Goal: Task Accomplishment & Management: Use online tool/utility

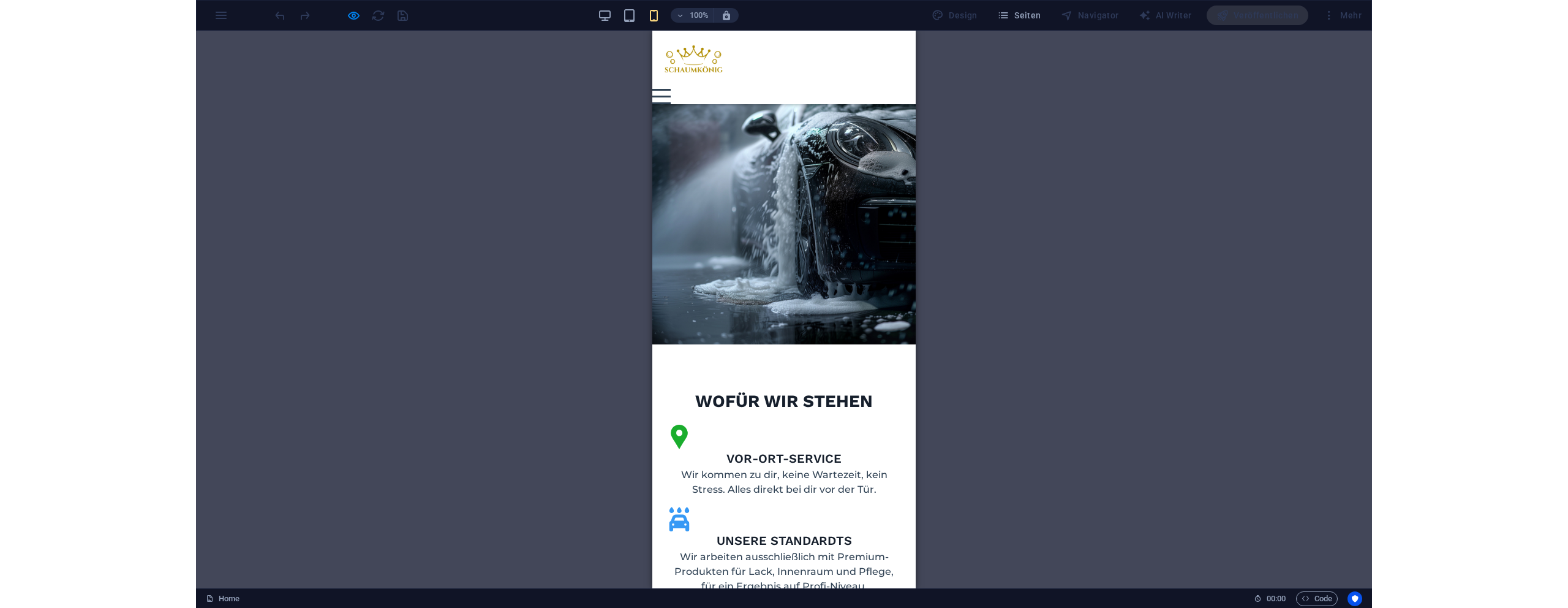
scroll to position [623, 0]
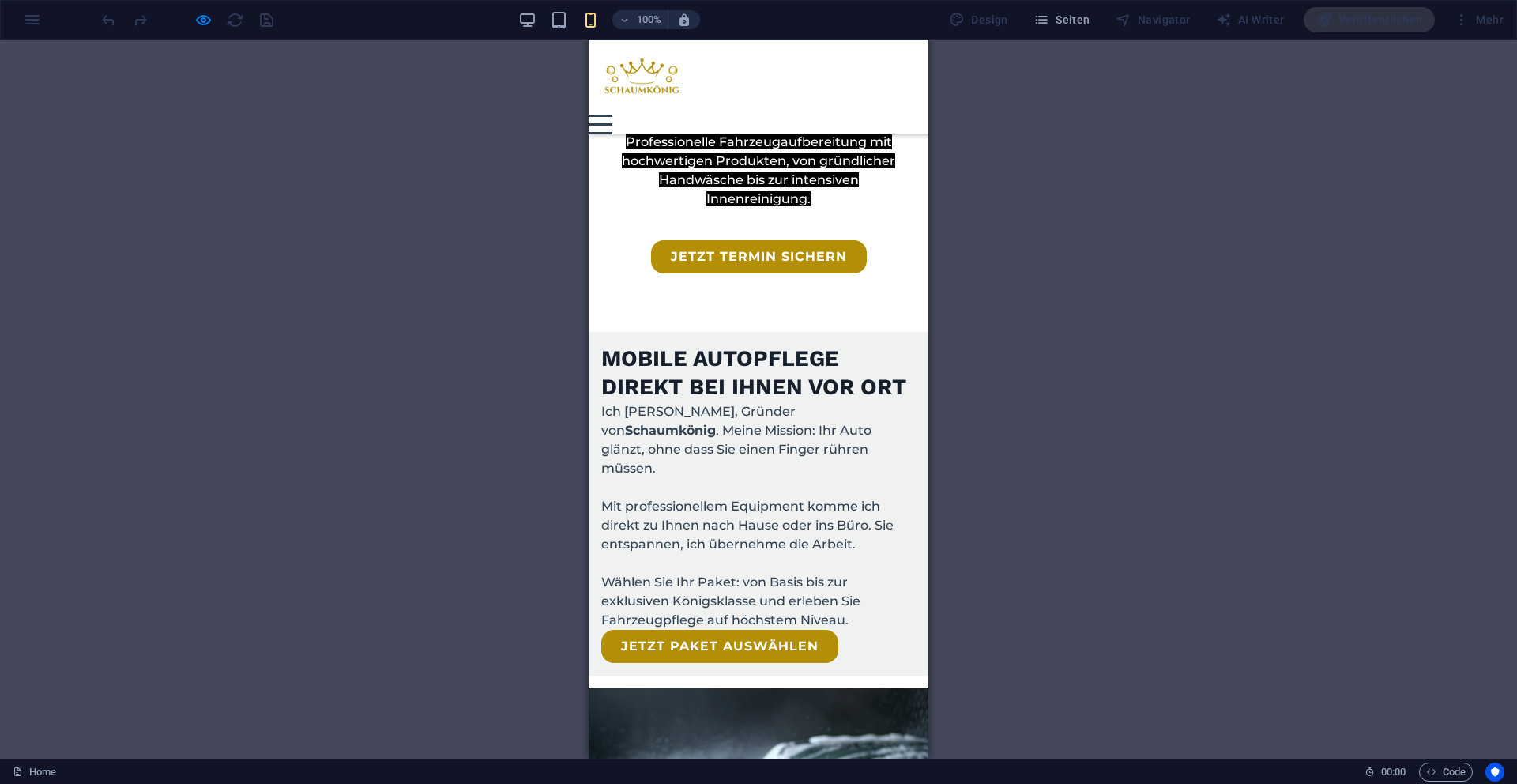
drag, startPoint x: 426, startPoint y: 672, endPoint x: 895, endPoint y: 4, distance: 816.2
click at [0, 39] on section "Favoriten Elemente Spalten Content Boxen Akkordeon Tabellen Features Bilder Sli…" at bounding box center [758, 398] width 1517 height 719
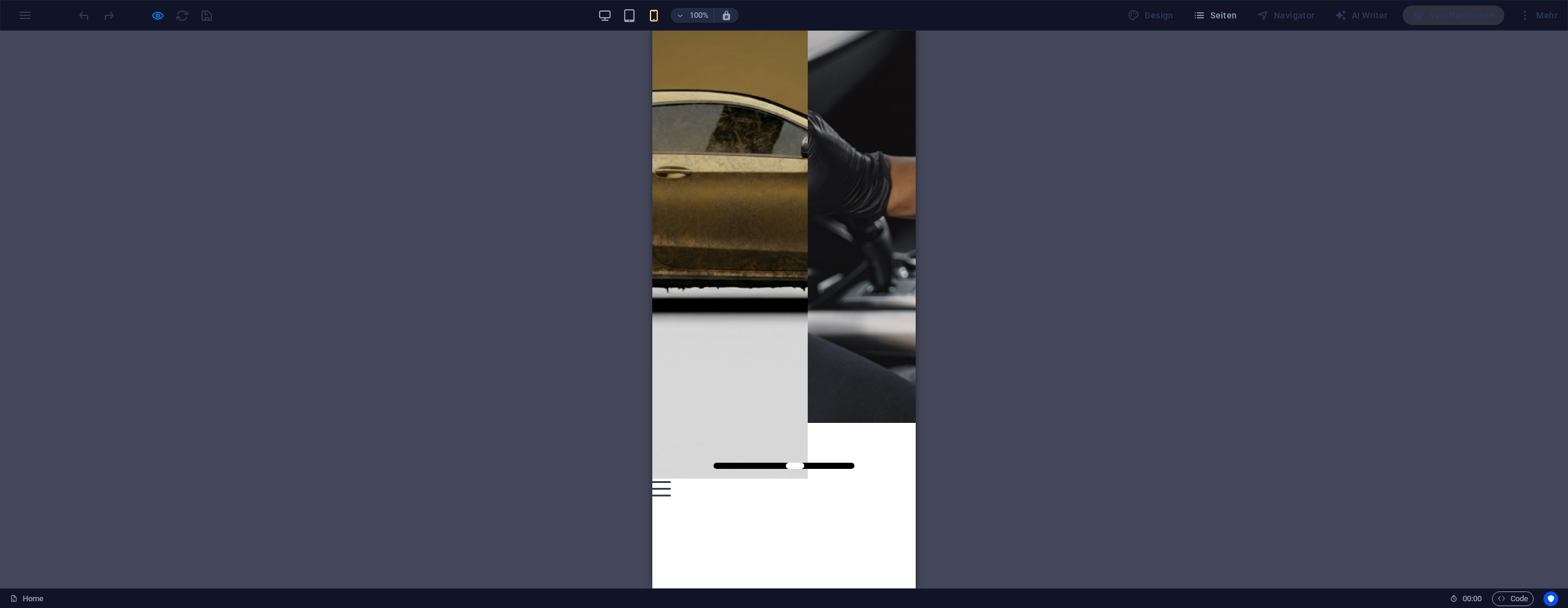
scroll to position [0, 0]
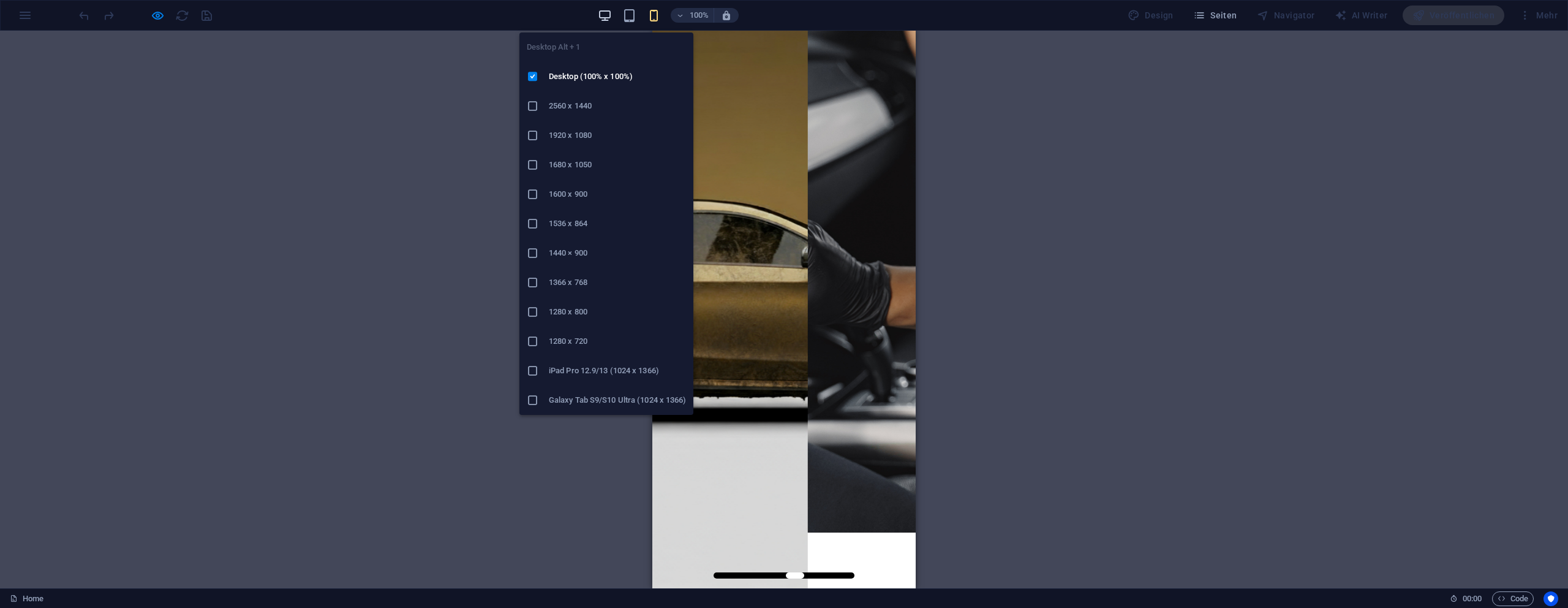
click at [610, 10] on icon "button" at bounding box center [604, 15] width 14 height 14
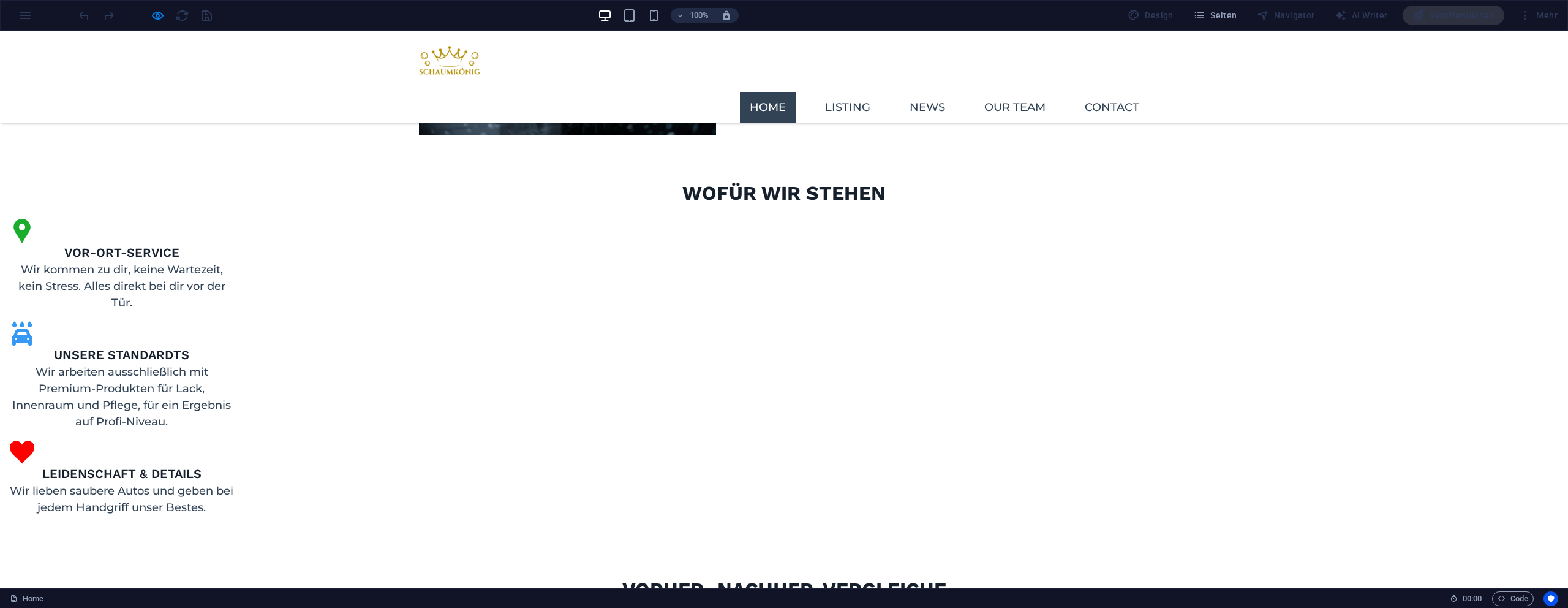
scroll to position [1238, 0]
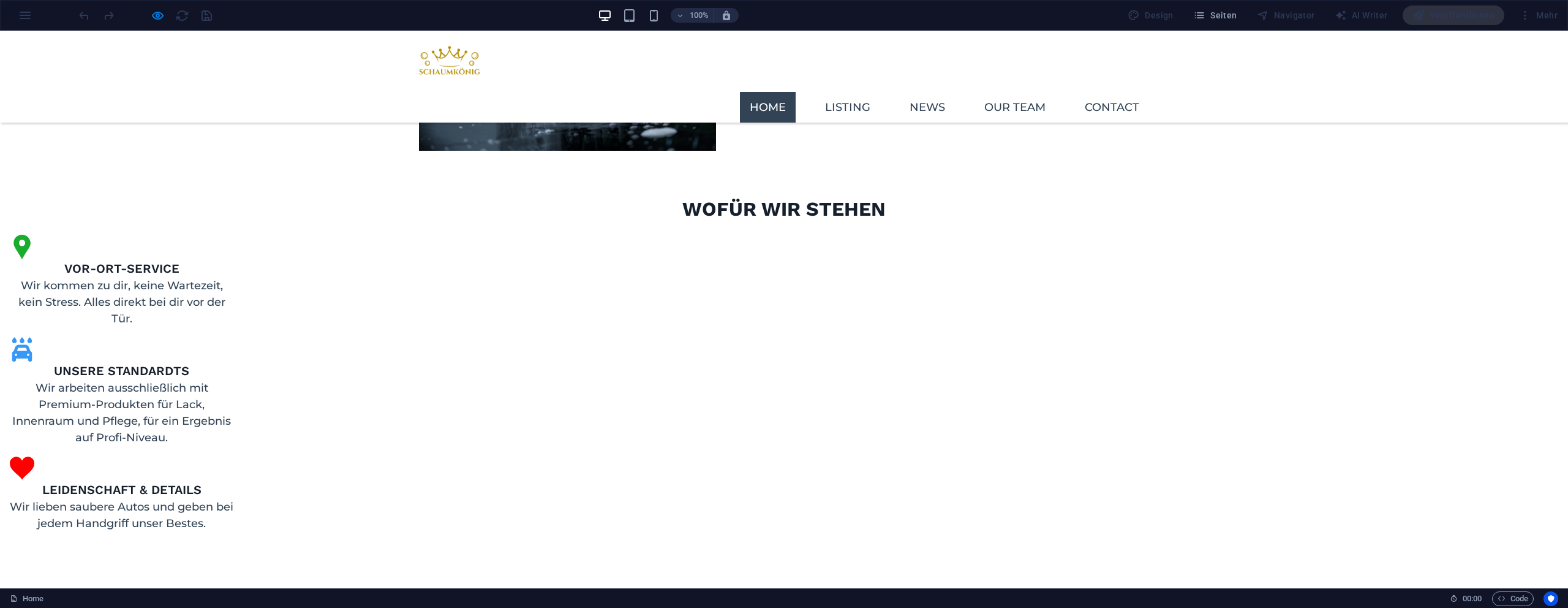
drag, startPoint x: 812, startPoint y: 343, endPoint x: 906, endPoint y: 346, distance: 94.0
type input "86"
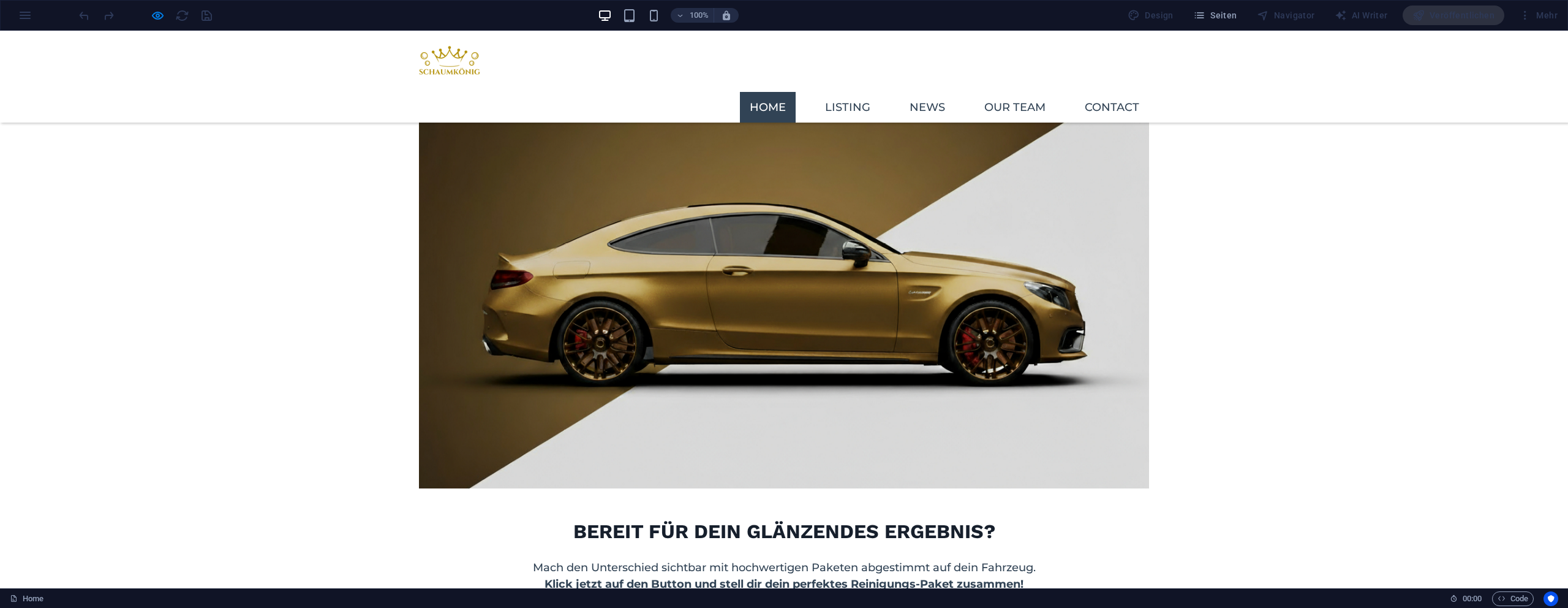
scroll to position [1647, 0]
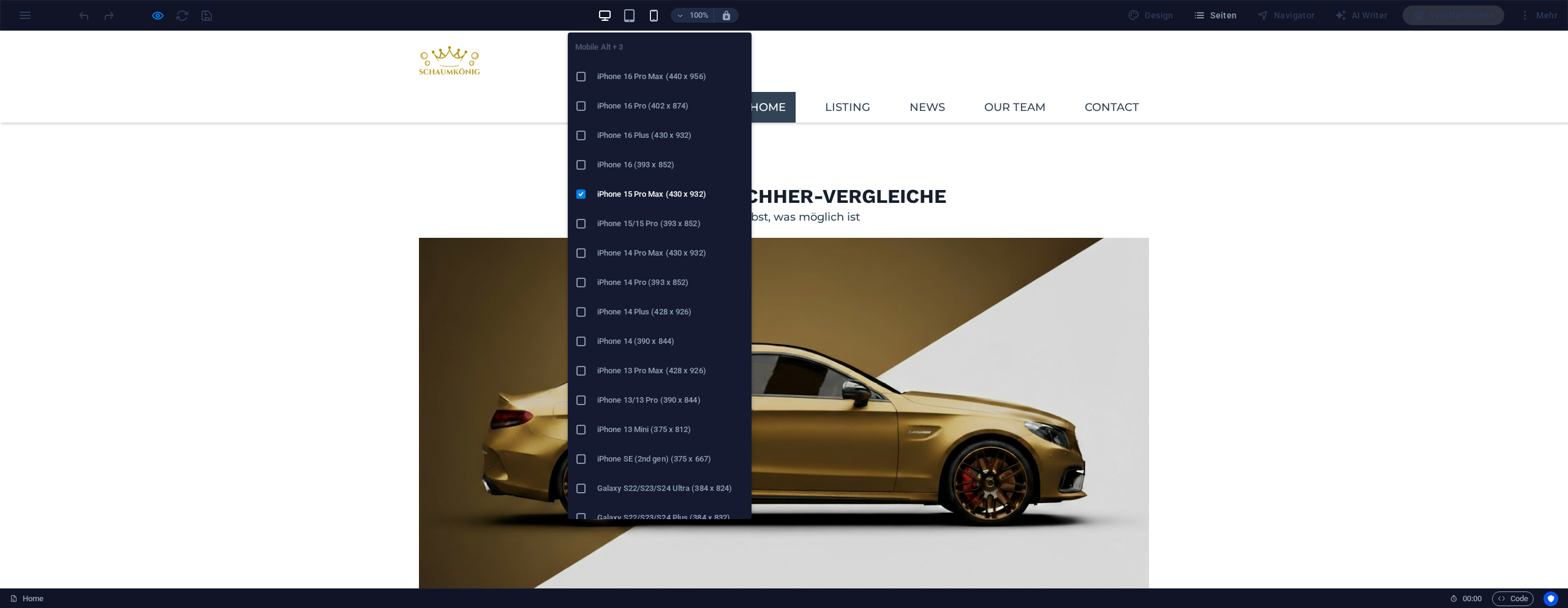
click at [651, 18] on icon "button" at bounding box center [654, 15] width 14 height 14
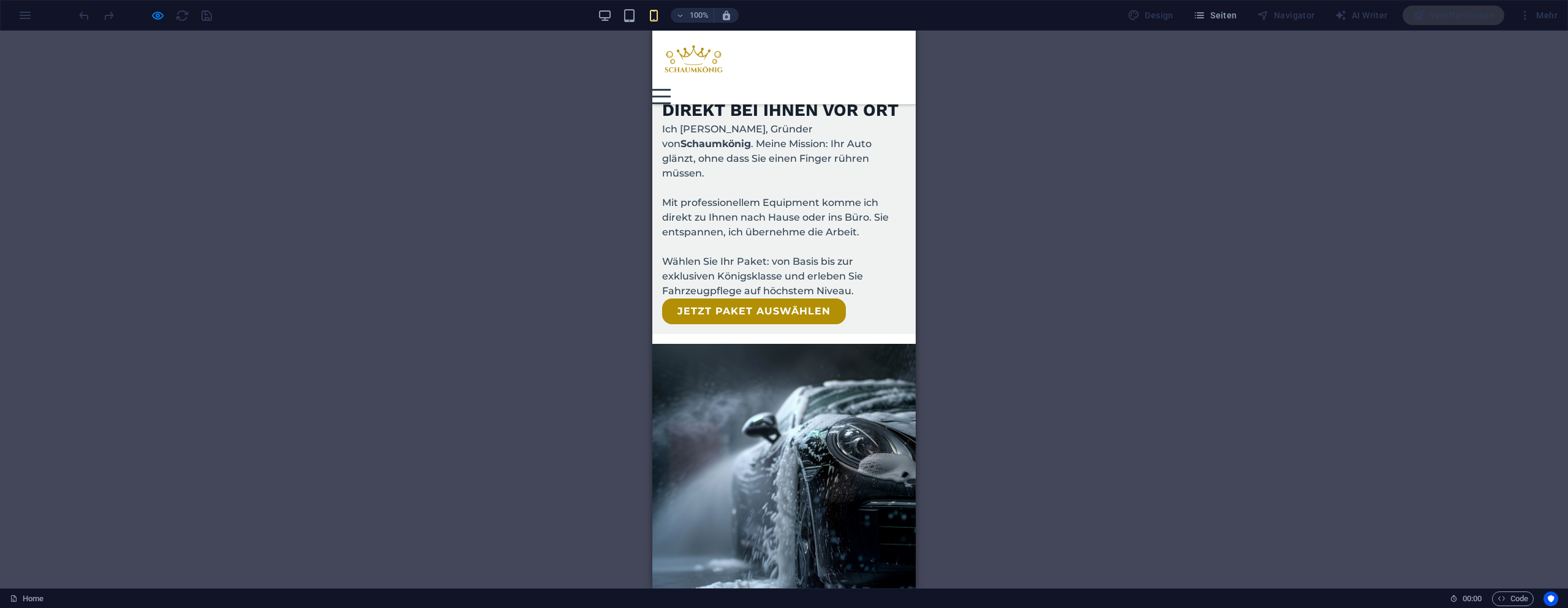
scroll to position [819, 0]
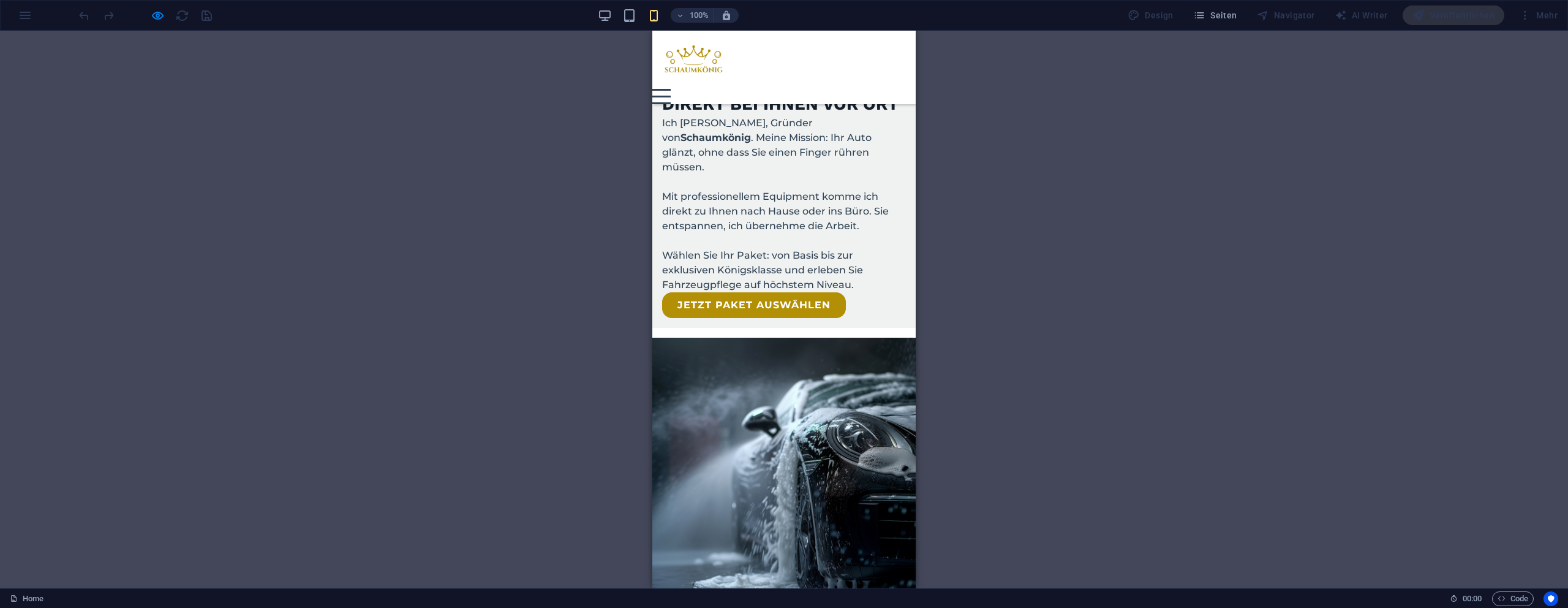
drag, startPoint x: 1277, startPoint y: 410, endPoint x: 687, endPoint y: 379, distance: 590.8
drag, startPoint x: 675, startPoint y: 386, endPoint x: 704, endPoint y: 381, distance: 29.4
drag, startPoint x: 677, startPoint y: 393, endPoint x: 775, endPoint y: 396, distance: 98.0
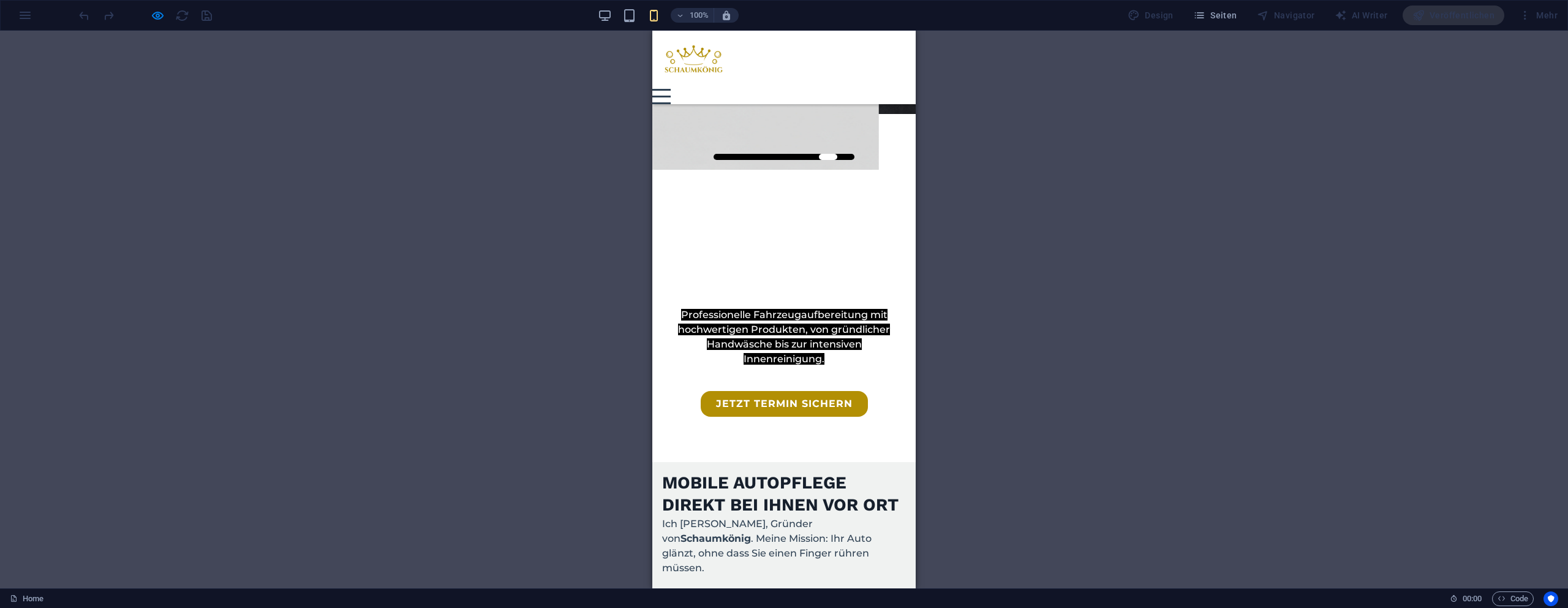
scroll to position [274, 0]
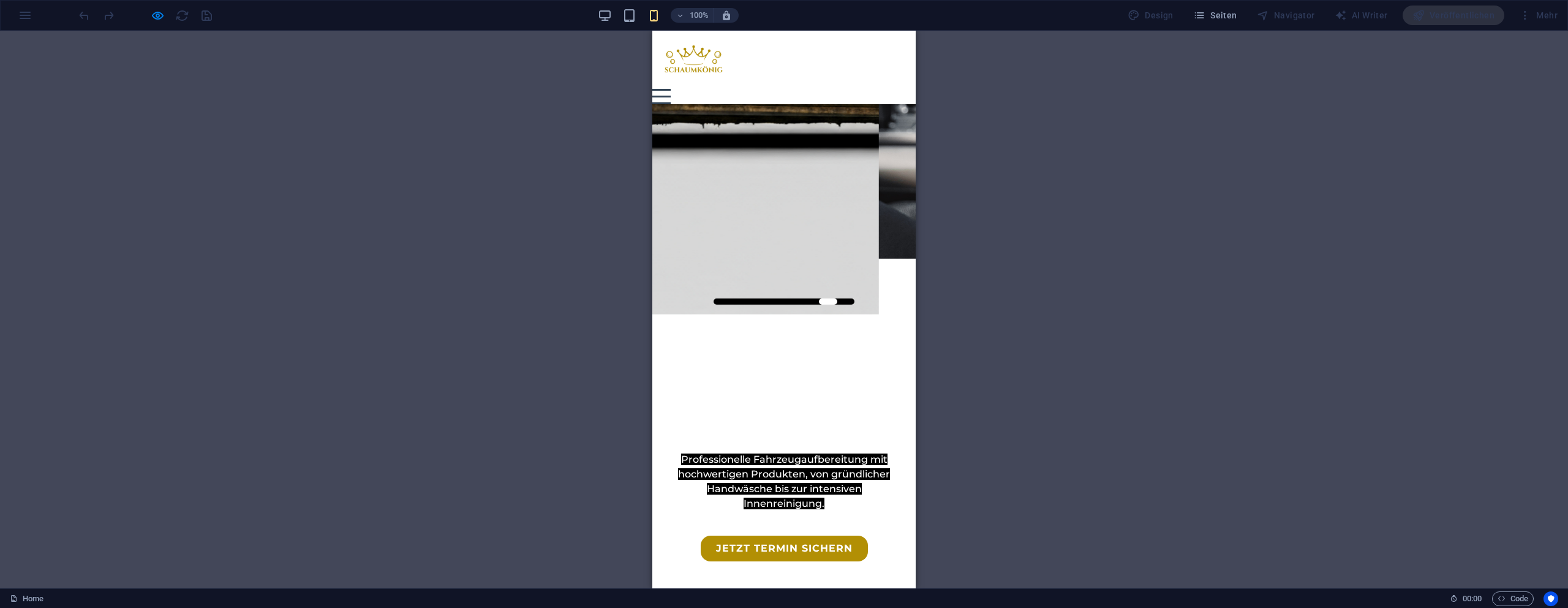
drag, startPoint x: 763, startPoint y: 344, endPoint x: 801, endPoint y: 340, distance: 38.2
drag, startPoint x: 866, startPoint y: 340, endPoint x: 859, endPoint y: 335, distance: 8.6
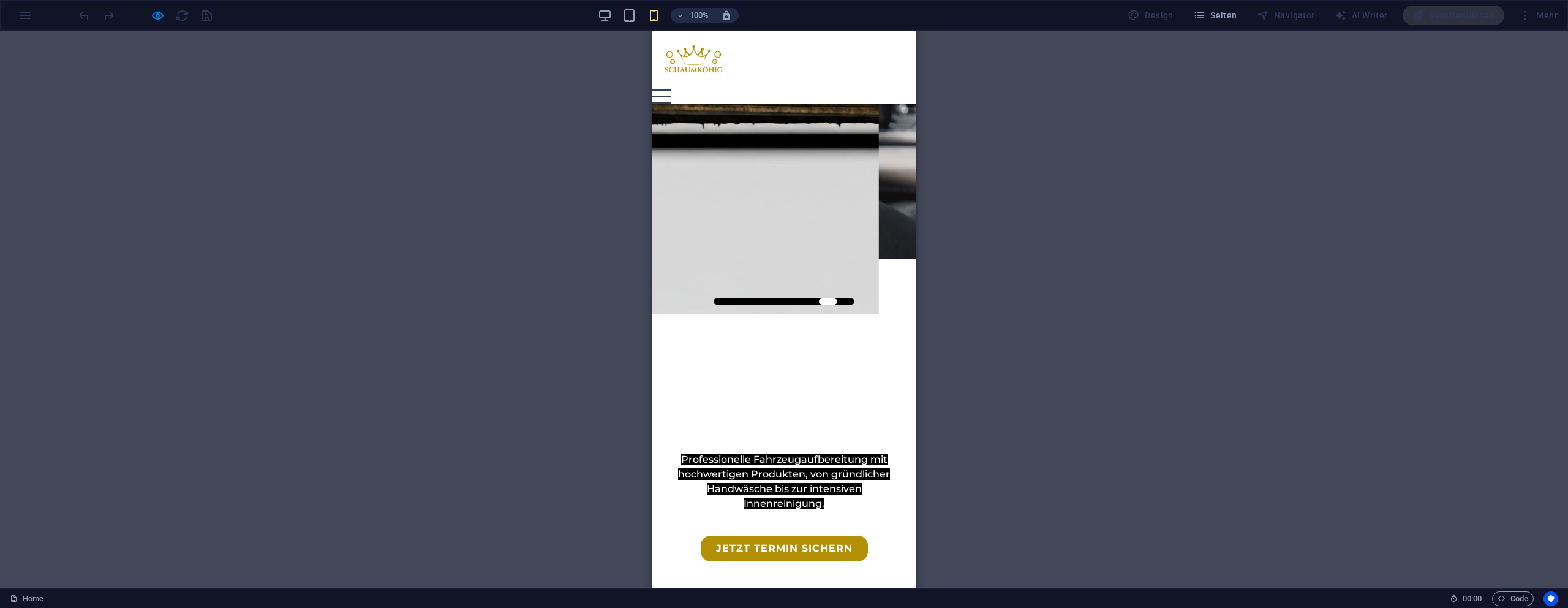
drag, startPoint x: 717, startPoint y: 362, endPoint x: 787, endPoint y: 363, distance: 70.0
drag, startPoint x: 653, startPoint y: 373, endPoint x: 798, endPoint y: 375, distance: 145.0
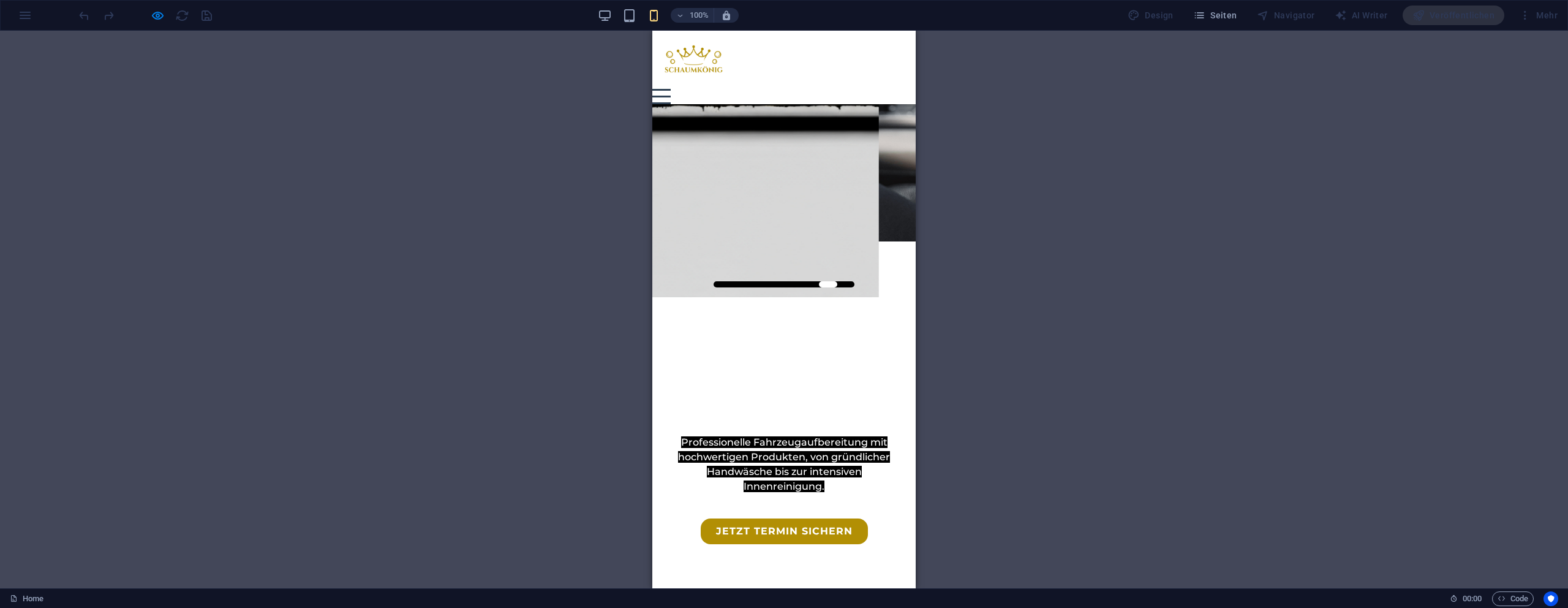
scroll to position [293, 0]
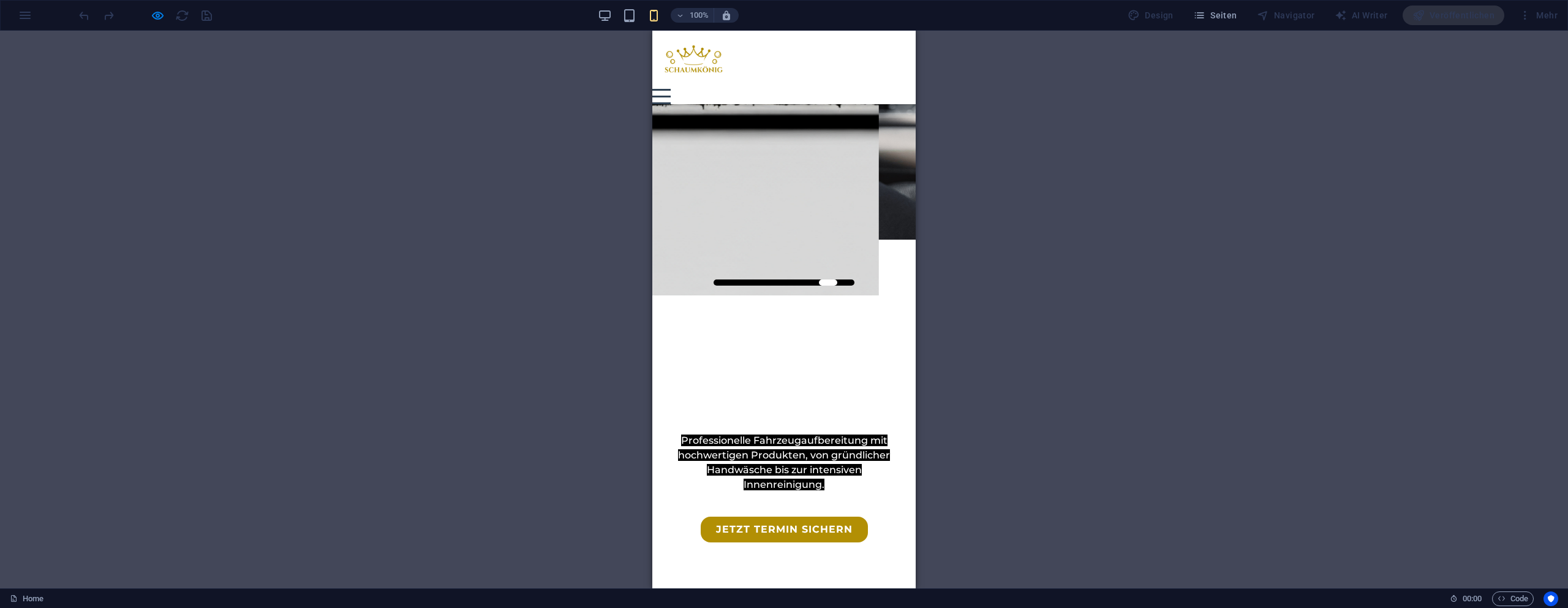
drag, startPoint x: 850, startPoint y: 482, endPoint x: 806, endPoint y: 478, distance: 44.2
click at [599, 13] on div "100% Design Seiten Navigator AI Writer Veröffentlichen Mehr" at bounding box center [820, 15] width 1486 height 20
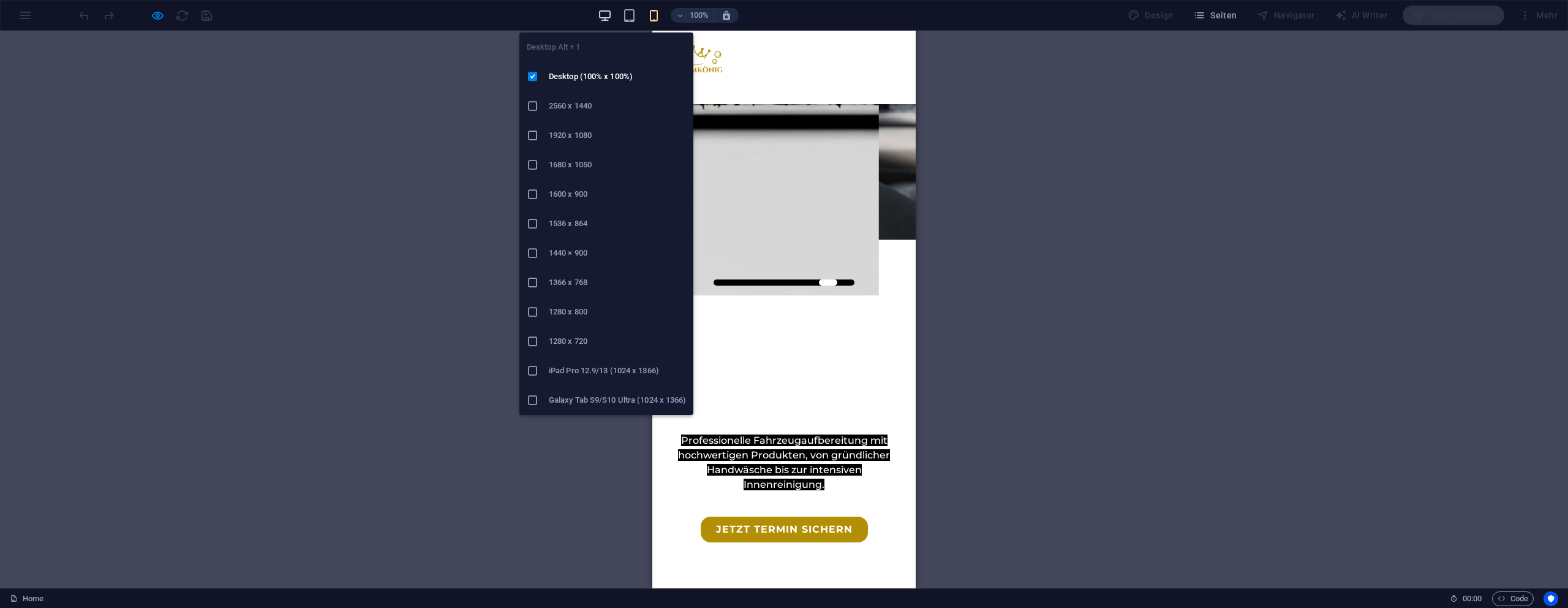
click at [602, 14] on icon "button" at bounding box center [604, 15] width 14 height 14
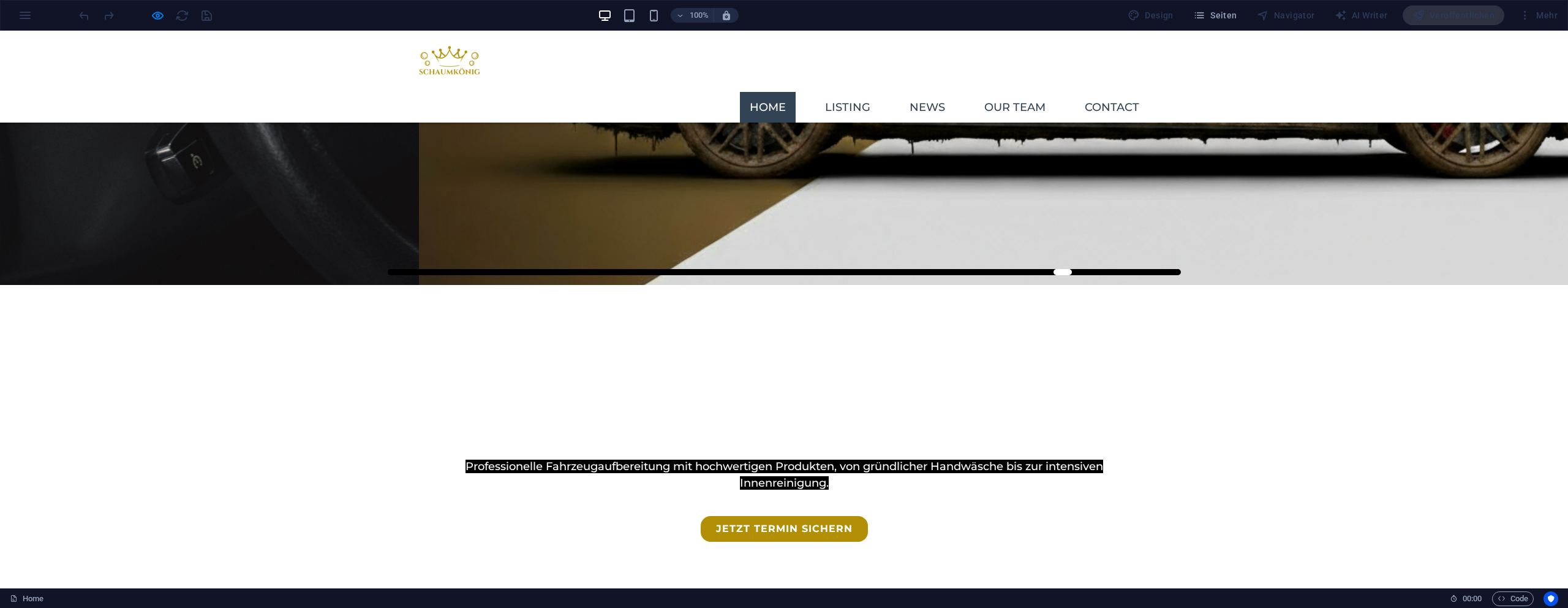
scroll to position [316, 0]
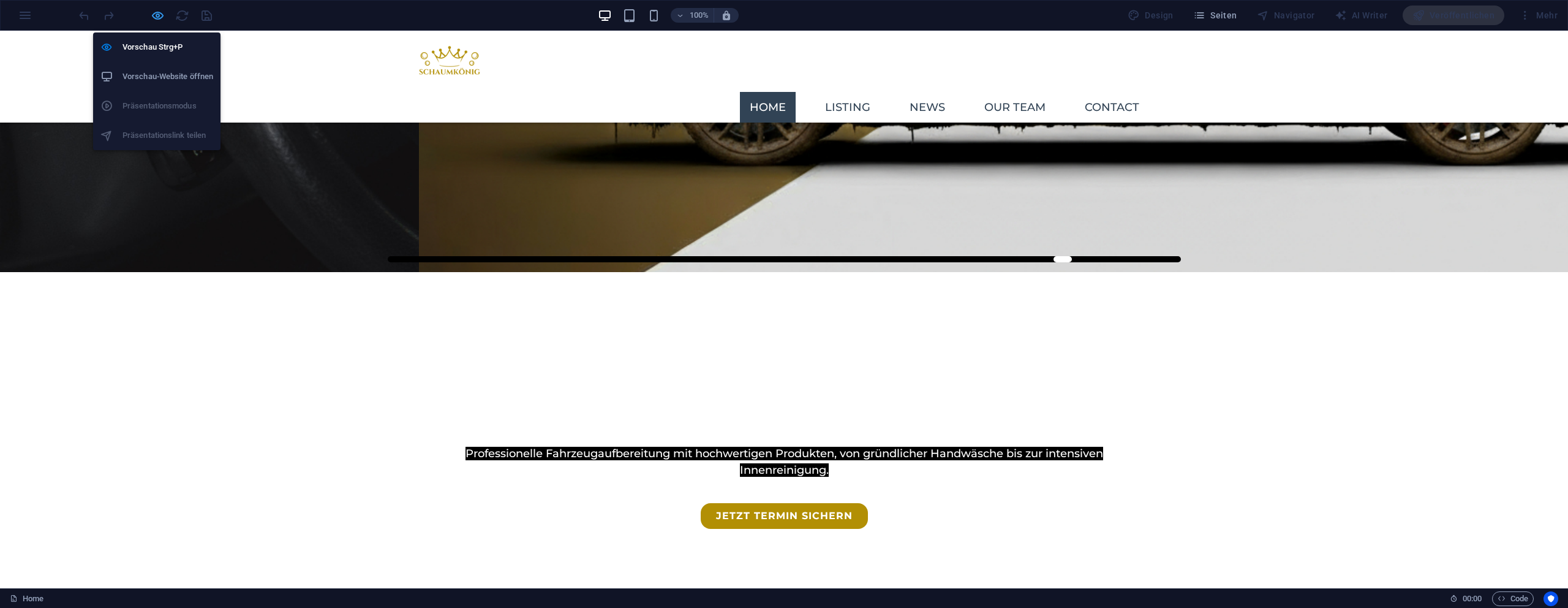
click at [155, 15] on icon "button" at bounding box center [157, 15] width 14 height 14
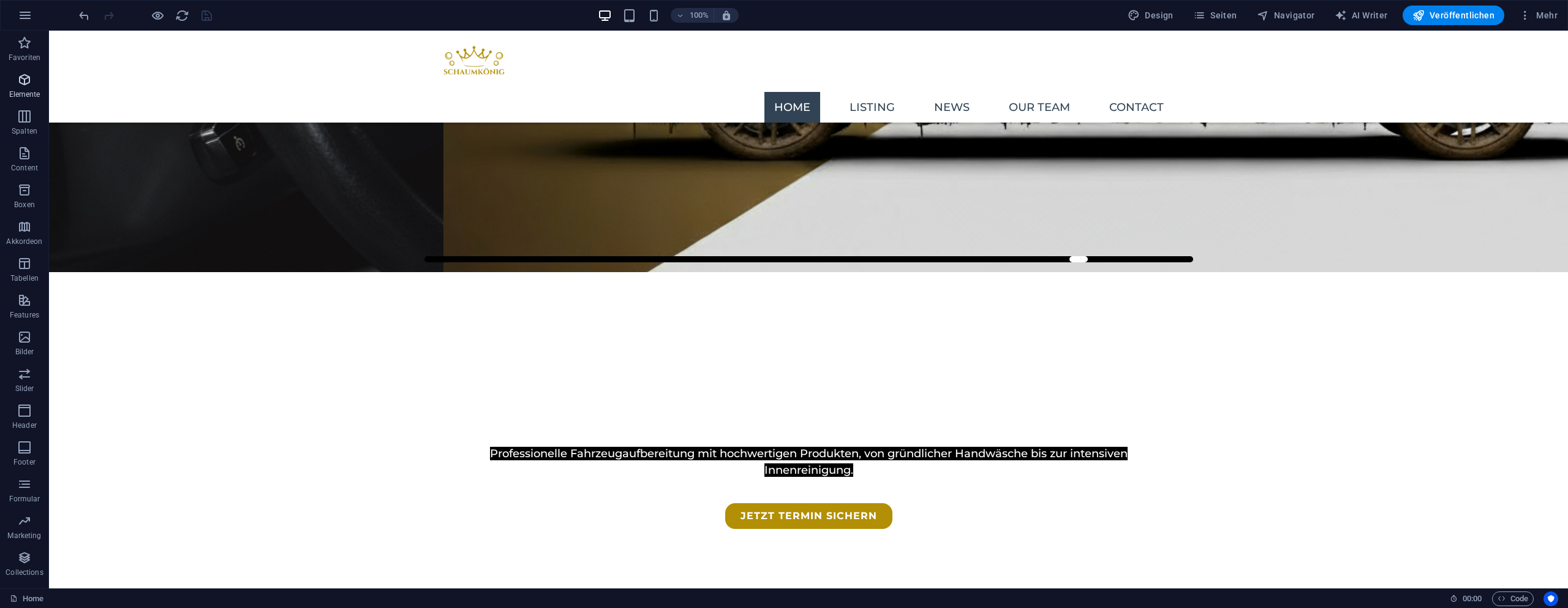
click at [36, 85] on span "Elemente" at bounding box center [25, 87] width 49 height 30
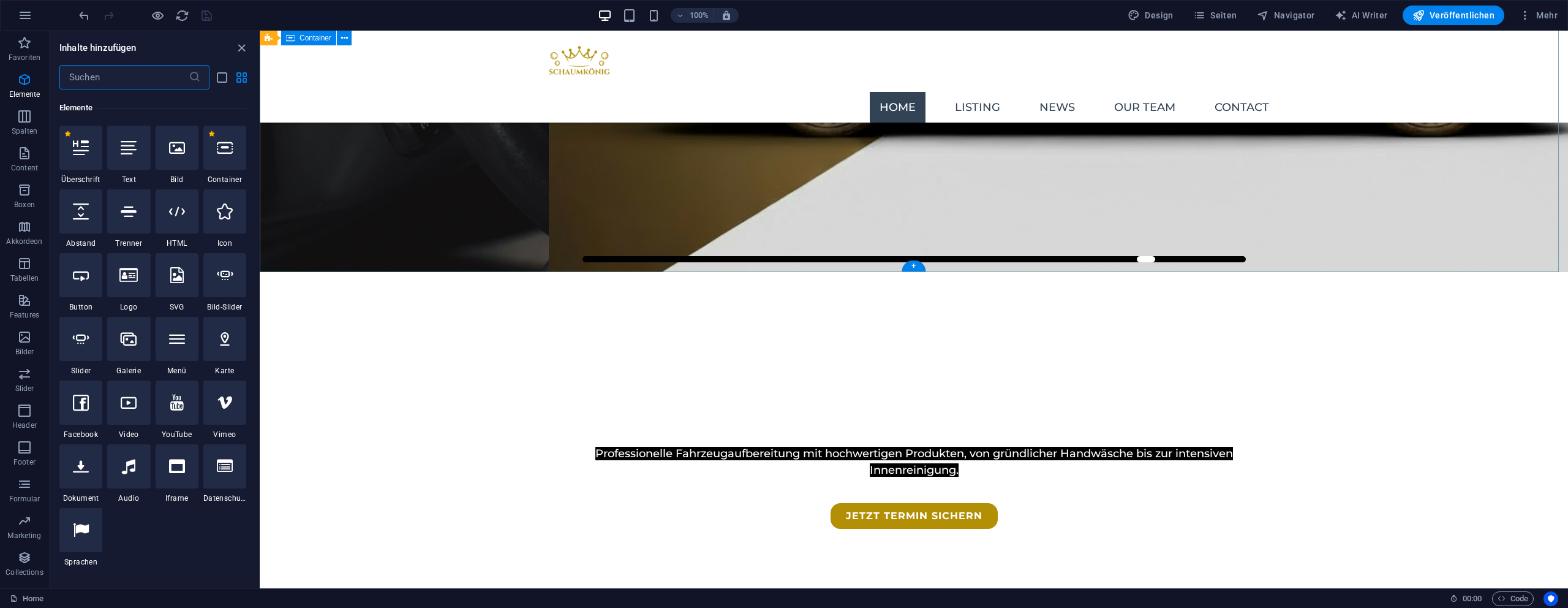
scroll to position [130, 0]
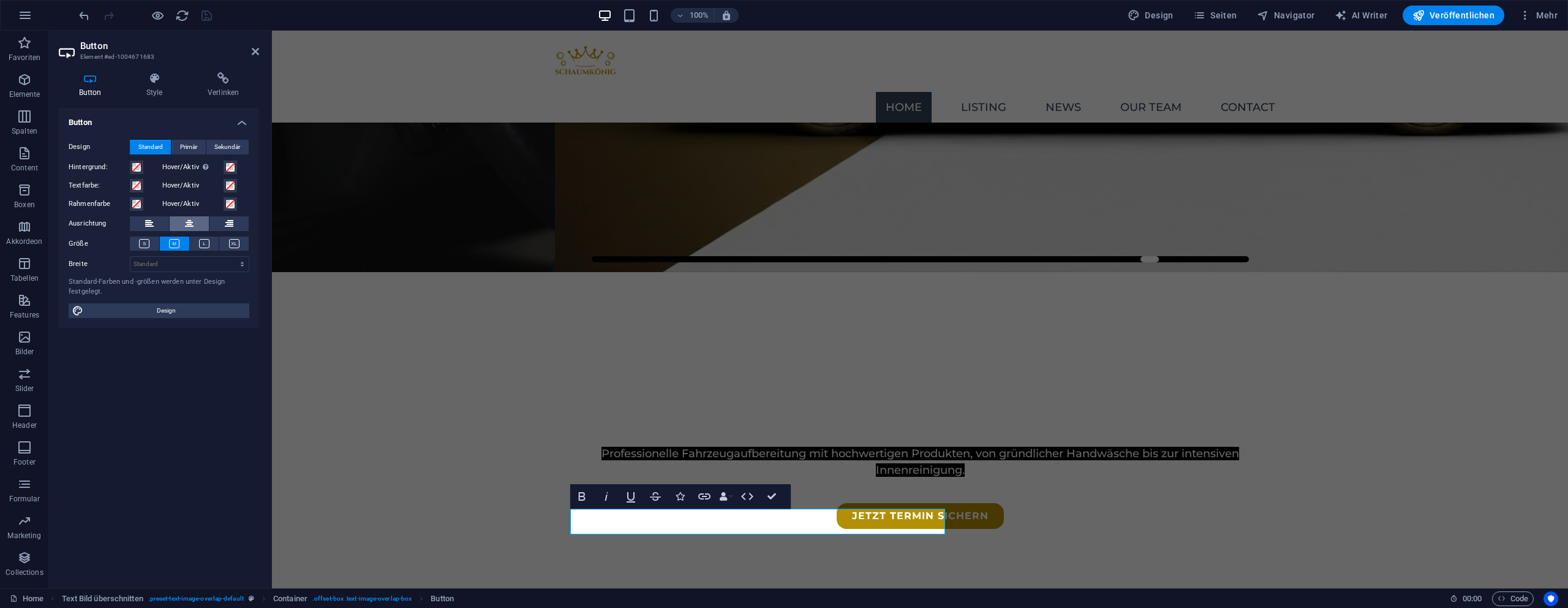
click at [180, 219] on button at bounding box center [189, 223] width 39 height 14
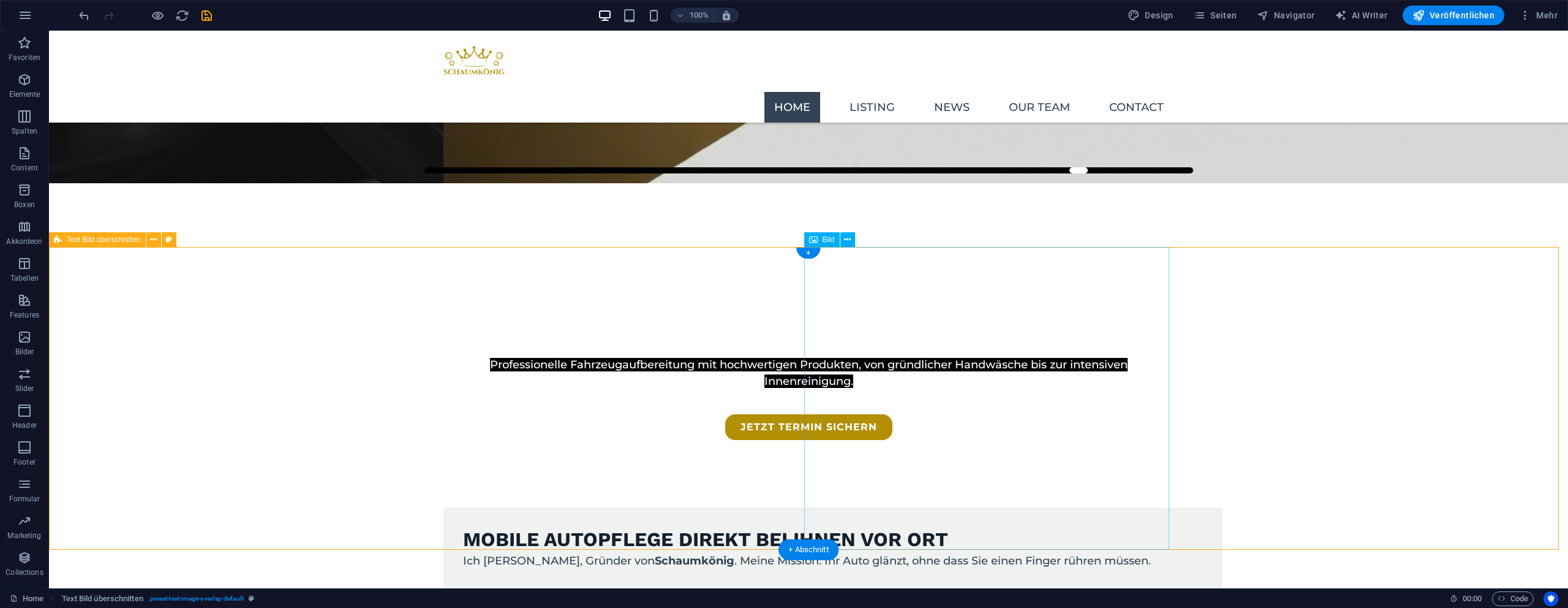
scroll to position [422, 0]
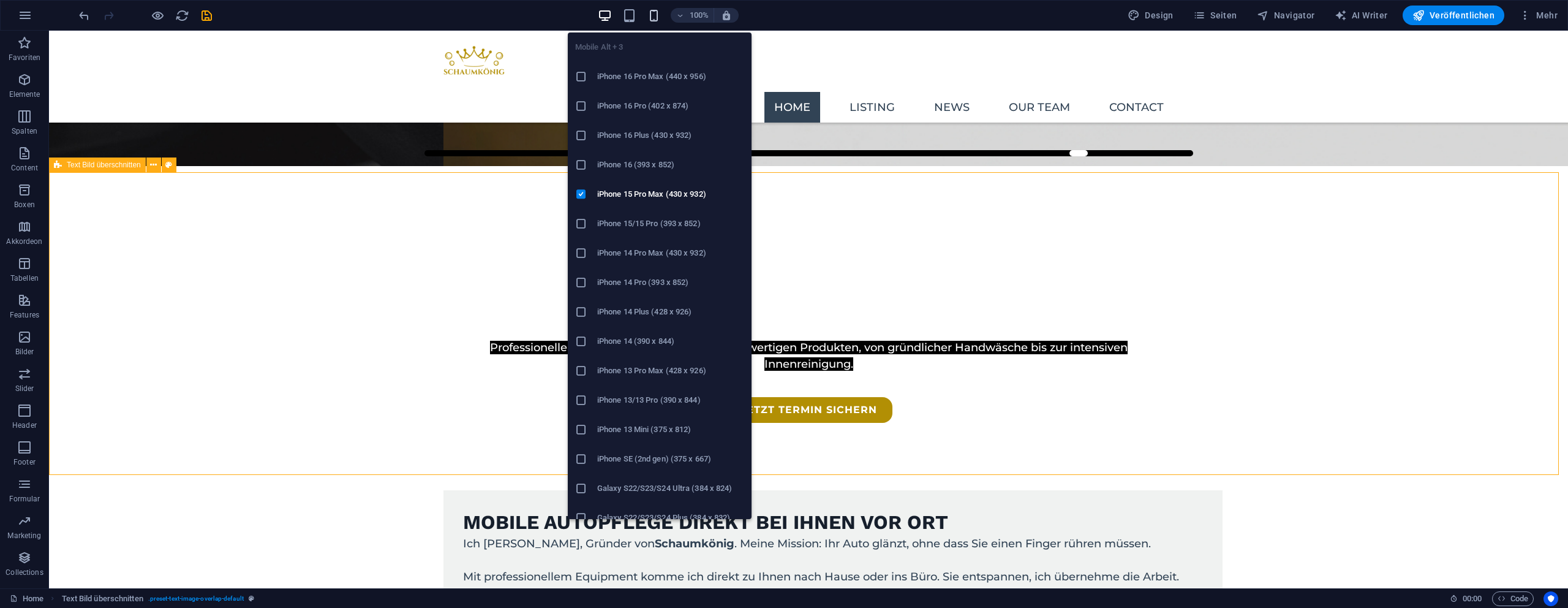
click at [656, 16] on icon "button" at bounding box center [654, 15] width 14 height 14
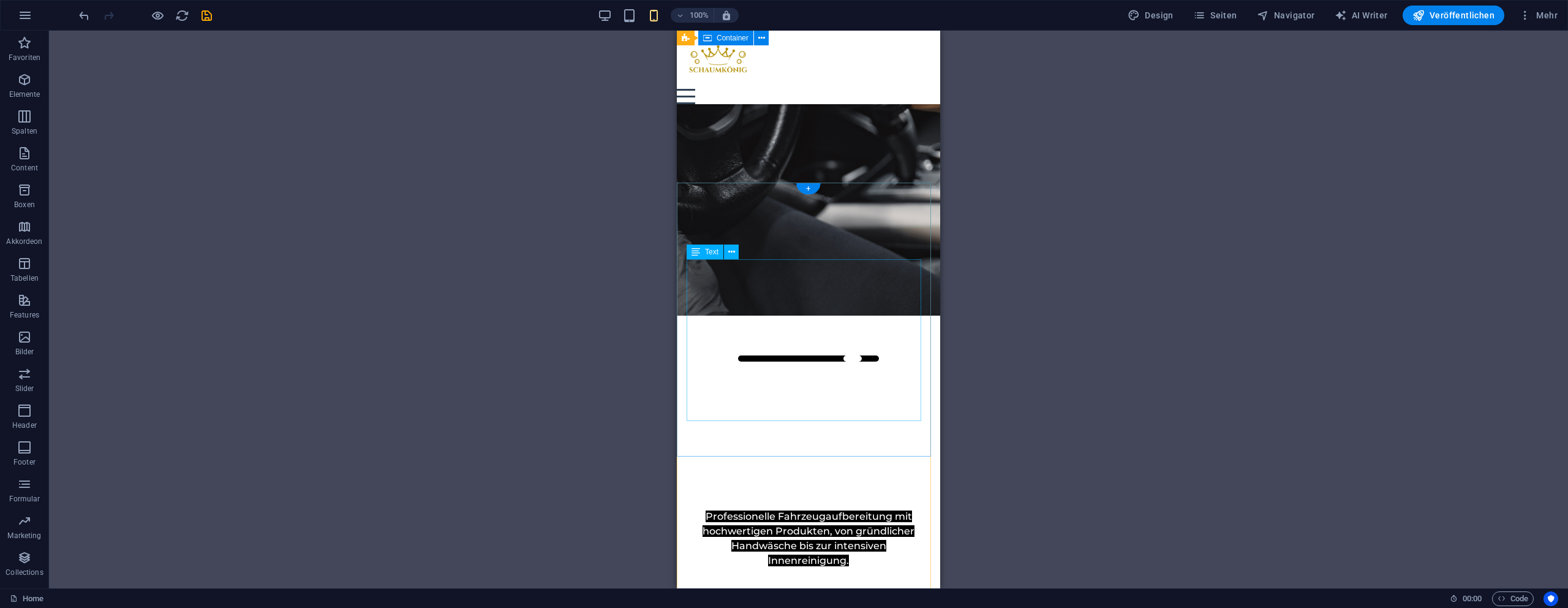
scroll to position [196, 0]
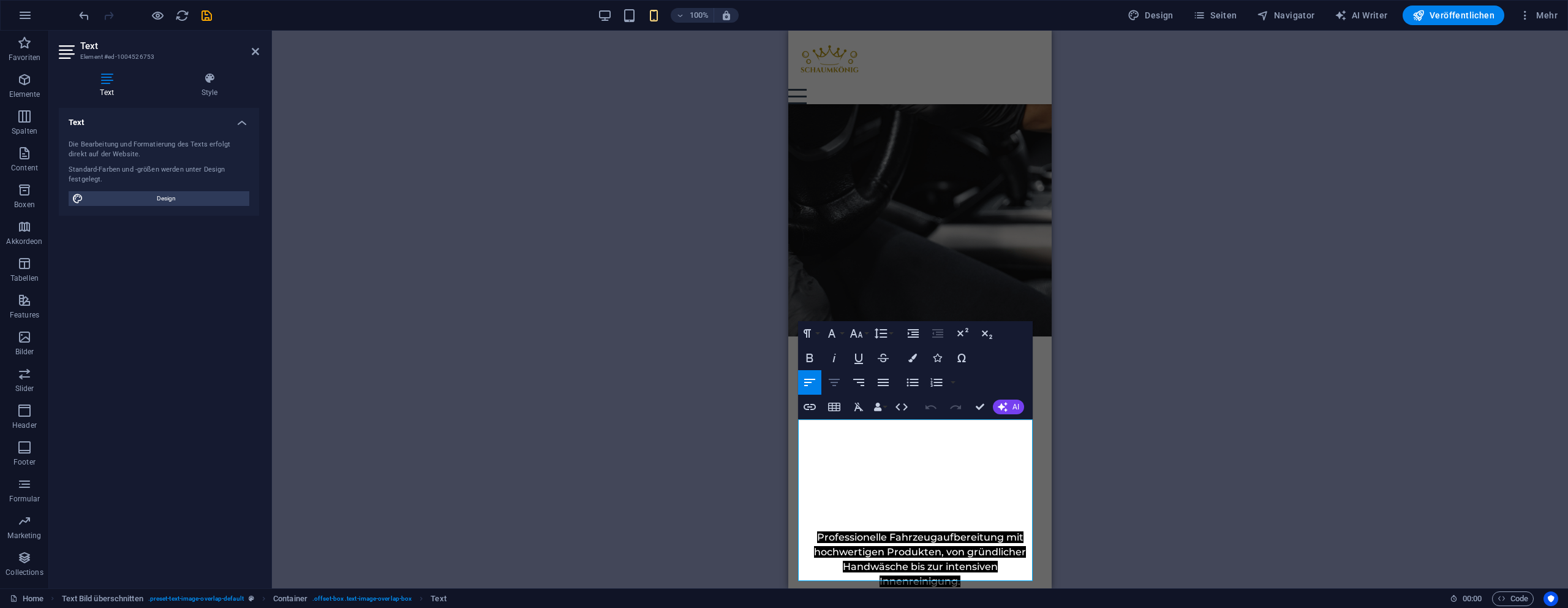
click at [837, 383] on icon "button" at bounding box center [834, 382] width 14 height 14
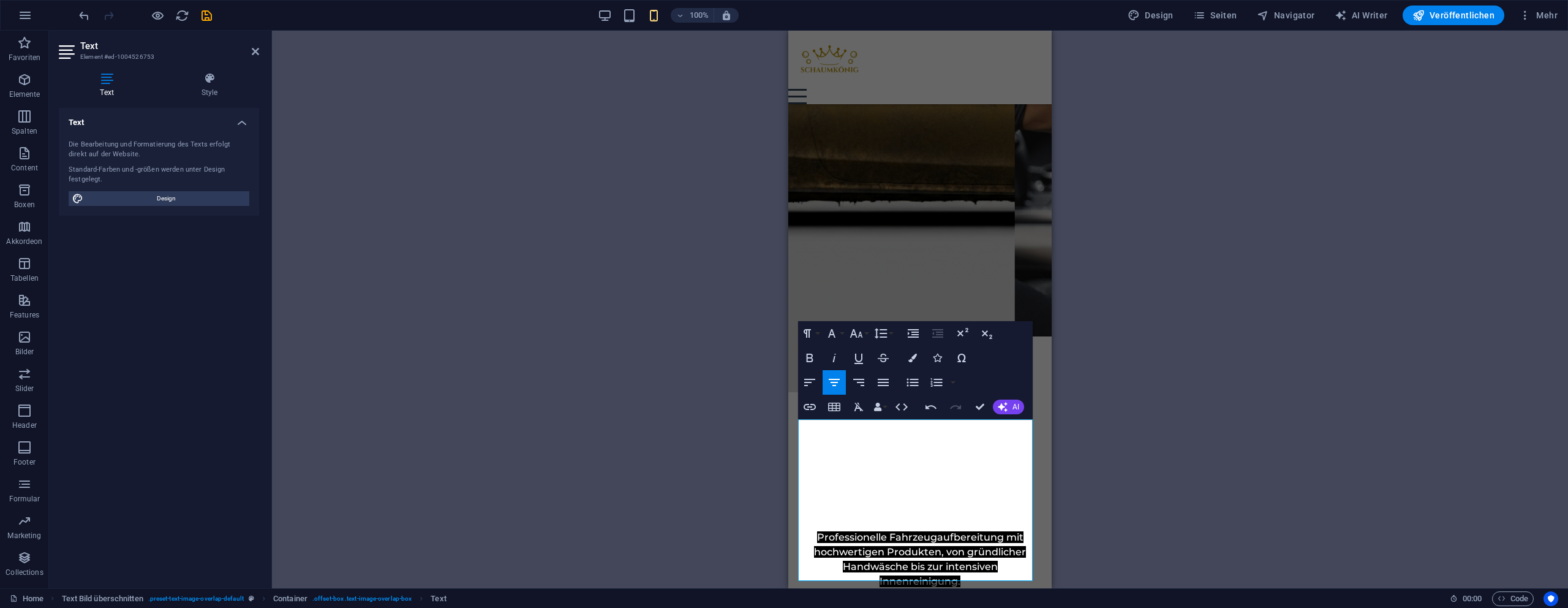
drag, startPoint x: 997, startPoint y: 572, endPoint x: 741, endPoint y: 412, distance: 301.9
drag, startPoint x: 845, startPoint y: 379, endPoint x: 838, endPoint y: 380, distance: 7.1
click at [843, 378] on button "Zentriert ausrichten" at bounding box center [834, 383] width 23 height 25
click at [831, 381] on icon "button" at bounding box center [834, 382] width 14 height 14
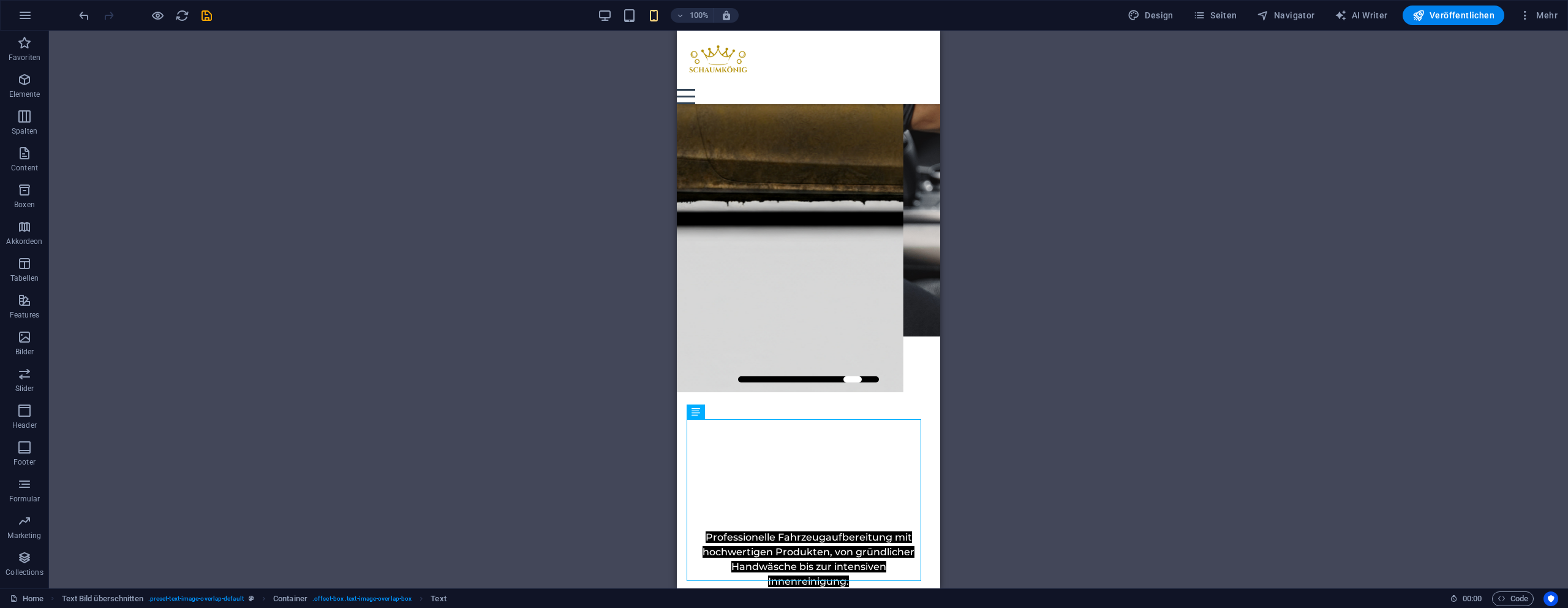
click at [464, 370] on div "Ziehe hier rein, um den vorhandenen Inhalt zu ersetzen. Drücke "Strg", wenn du …" at bounding box center [809, 309] width 1519 height 557
click at [638, 364] on div "Ziehe hier rein, um den vorhandenen Inhalt zu ersetzen. Drücke "Strg", wenn du …" at bounding box center [809, 309] width 1519 height 557
click at [1239, 372] on div "Ziehe hier rein, um den vorhandenen Inhalt zu ersetzen. Drücke "Strg", wenn du …" at bounding box center [809, 309] width 1519 height 557
click at [904, 336] on div "Mobile Autopflege direkt bei dir vor Ort Professionelle Fahrzeugaufbereitung mi…" at bounding box center [809, 507] width 264 height 342
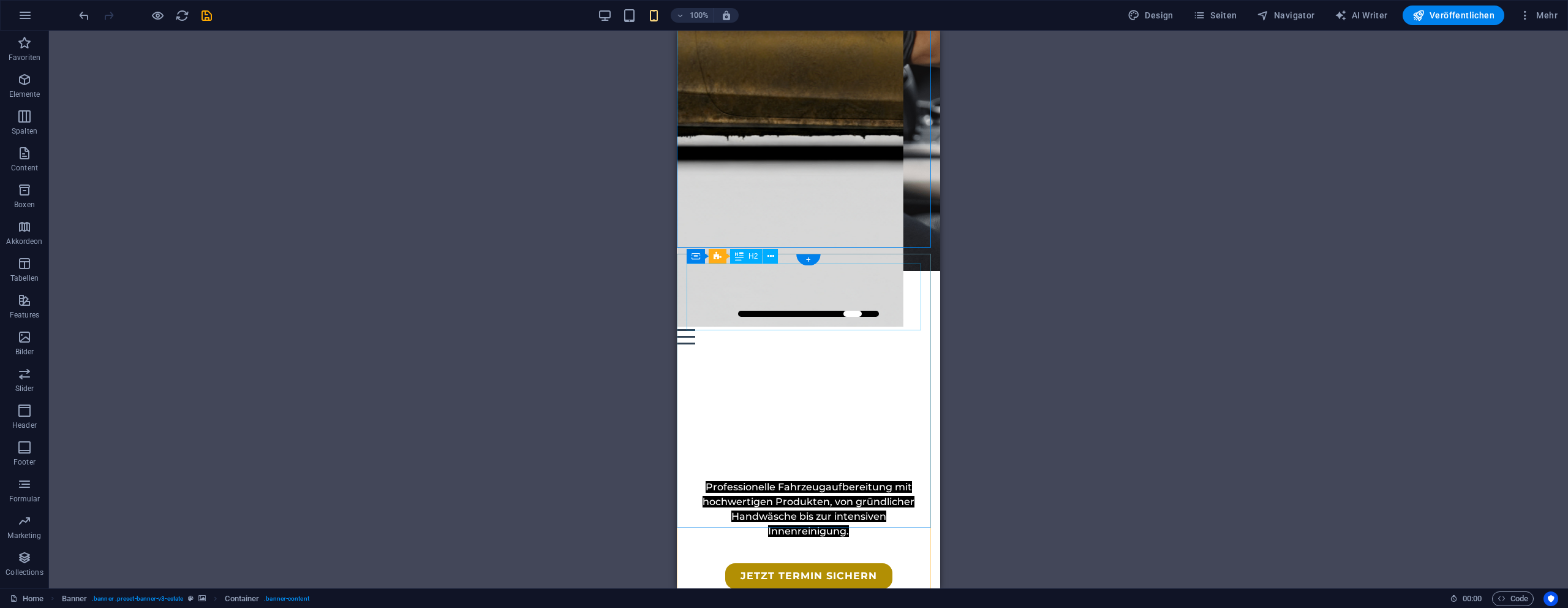
scroll to position [285, 0]
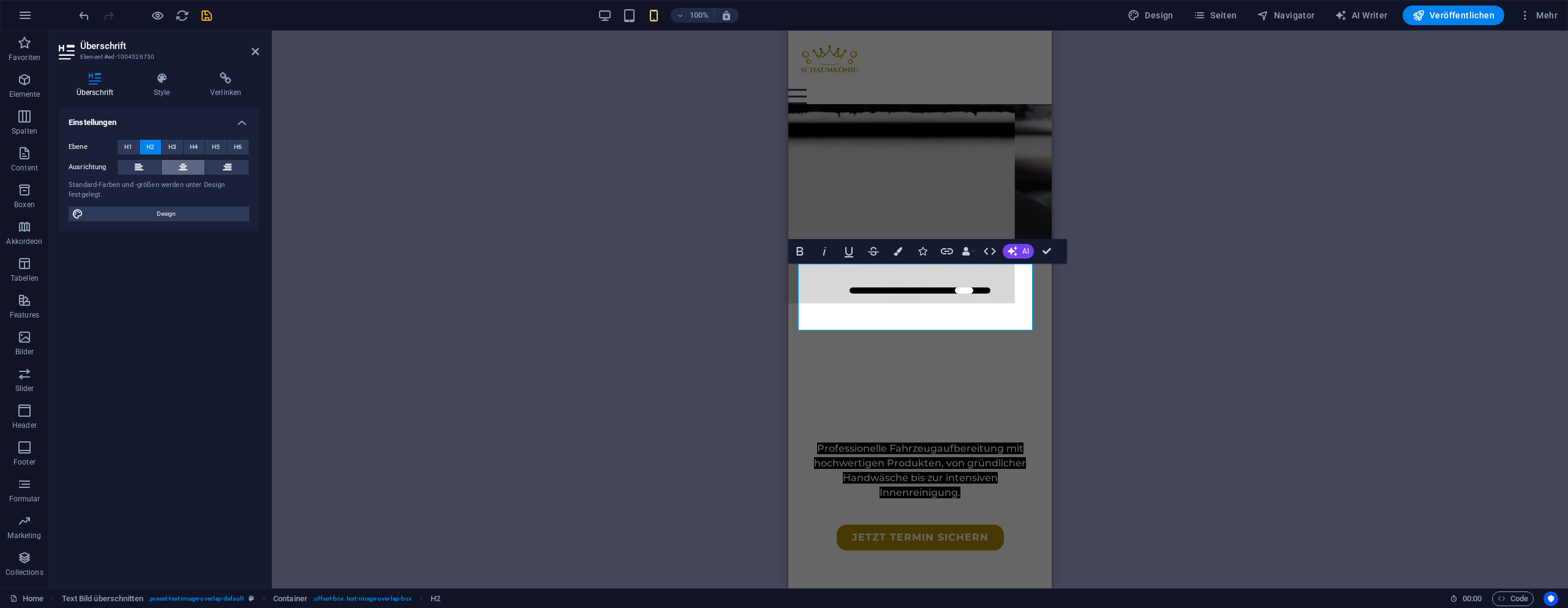
click at [170, 165] on button at bounding box center [183, 167] width 43 height 14
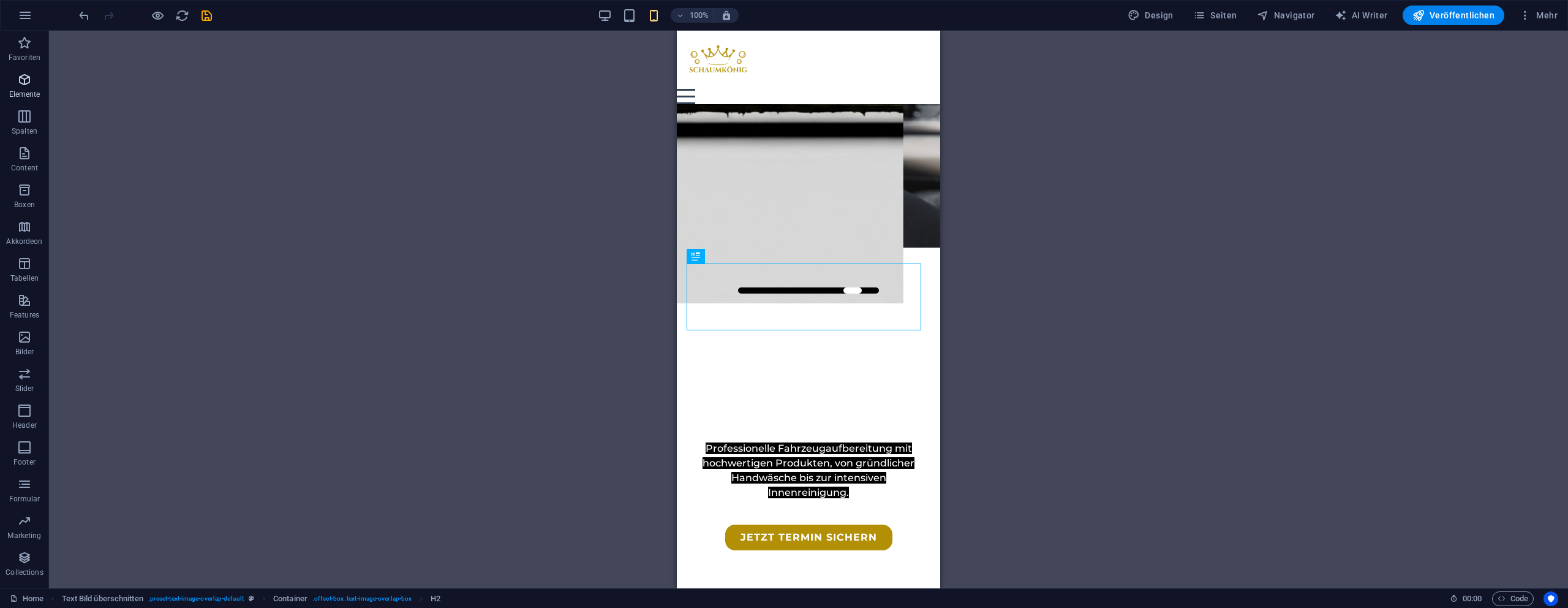
click at [15, 91] on p "Elemente" at bounding box center [25, 94] width 31 height 10
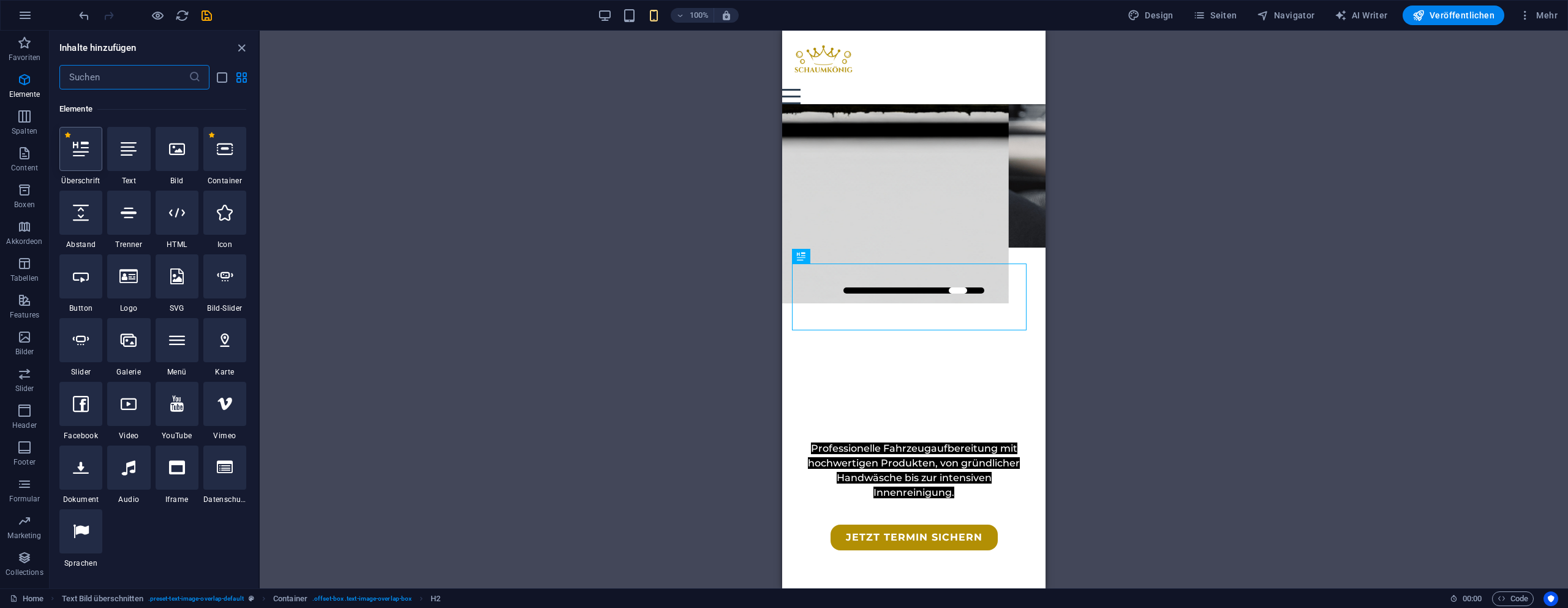
scroll to position [130, 0]
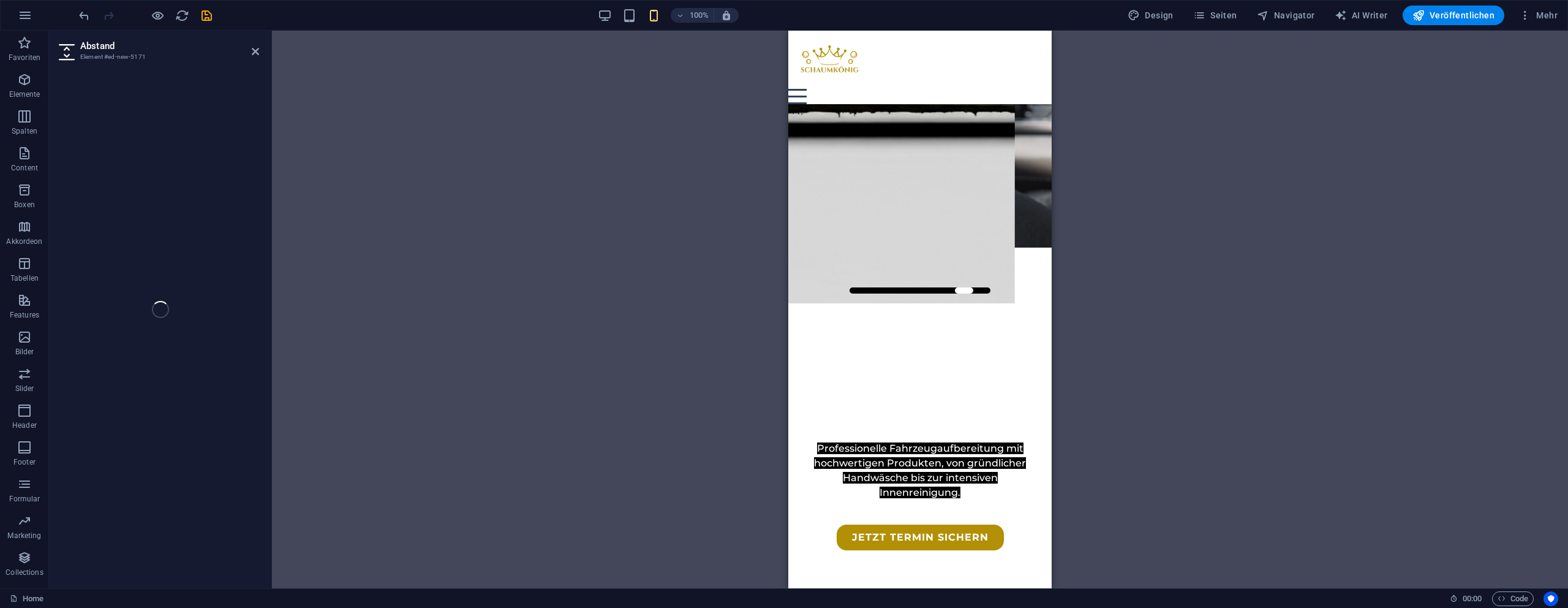
select select "px"
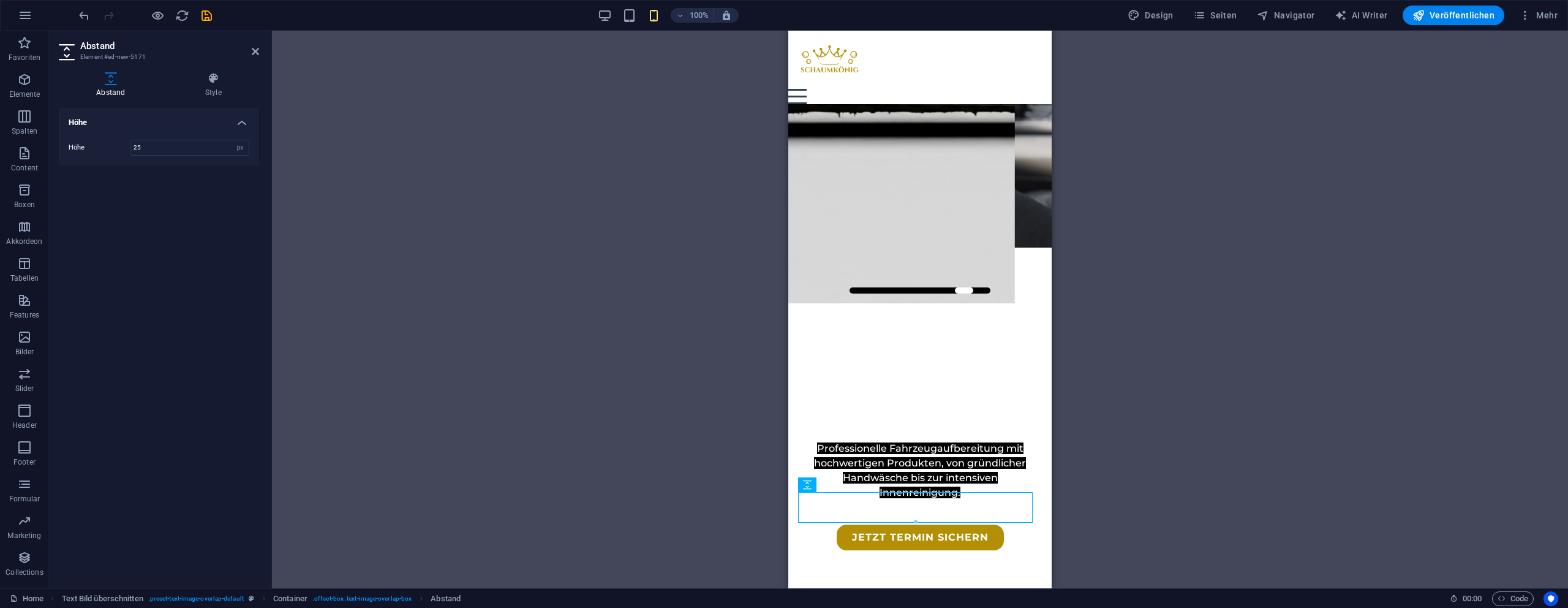
type input "25"
click at [543, 204] on div "H1 Banner Banner Container Menü Menüleiste Logo Abstand Text Container Button C…" at bounding box center [919, 309] width 1296 height 557
click at [1327, 350] on div "H1 Banner Banner Container Menü Menüleiste Logo Abstand Text Container Button C…" at bounding box center [919, 309] width 1296 height 557
click at [655, 492] on div "H1 Banner Banner Container Menü Menüleiste Logo Abstand Text Container Button C…" at bounding box center [919, 309] width 1296 height 557
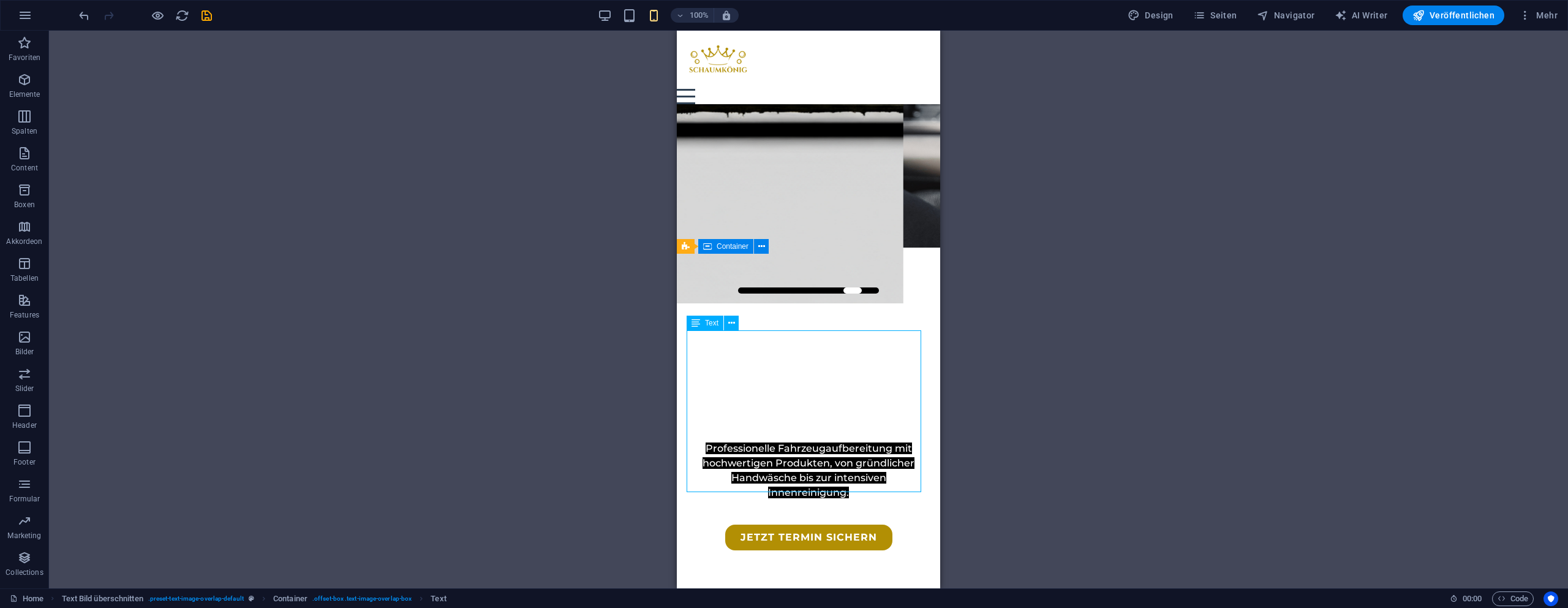
click at [628, 388] on div "H1 Banner Banner Container Menü Menüleiste Logo Abstand Text Container Button C…" at bounding box center [809, 309] width 1519 height 557
click at [30, 85] on icon "button" at bounding box center [25, 80] width 14 height 14
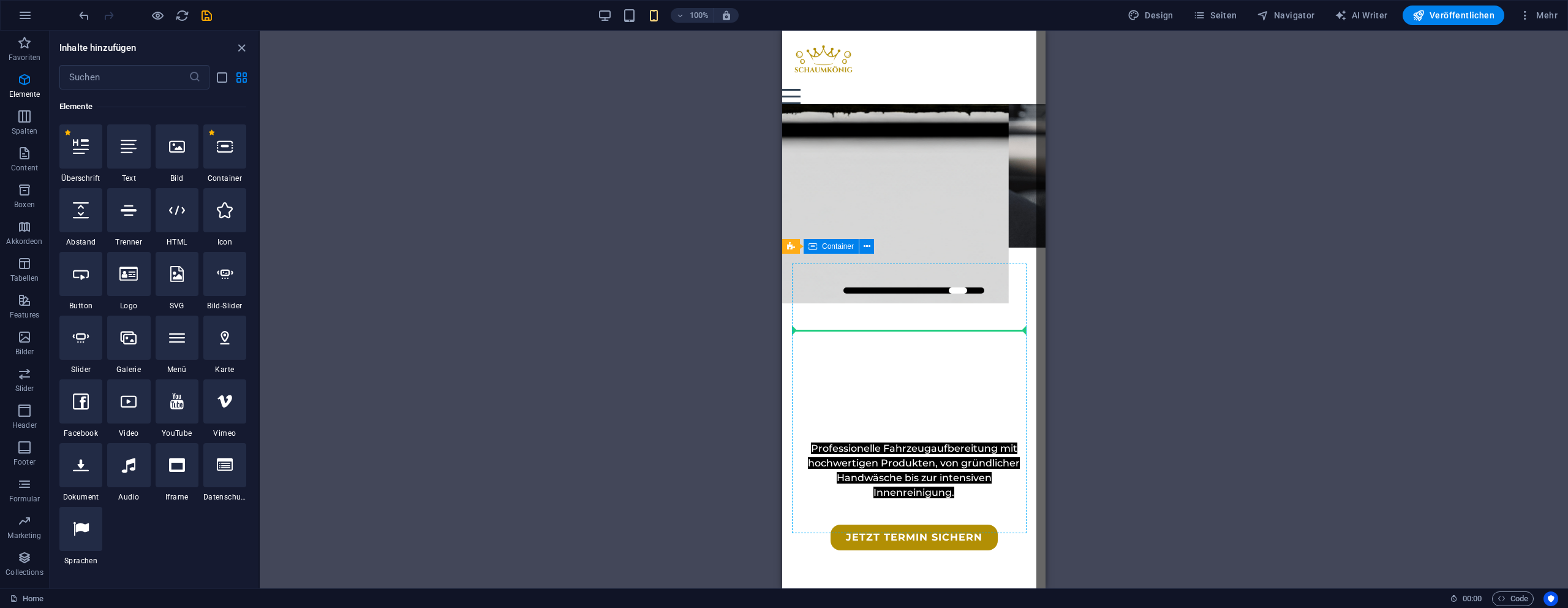
select select "px"
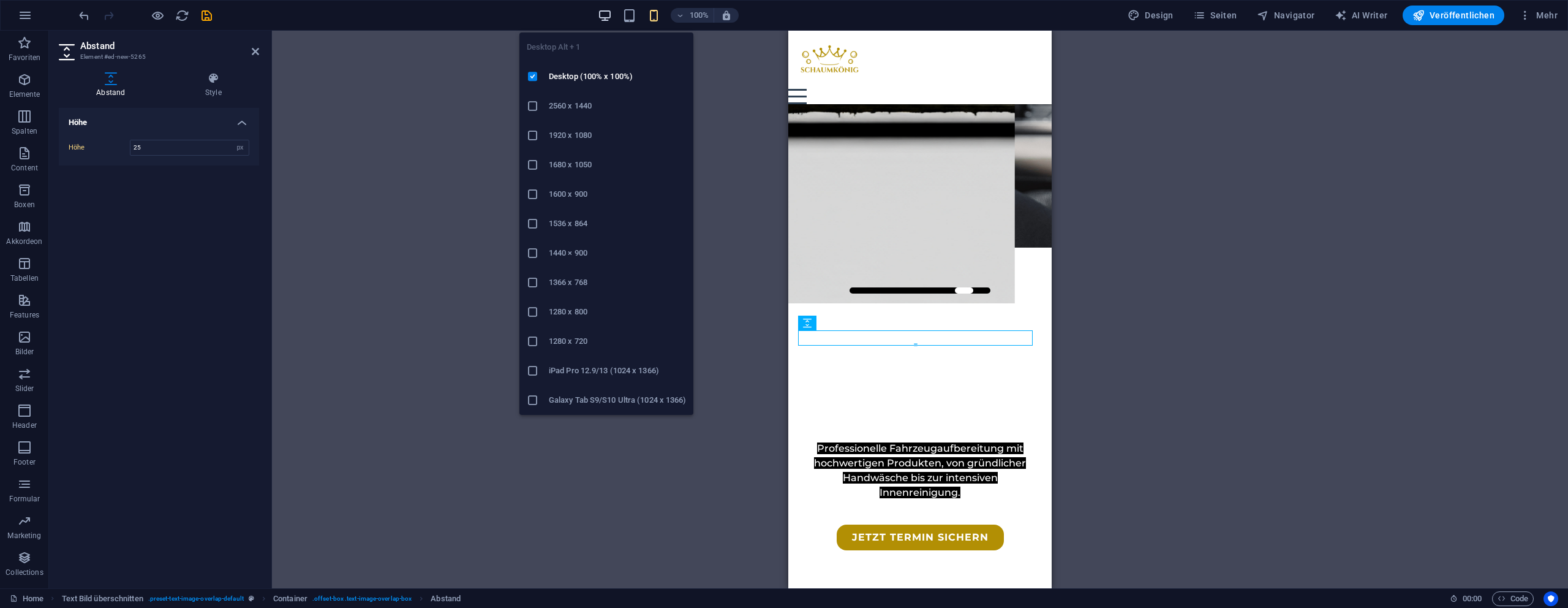
click at [606, 20] on icon "button" at bounding box center [604, 15] width 14 height 14
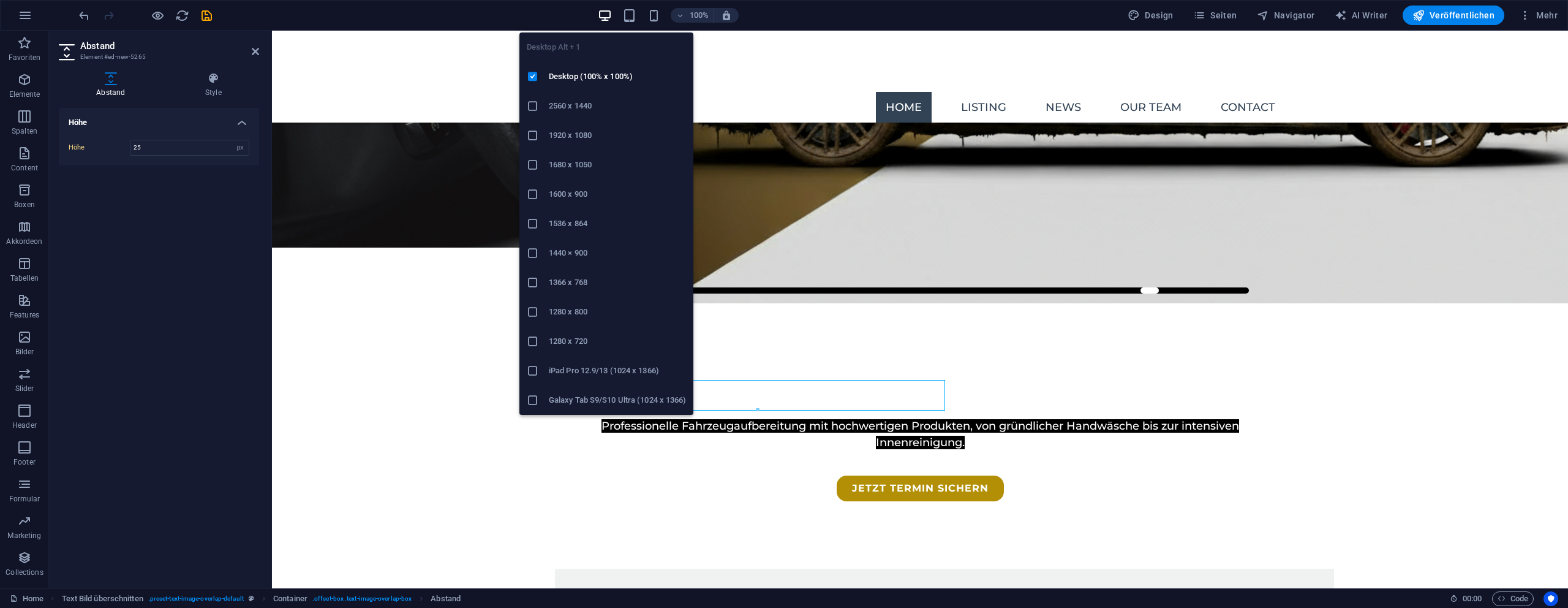
type input "50"
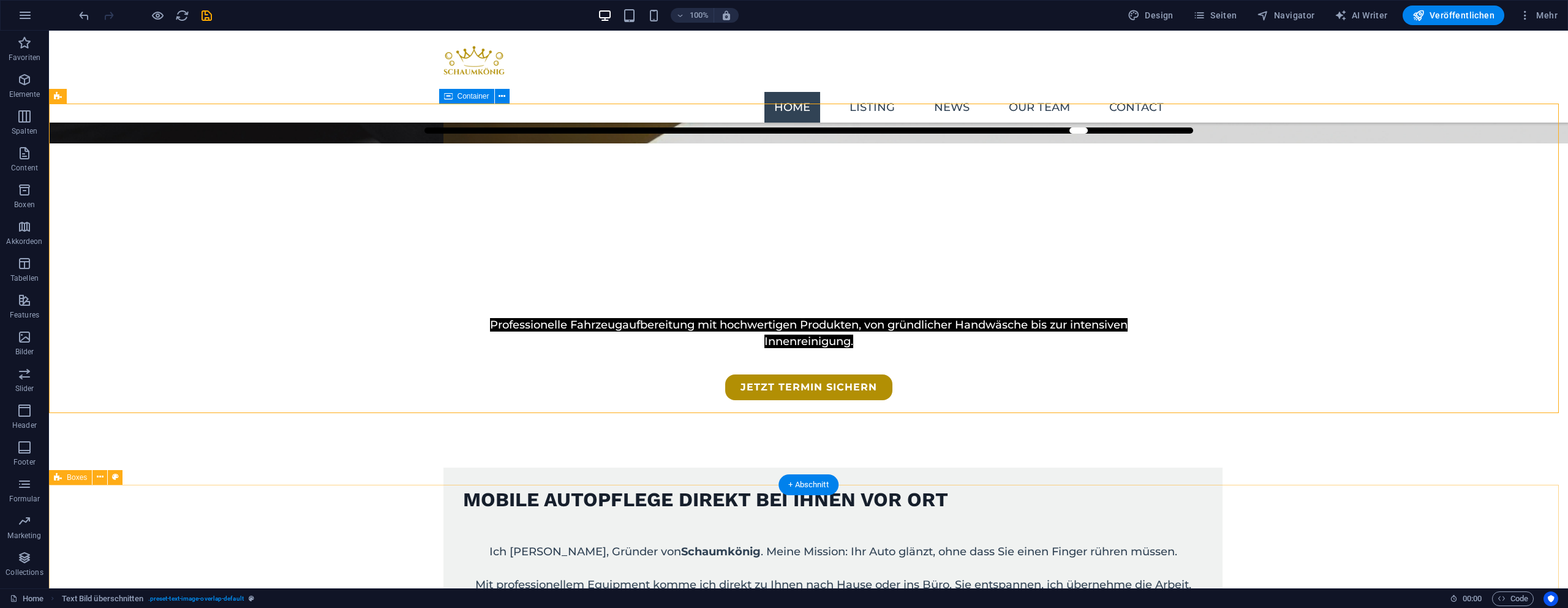
scroll to position [425, 0]
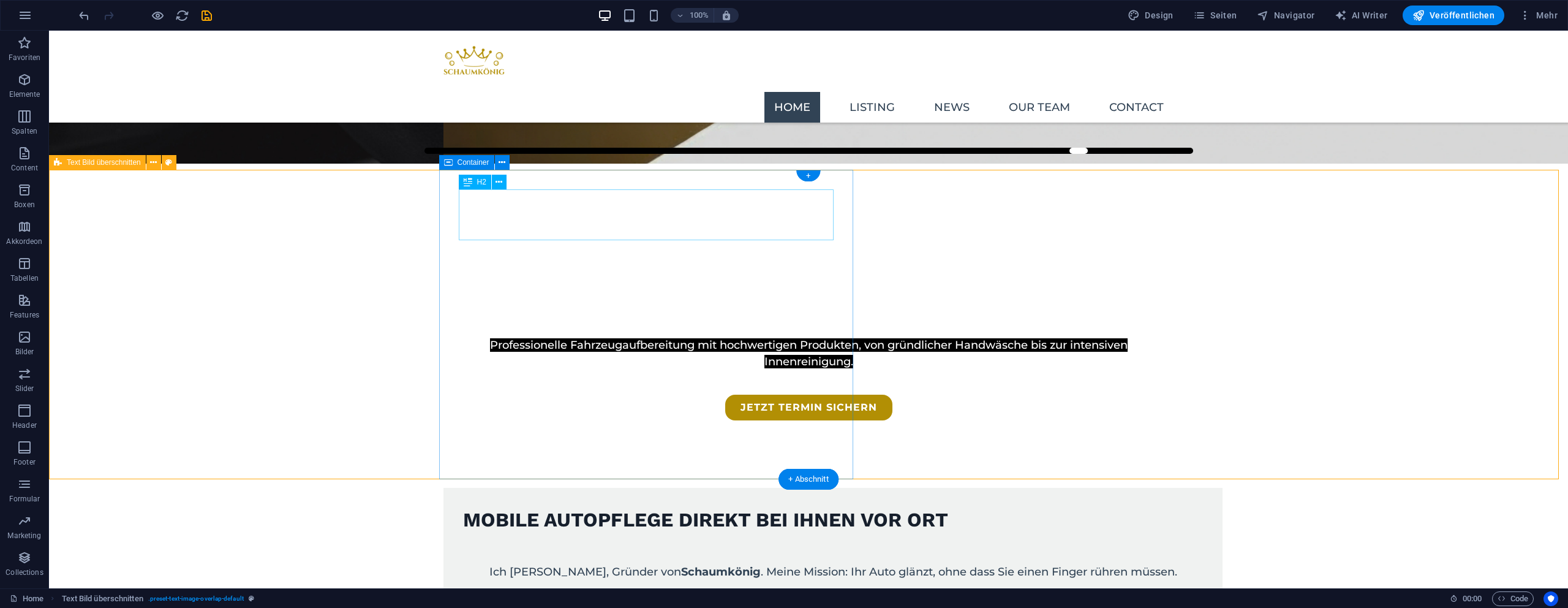
click at [680, 507] on div "Mobile Autopflege direkt bei Ihnen vor Ort" at bounding box center [833, 520] width 740 height 26
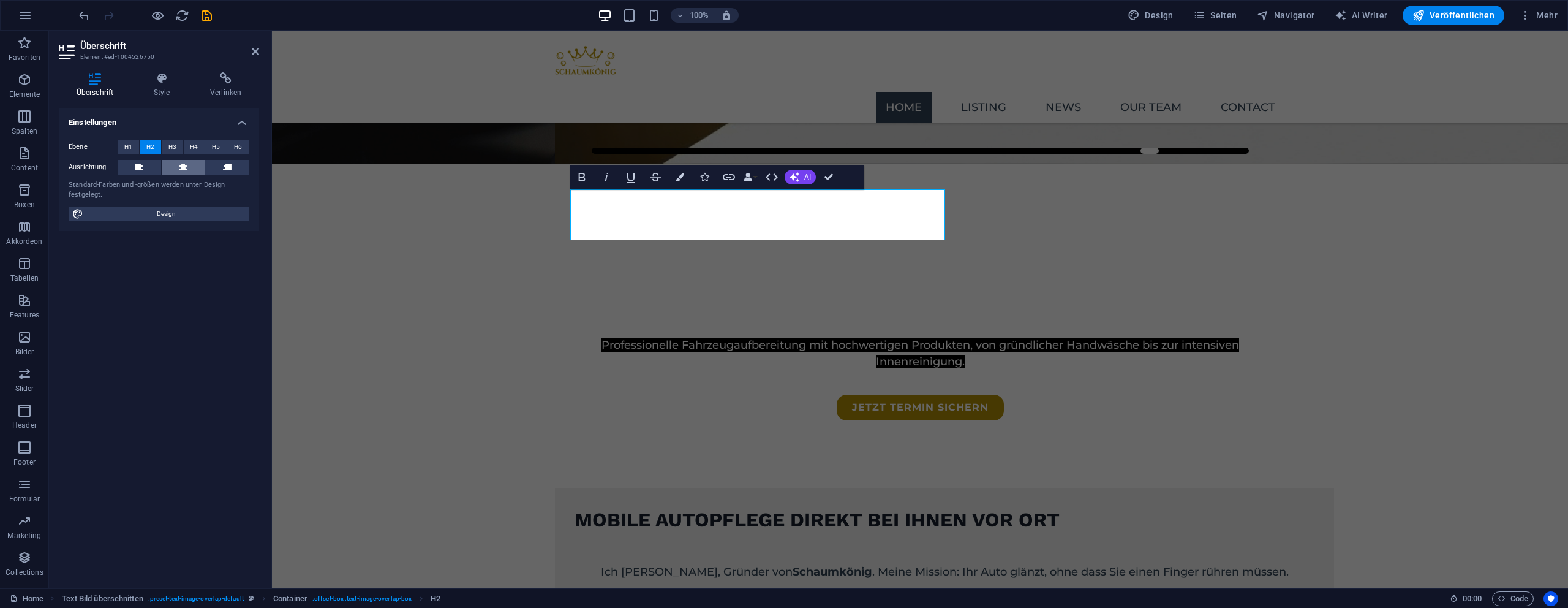
click at [171, 171] on button at bounding box center [183, 167] width 43 height 14
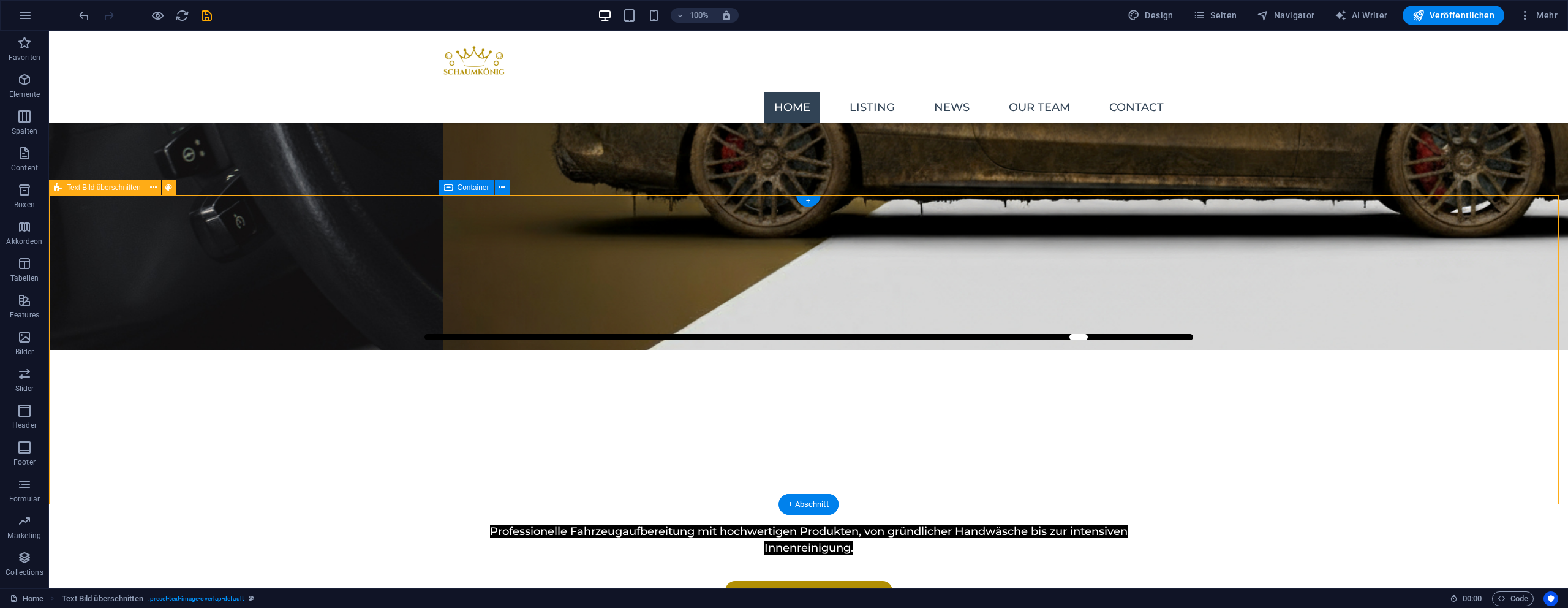
scroll to position [234, 0]
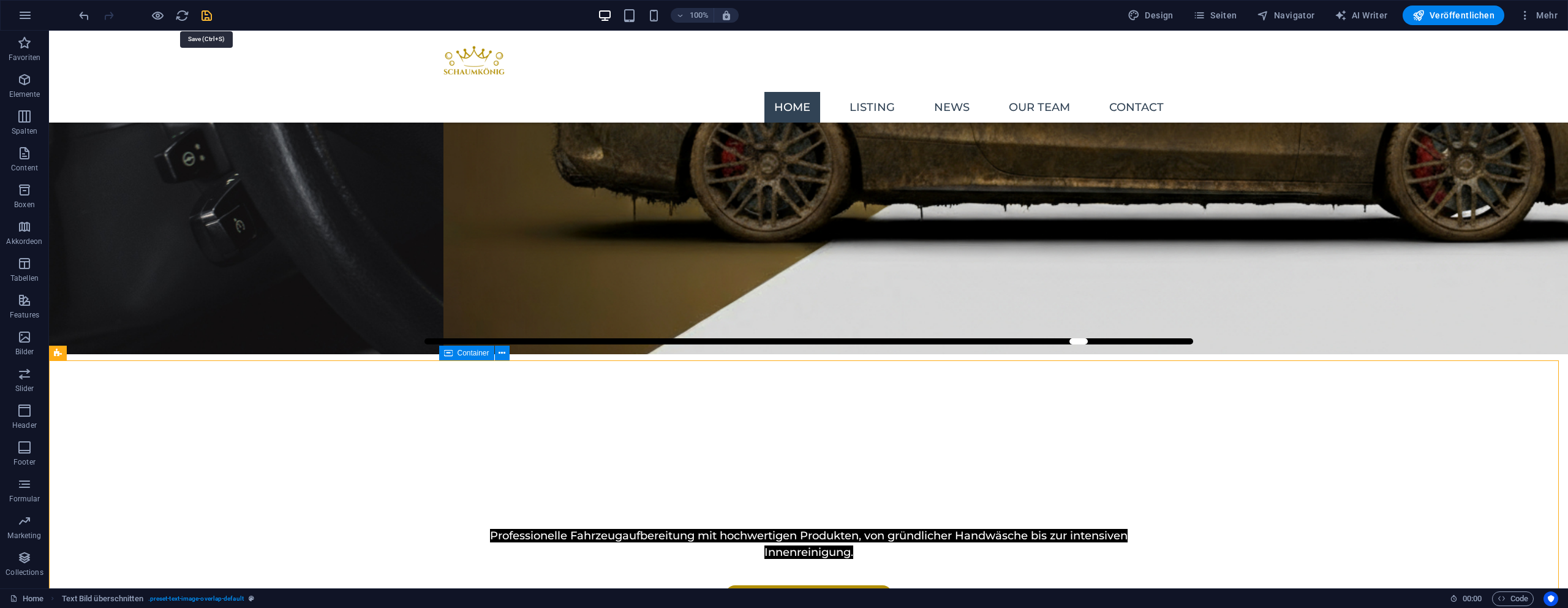
click at [207, 17] on icon "save" at bounding box center [207, 15] width 14 height 14
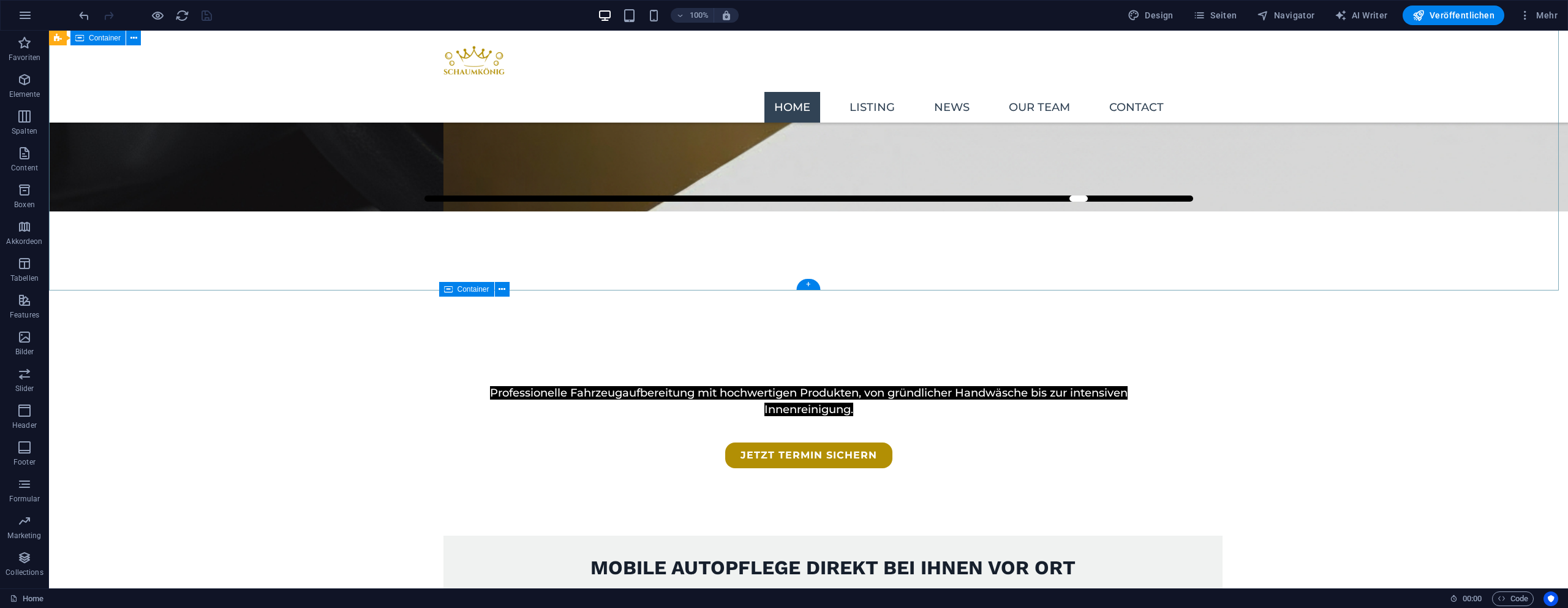
scroll to position [378, 0]
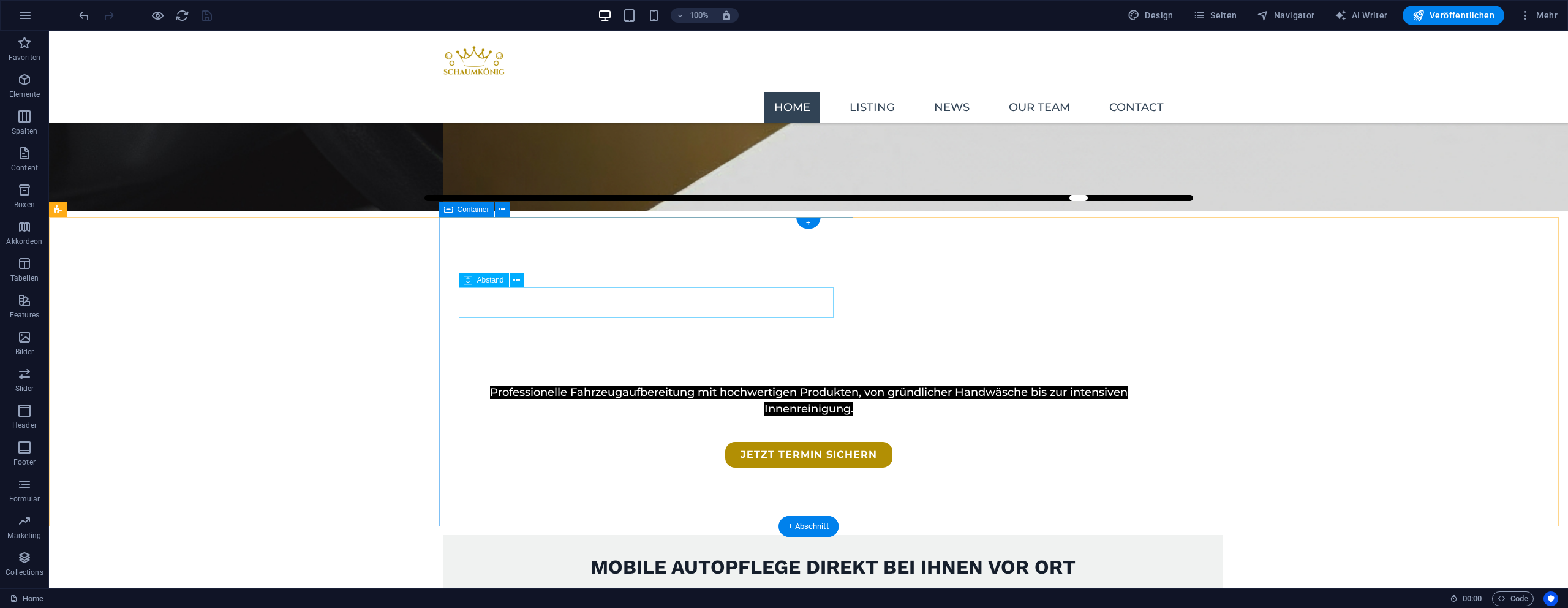
drag, startPoint x: 636, startPoint y: 296, endPoint x: 628, endPoint y: 301, distance: 9.4
click at [635, 580] on div at bounding box center [833, 596] width 740 height 30
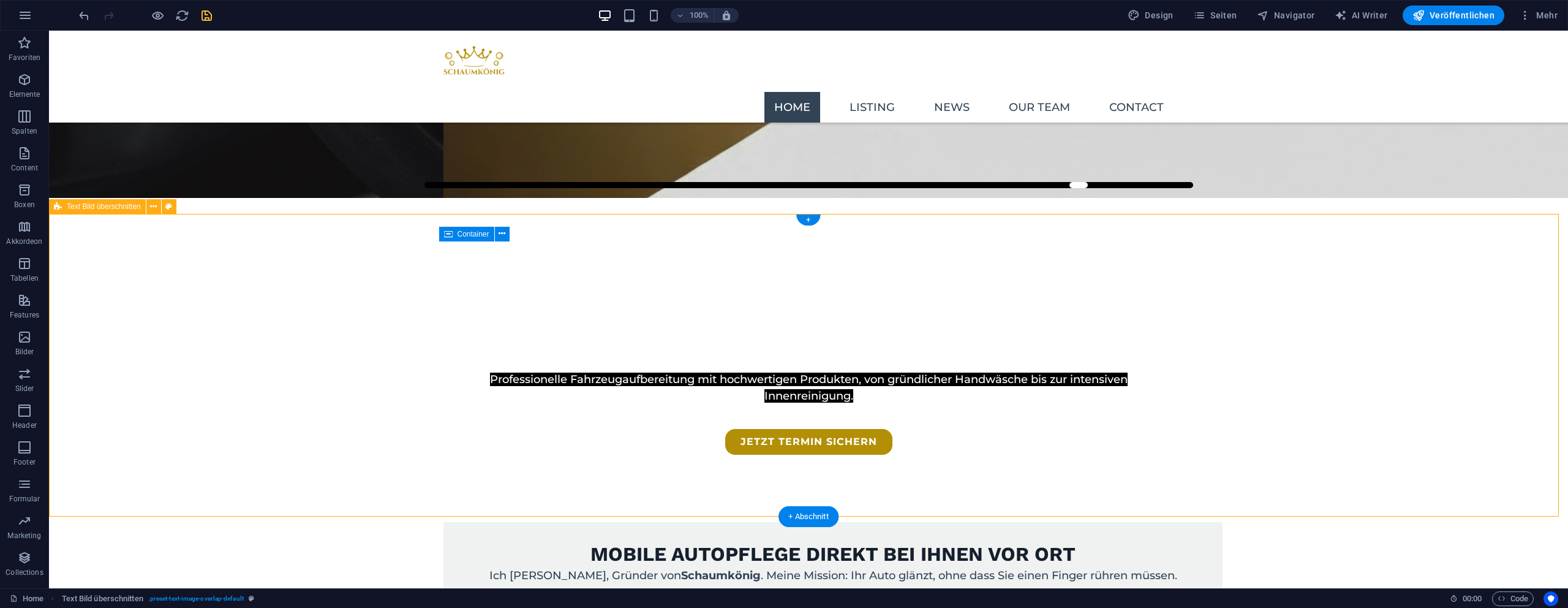
scroll to position [399, 0]
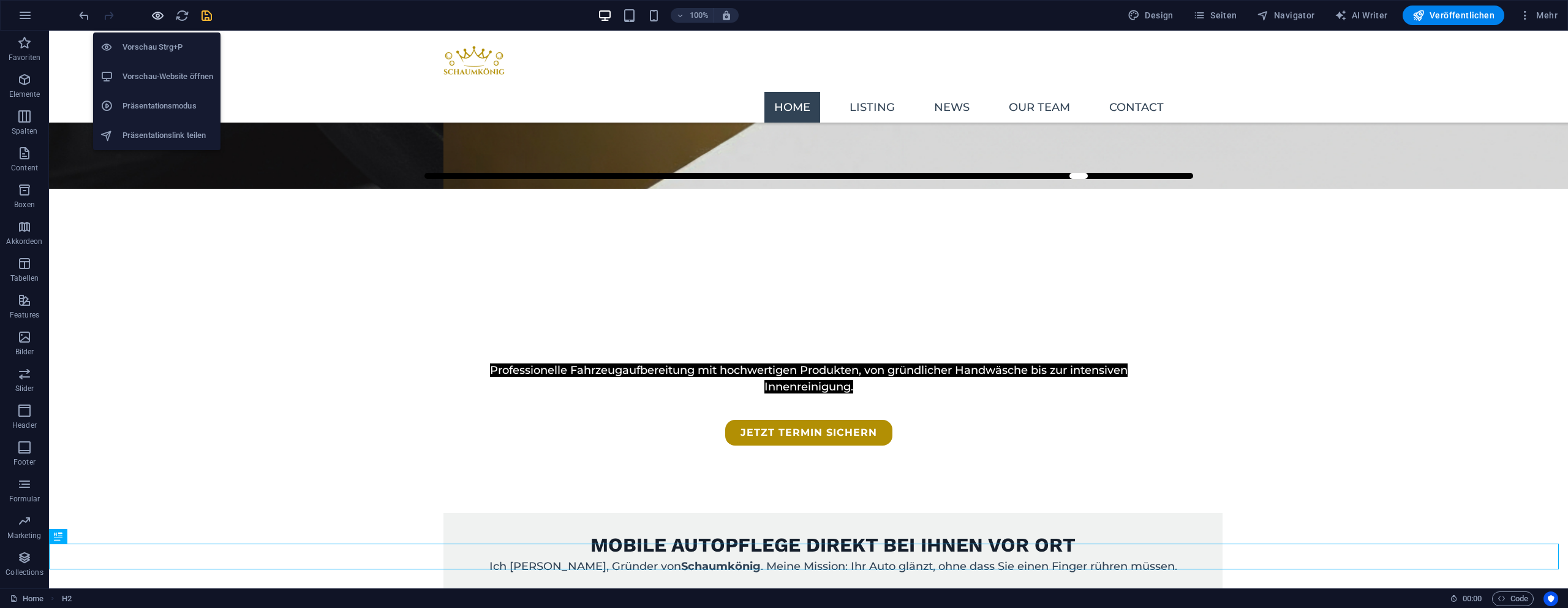
click at [161, 22] on icon "button" at bounding box center [157, 15] width 14 height 14
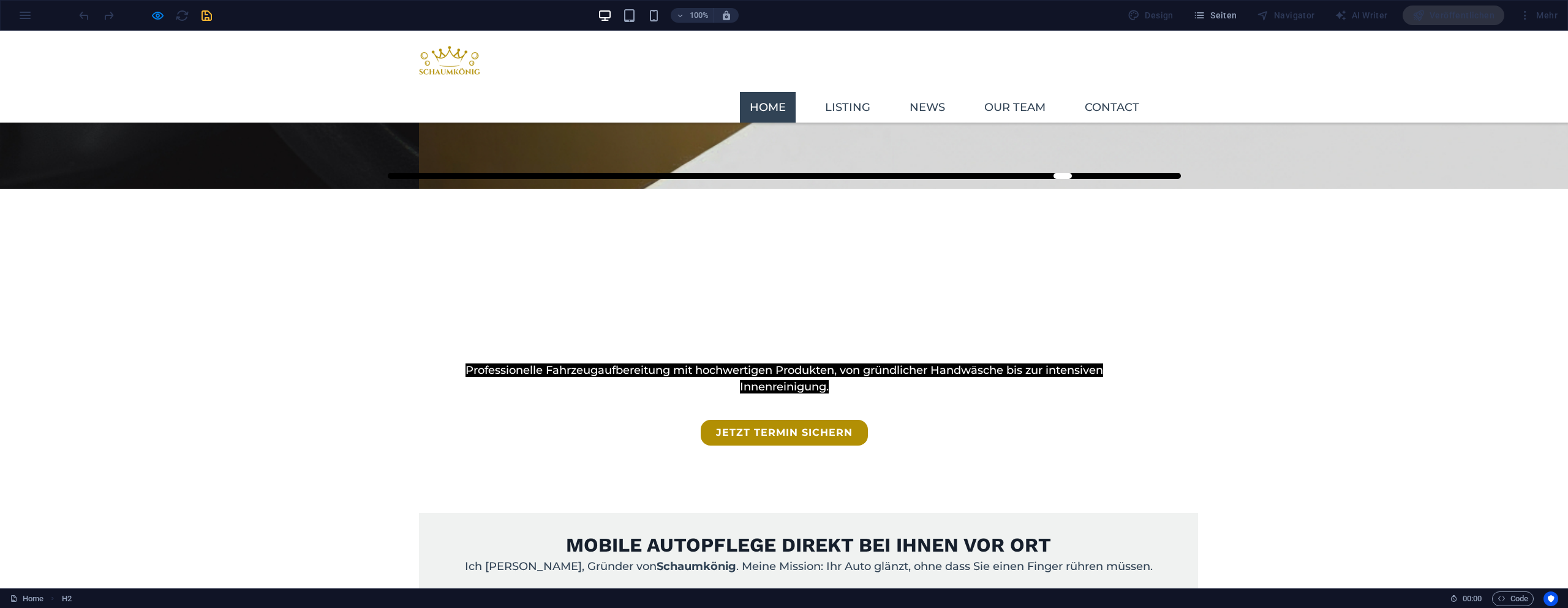
scroll to position [418, 0]
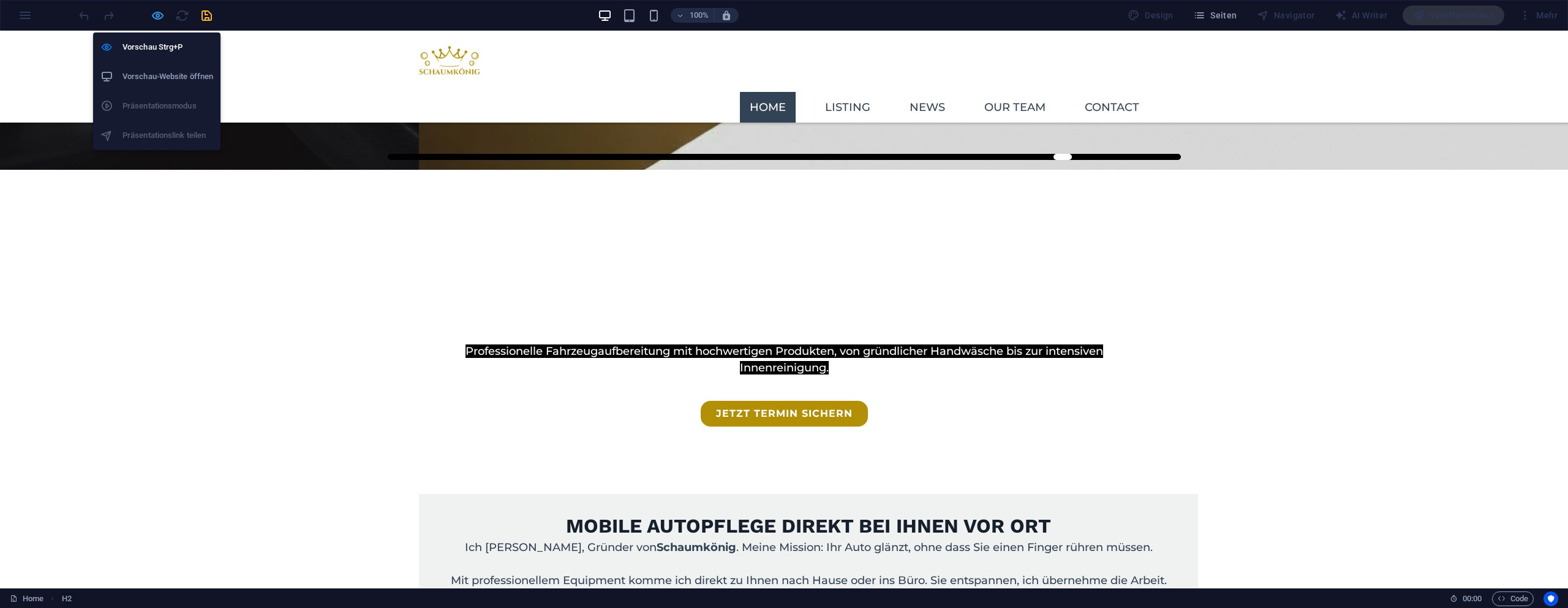
click at [160, 19] on icon "button" at bounding box center [157, 15] width 14 height 14
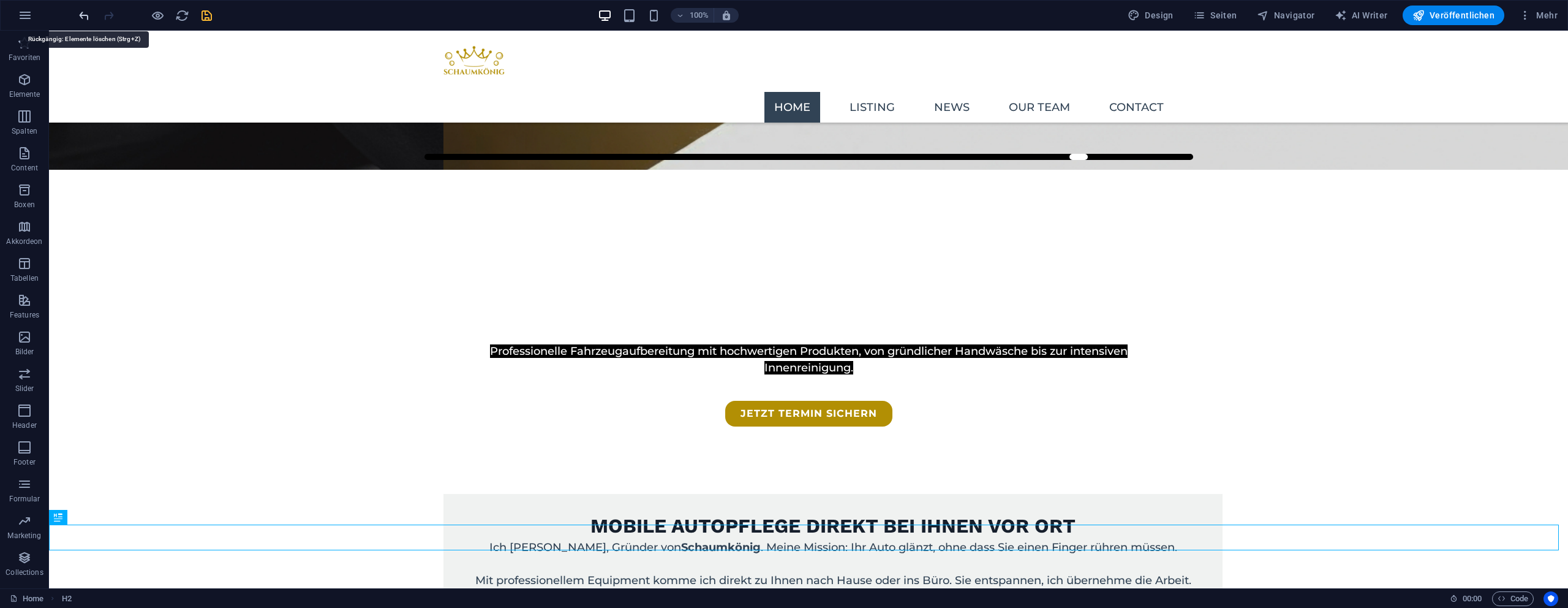
click at [86, 18] on icon "undo" at bounding box center [84, 15] width 14 height 14
click at [86, 18] on icon "undo" at bounding box center [84, 15] width 14 height 14
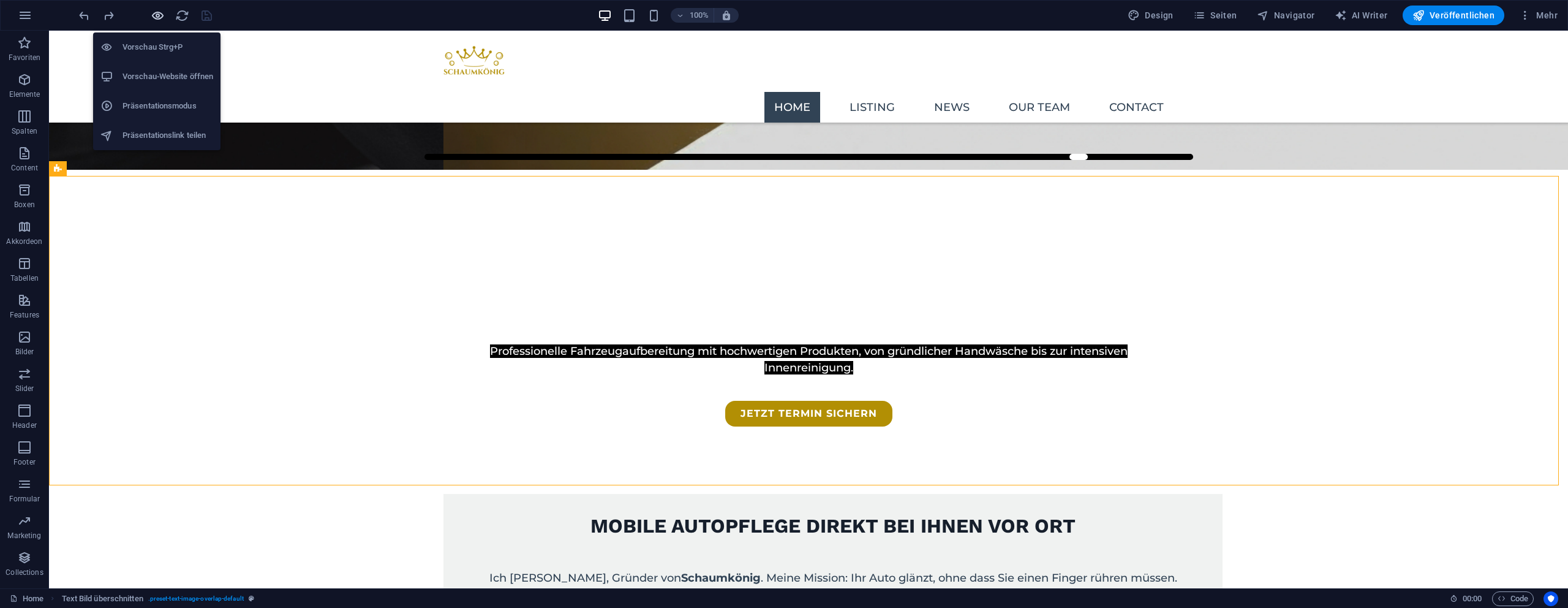
click at [161, 20] on icon "button" at bounding box center [157, 15] width 14 height 14
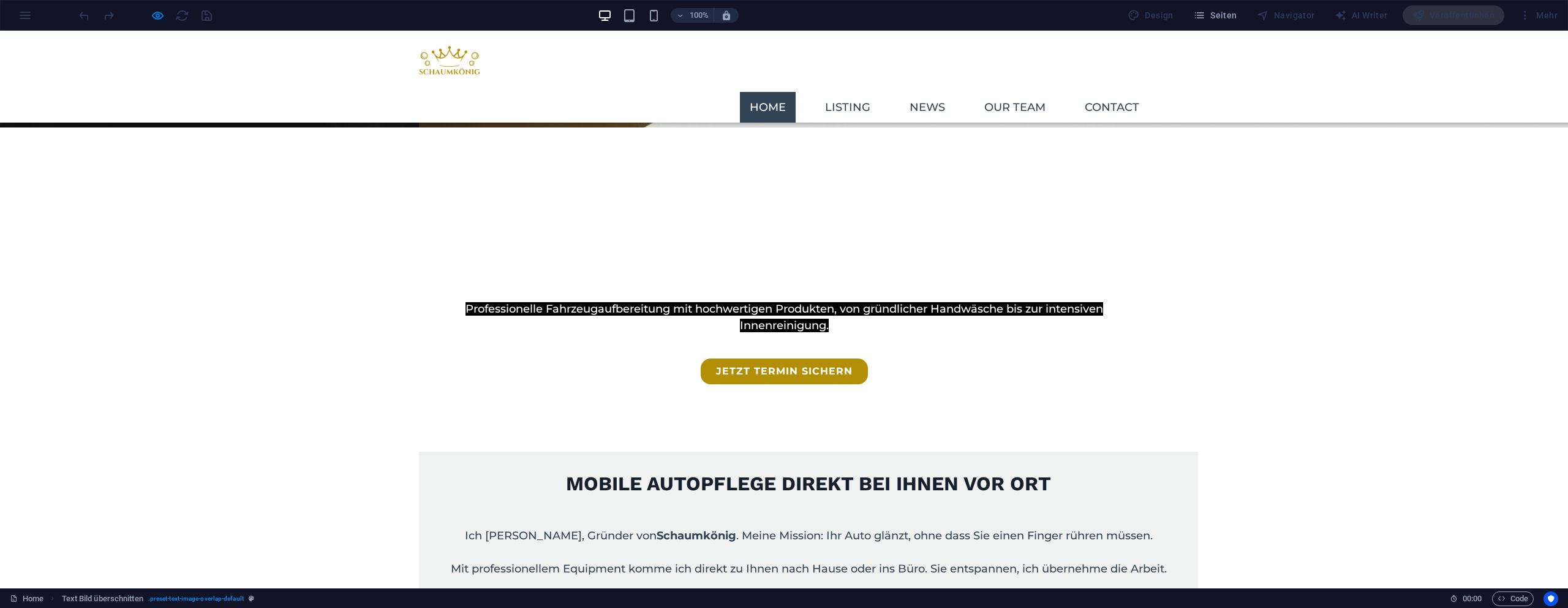
scroll to position [483, 0]
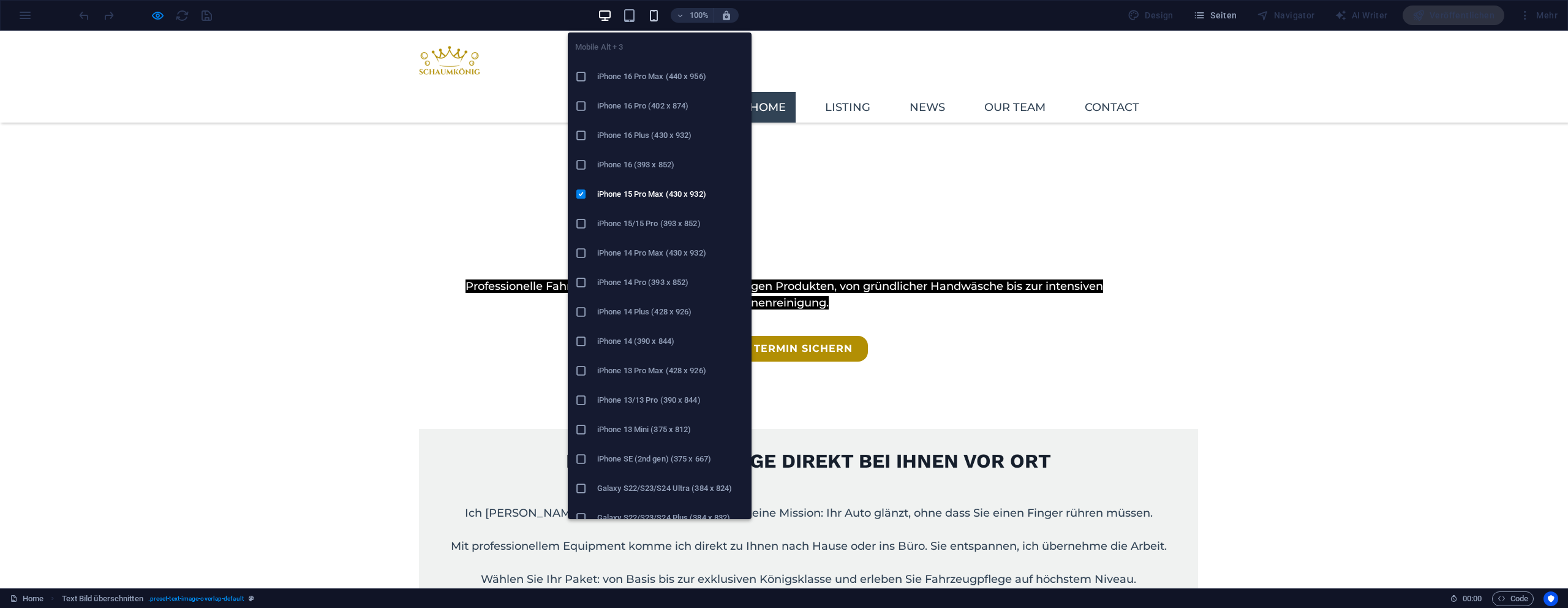
click at [656, 12] on icon "button" at bounding box center [654, 15] width 14 height 14
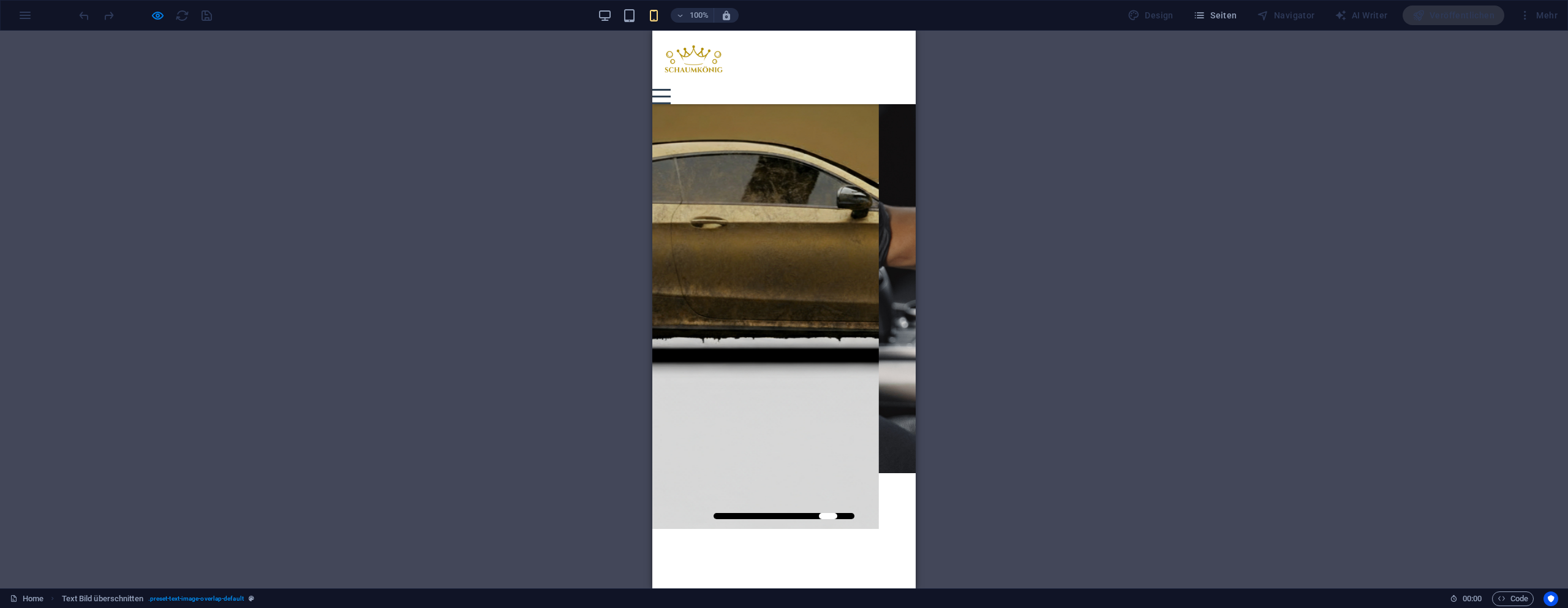
scroll to position [38, 0]
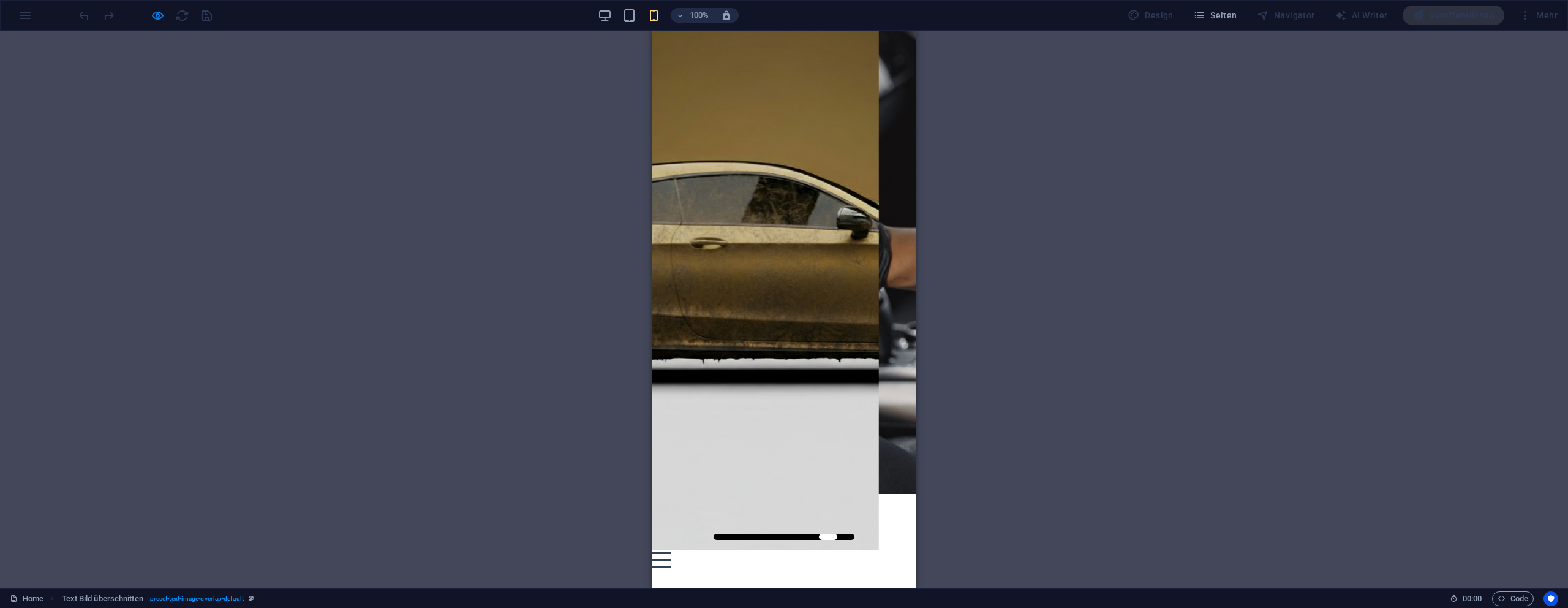
drag, startPoint x: 848, startPoint y: 389, endPoint x: 648, endPoint y: 347, distance: 204.4
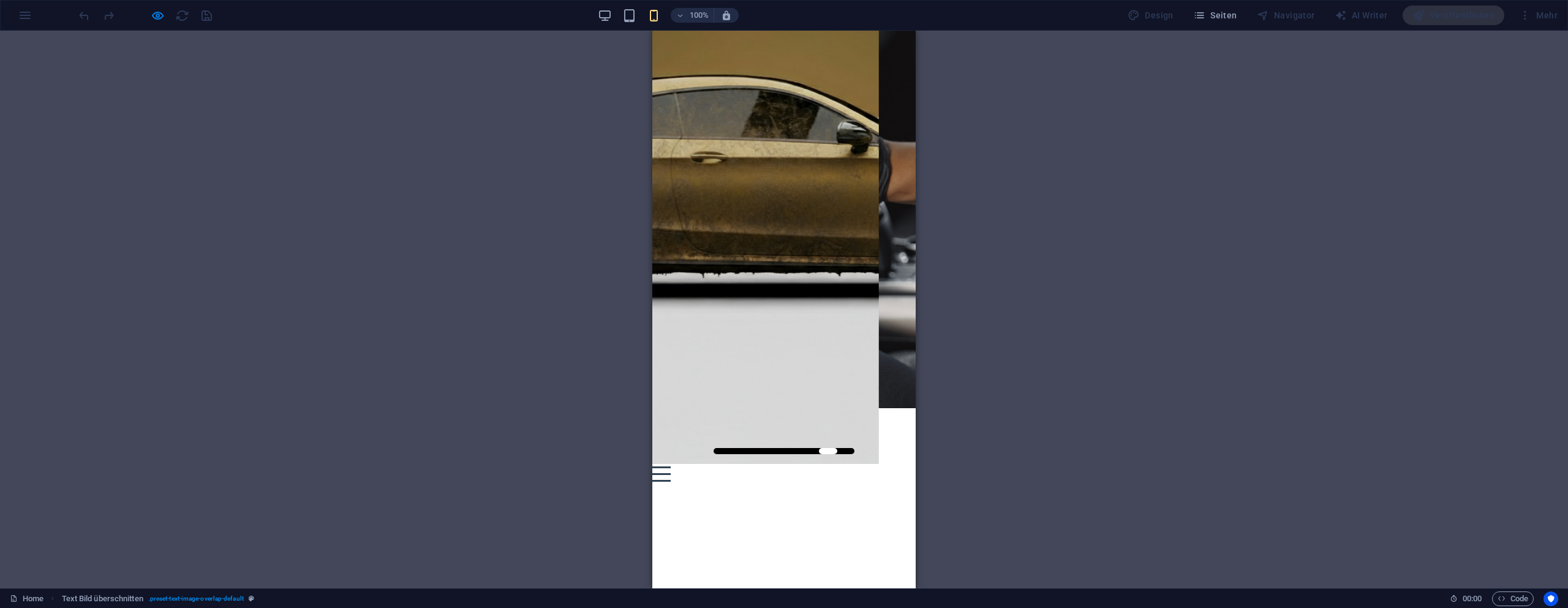
scroll to position [362, 0]
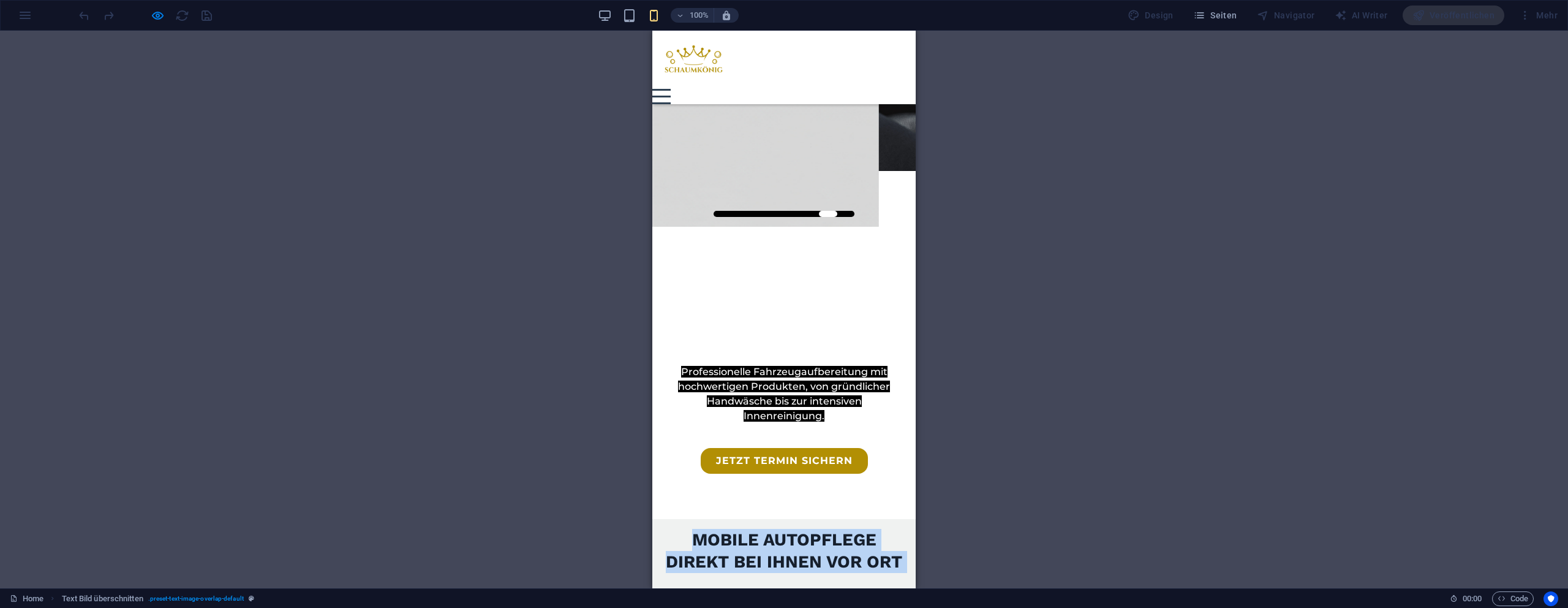
drag, startPoint x: 841, startPoint y: 449, endPoint x: 1272, endPoint y: 329, distance: 447.4
click at [730, 588] on p "Ich [PERSON_NAME], Gründer von Schaumkönig . Meine Mission: Ihr Auto glänzt, oh…" at bounding box center [784, 617] width 243 height 59
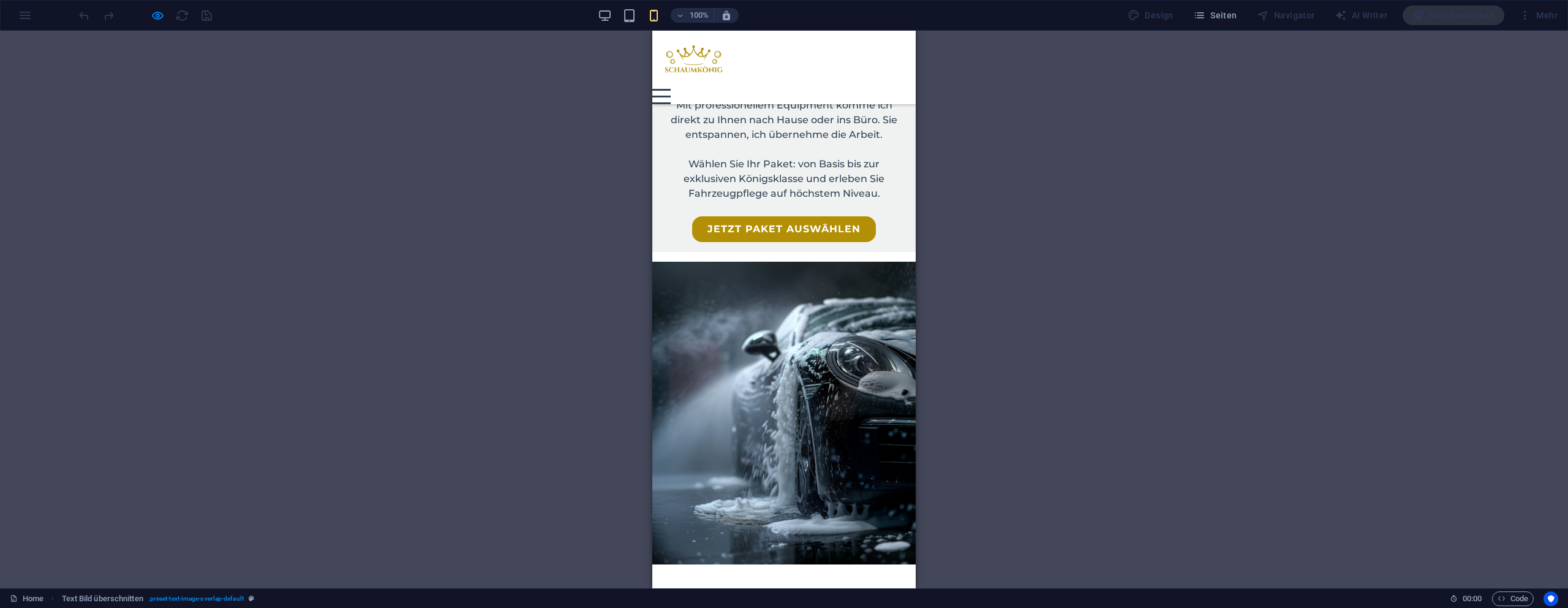
scroll to position [1028, 0]
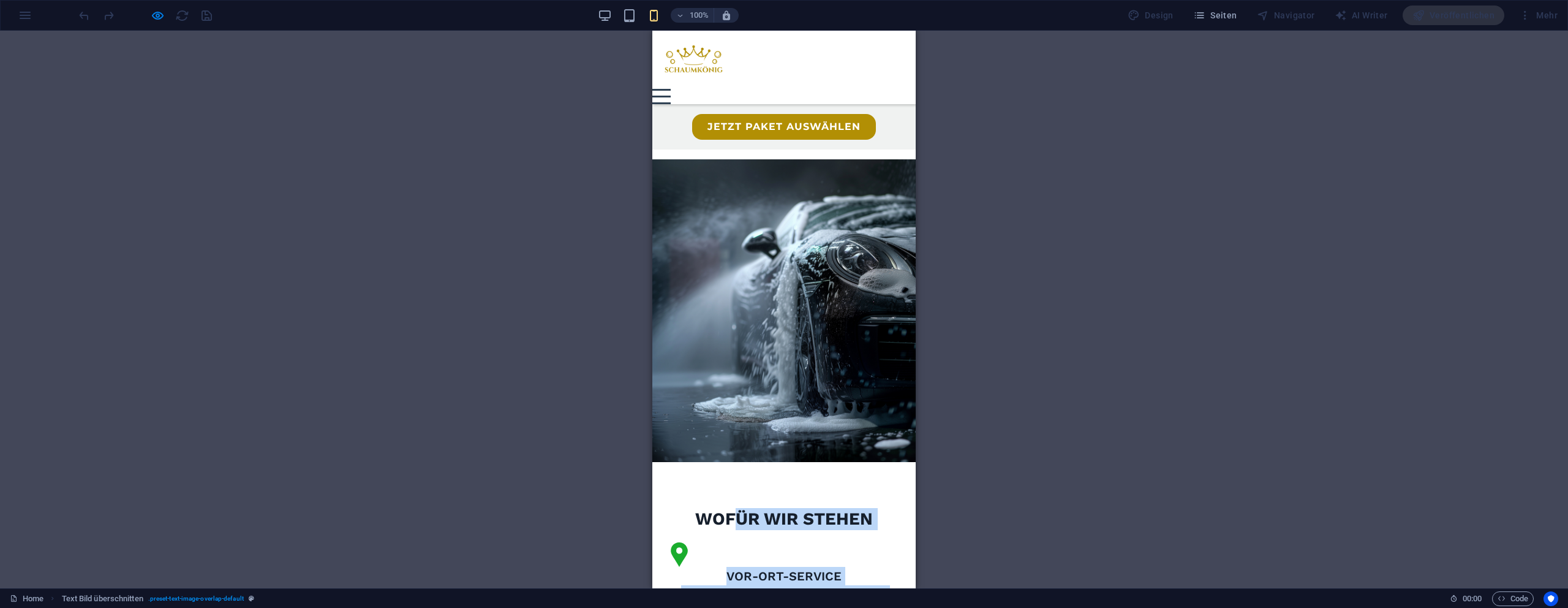
drag, startPoint x: 739, startPoint y: 151, endPoint x: 857, endPoint y: 430, distance: 302.9
click at [856, 430] on div "Home Listing News Our Team Contact Mobile Autopflege direkt bei dir vor Ort Pro…" at bounding box center [784, 617] width 264 height 3229
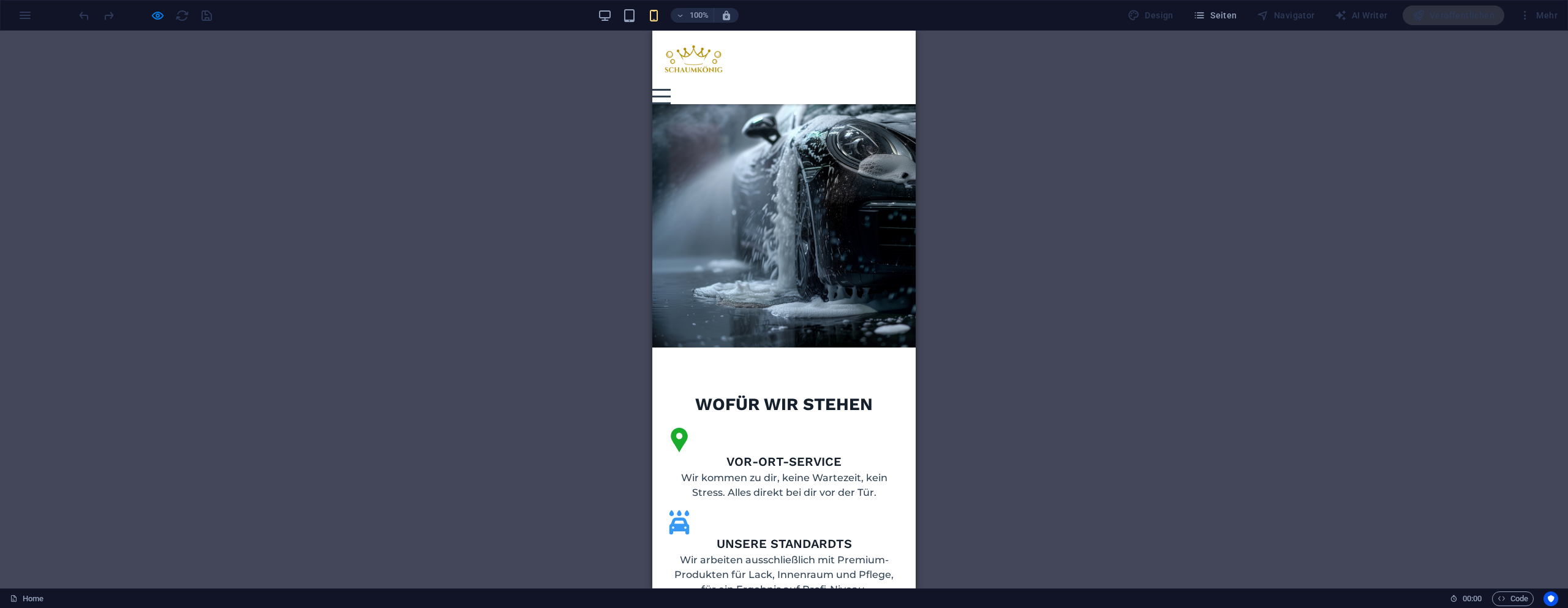
scroll to position [1140, 0]
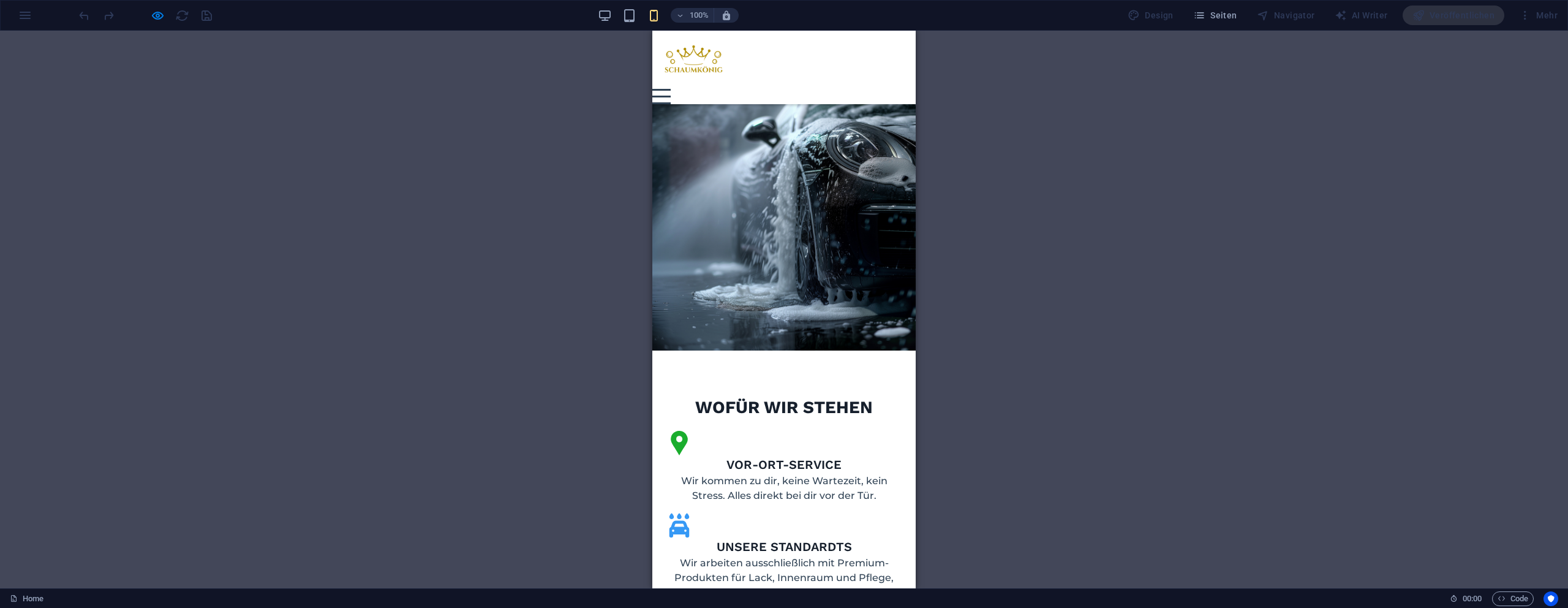
drag, startPoint x: 704, startPoint y: 249, endPoint x: 880, endPoint y: 320, distance: 189.8
click at [880, 418] on div "VOR-ORT-SERVICE Wir kommen zu dir, keine Wartezeit, kein Stress. Alles direkt b…" at bounding box center [784, 574] width 264 height 312
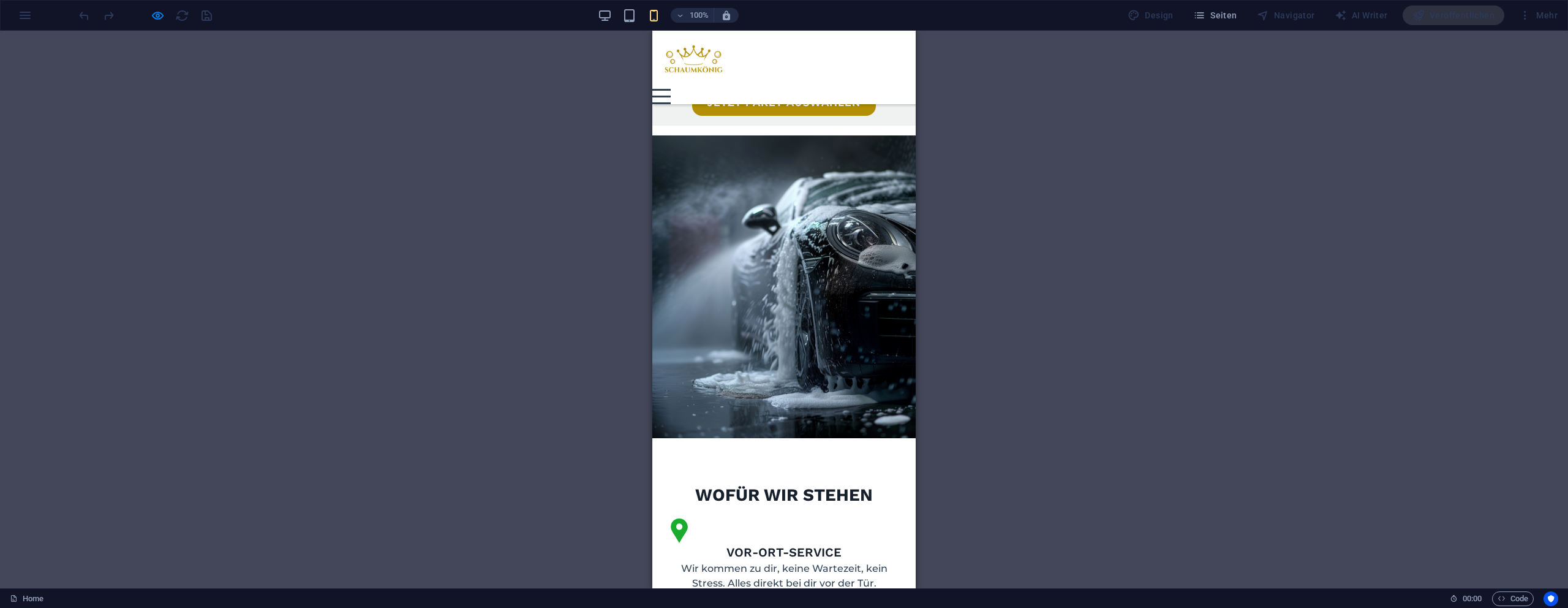
scroll to position [1133, 0]
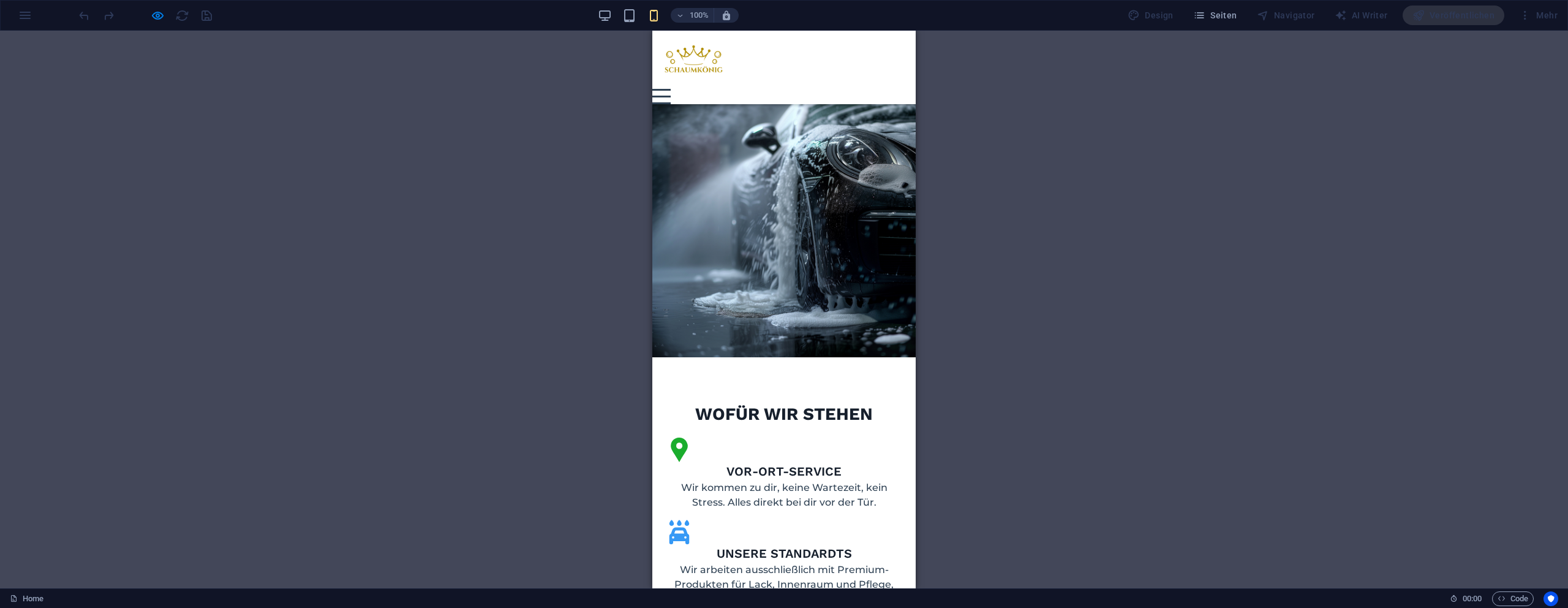
drag, startPoint x: 759, startPoint y: 317, endPoint x: 766, endPoint y: 312, distance: 8.6
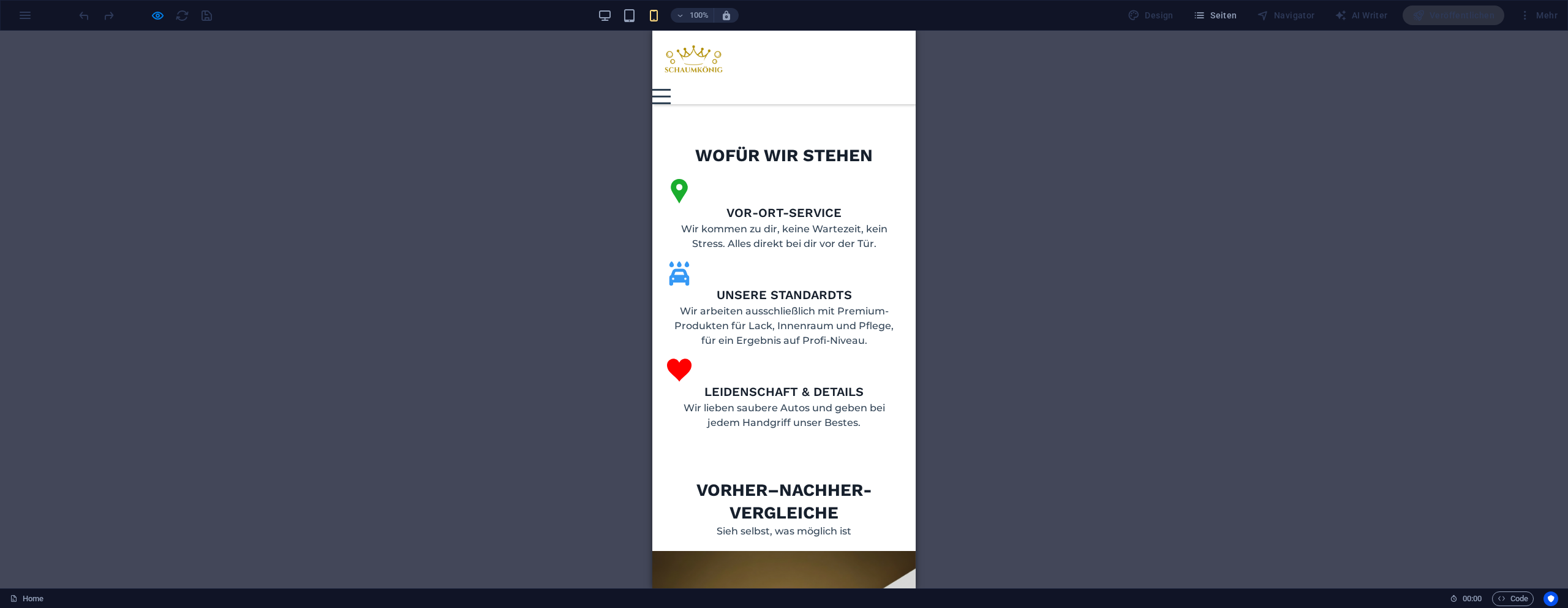
scroll to position [1402, 0]
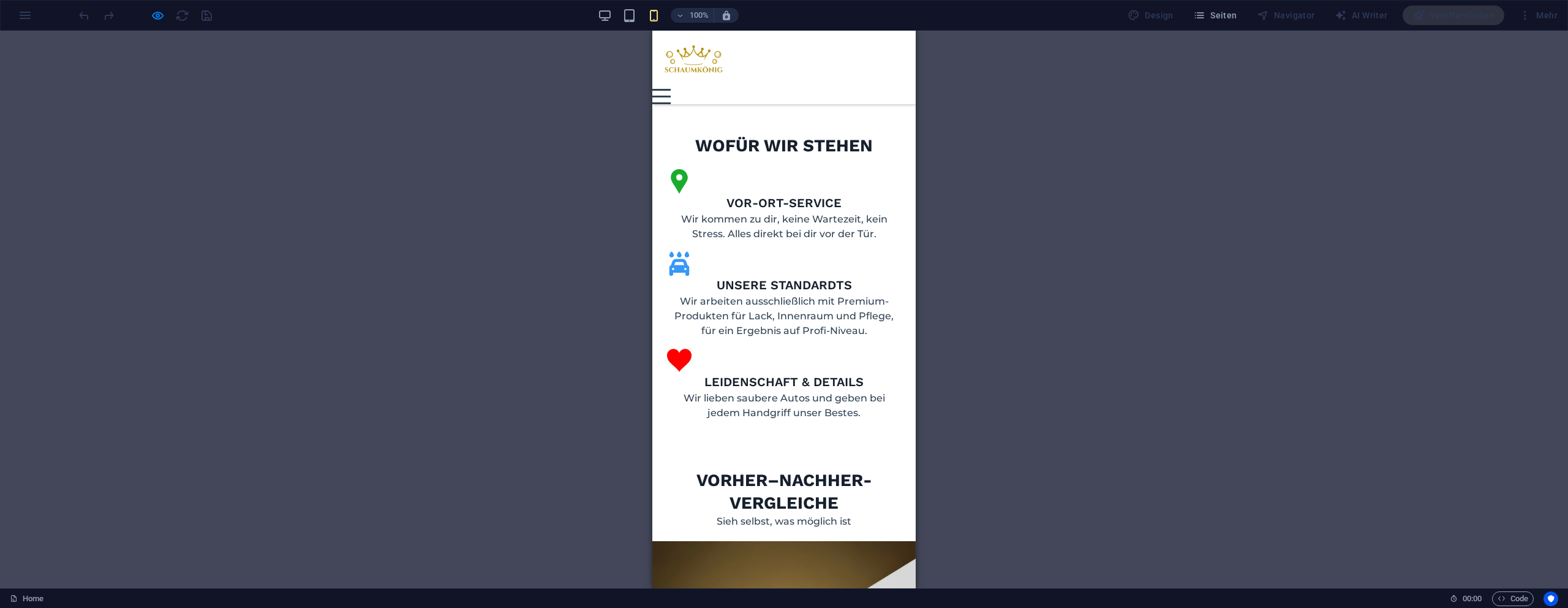
drag, startPoint x: 827, startPoint y: 364, endPoint x: 764, endPoint y: 420, distance: 84.3
drag, startPoint x: 768, startPoint y: 365, endPoint x: 781, endPoint y: 364, distance: 13.0
type input "51"
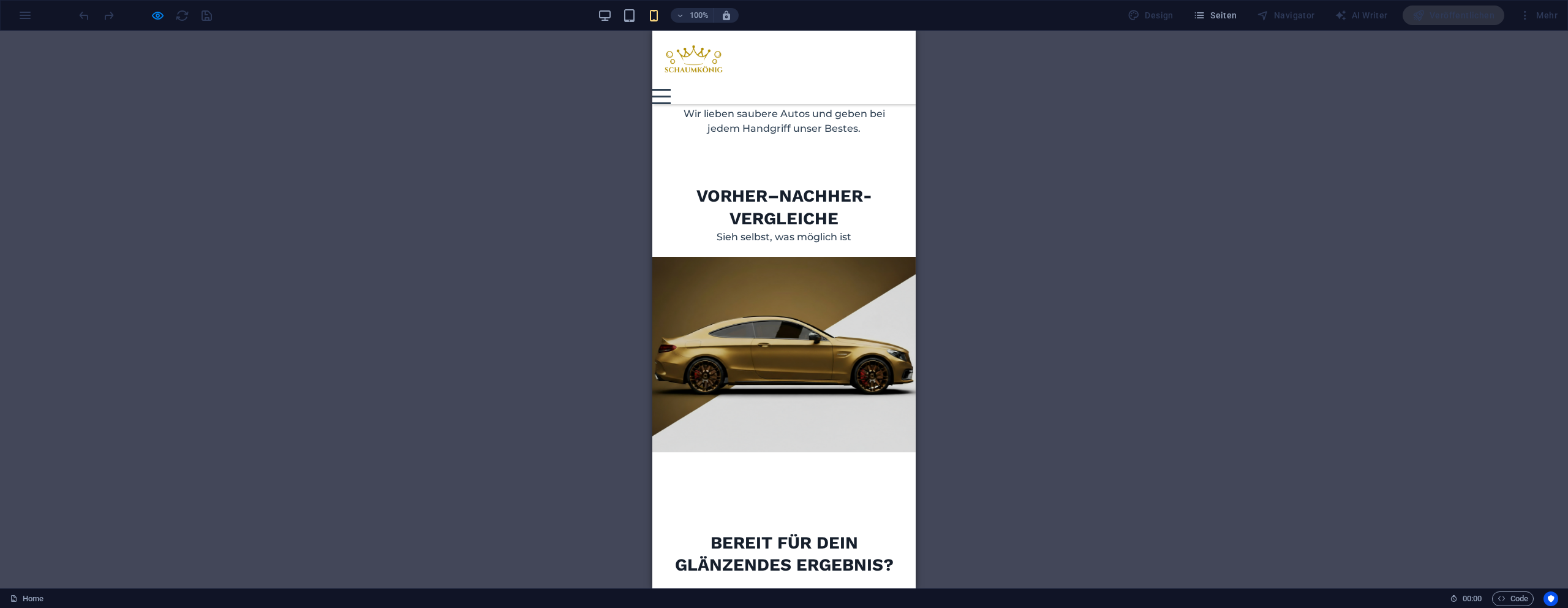
scroll to position [1838, 0]
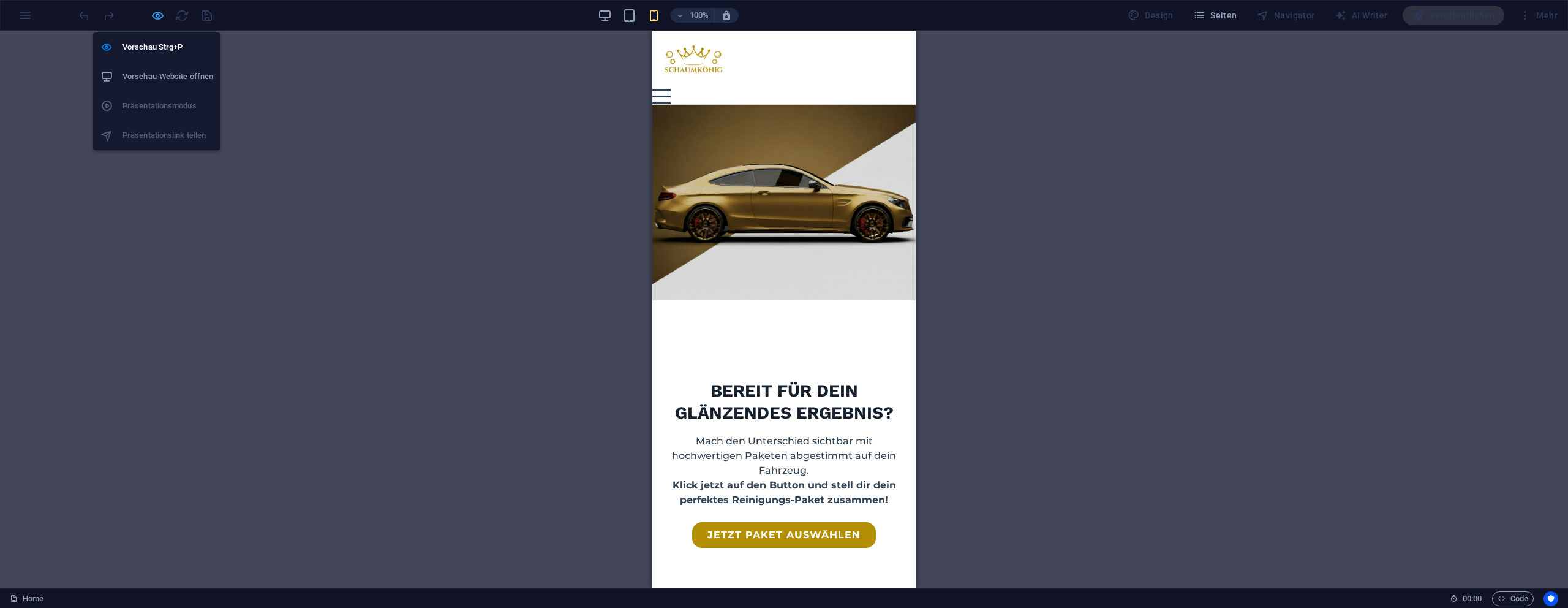
click at [157, 18] on icon "button" at bounding box center [157, 15] width 14 height 14
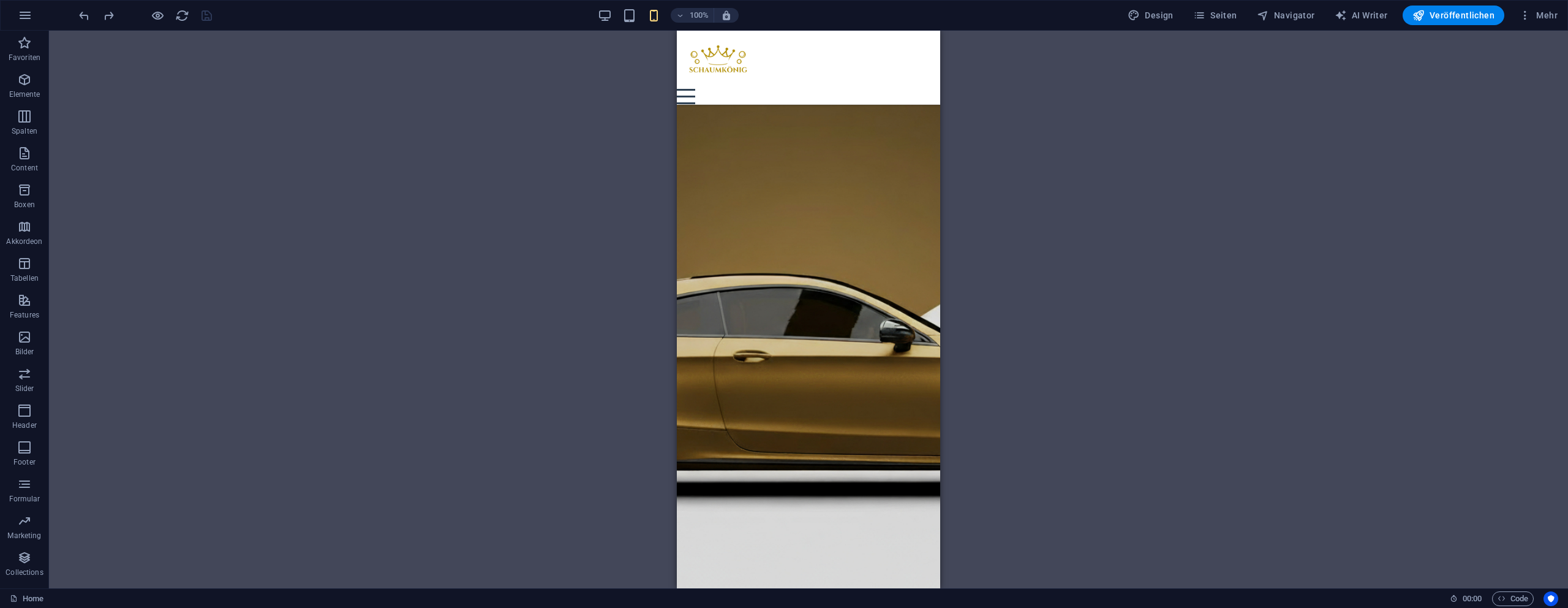
drag, startPoint x: 219, startPoint y: 23, endPoint x: 632, endPoint y: 236, distance: 464.7
click at [220, 23] on div "100% Design Seiten Navigator AI Writer Veröffentlichen Mehr" at bounding box center [820, 15] width 1486 height 20
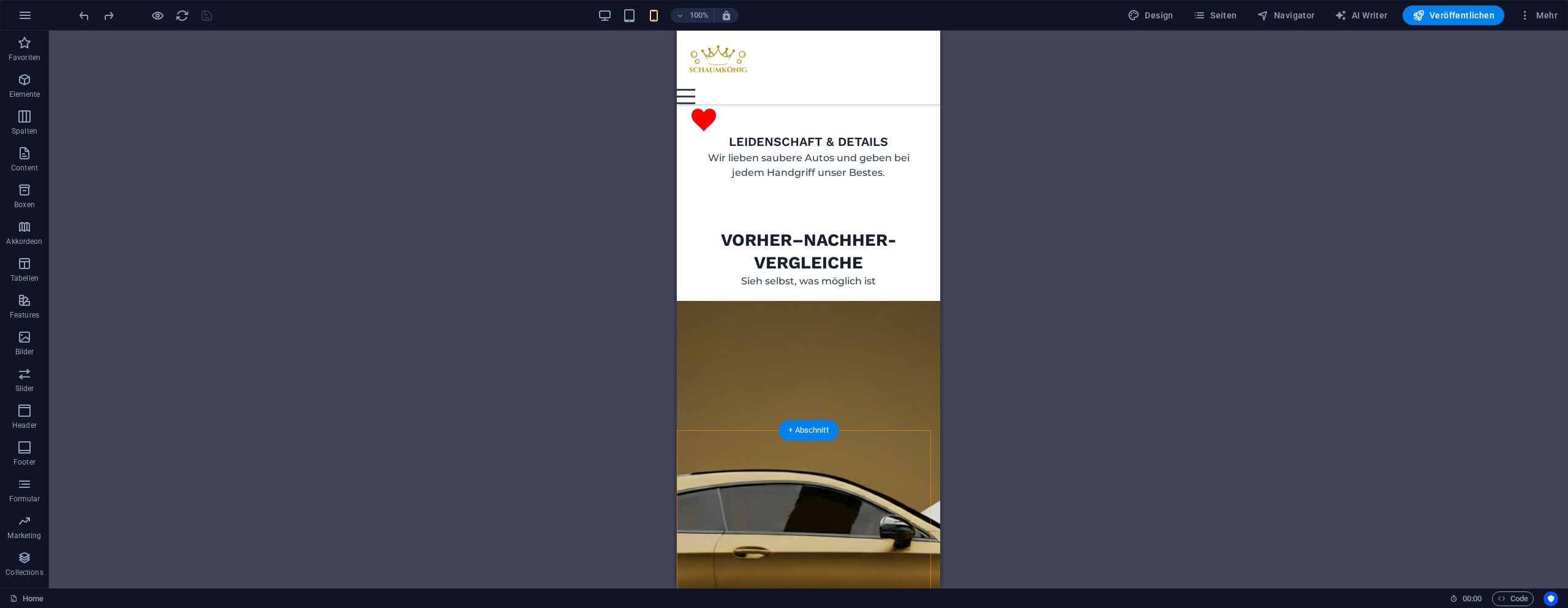
scroll to position [1640, 0]
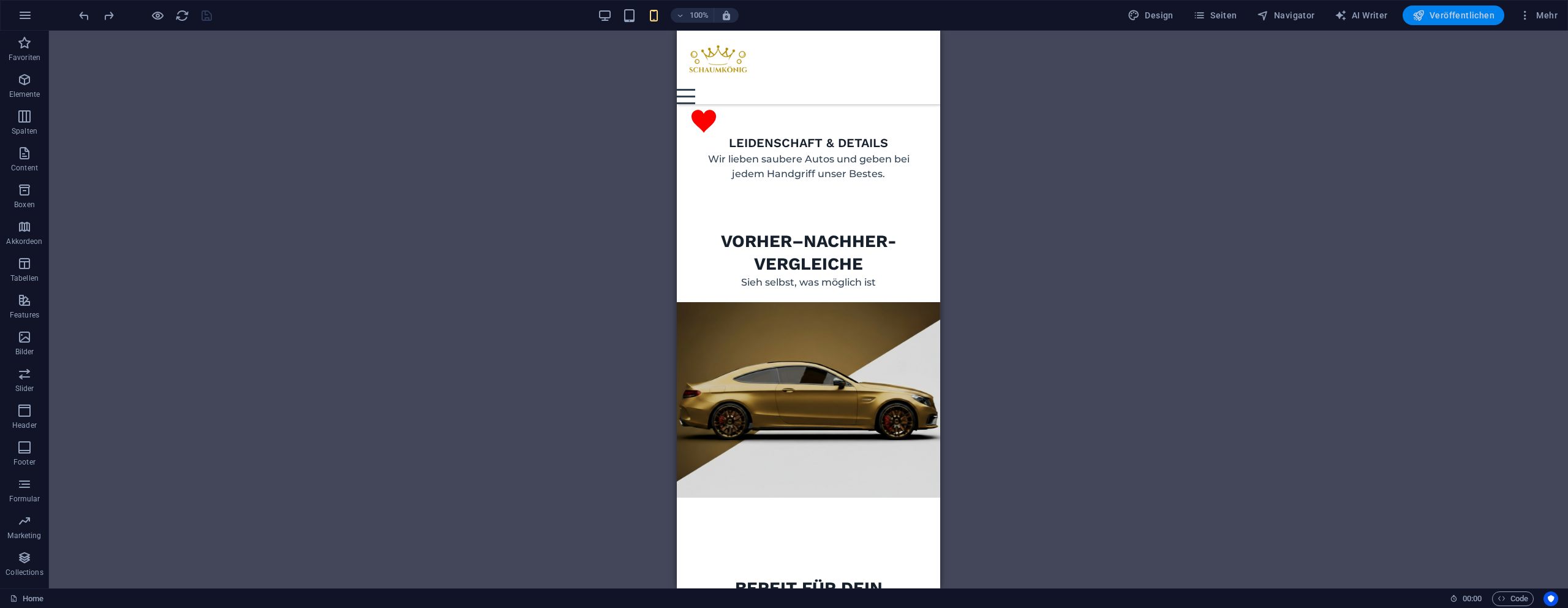
click at [1447, 23] on button "Veröffentlichen" at bounding box center [1454, 15] width 101 height 20
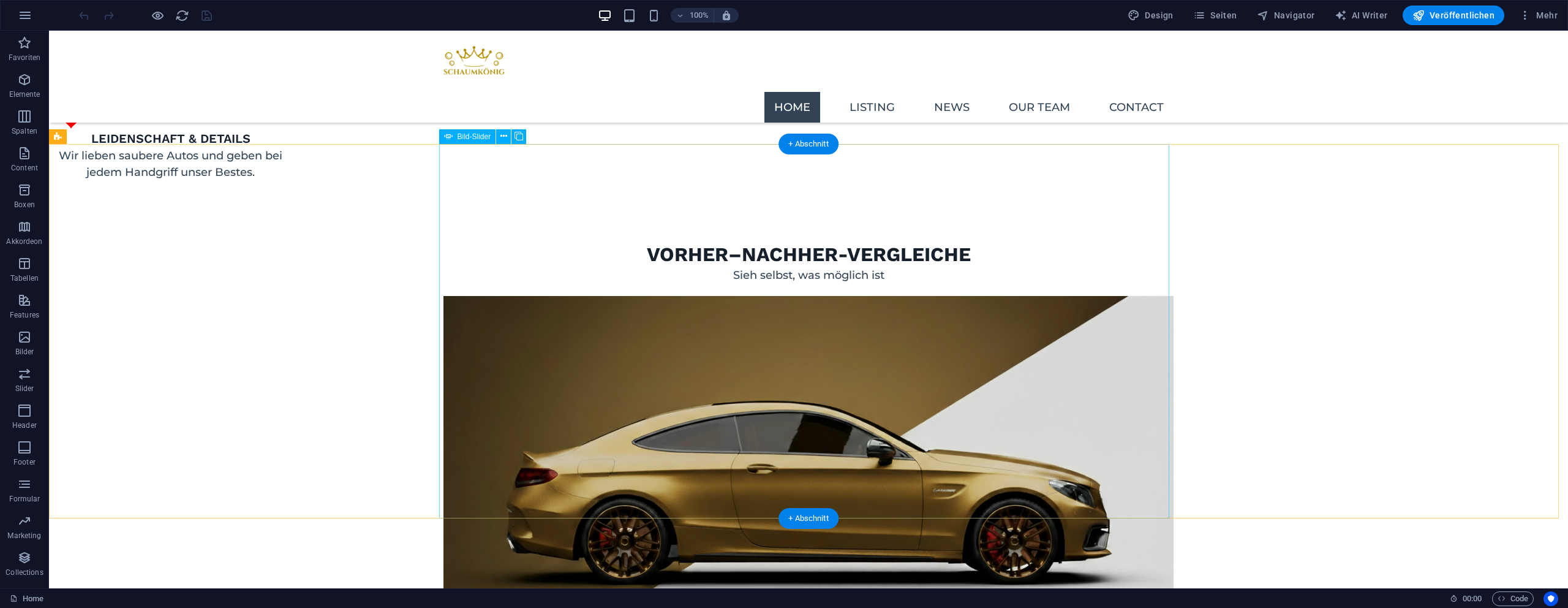
scroll to position [1636, 0]
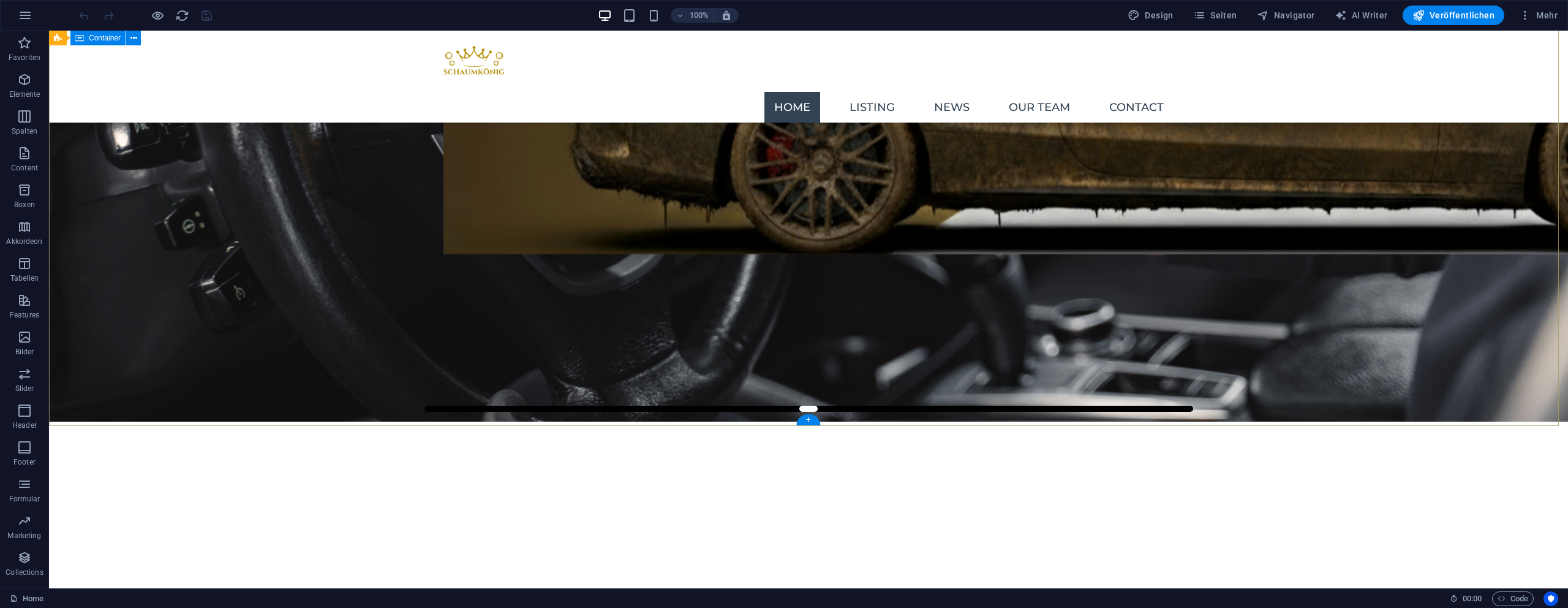
scroll to position [375, 0]
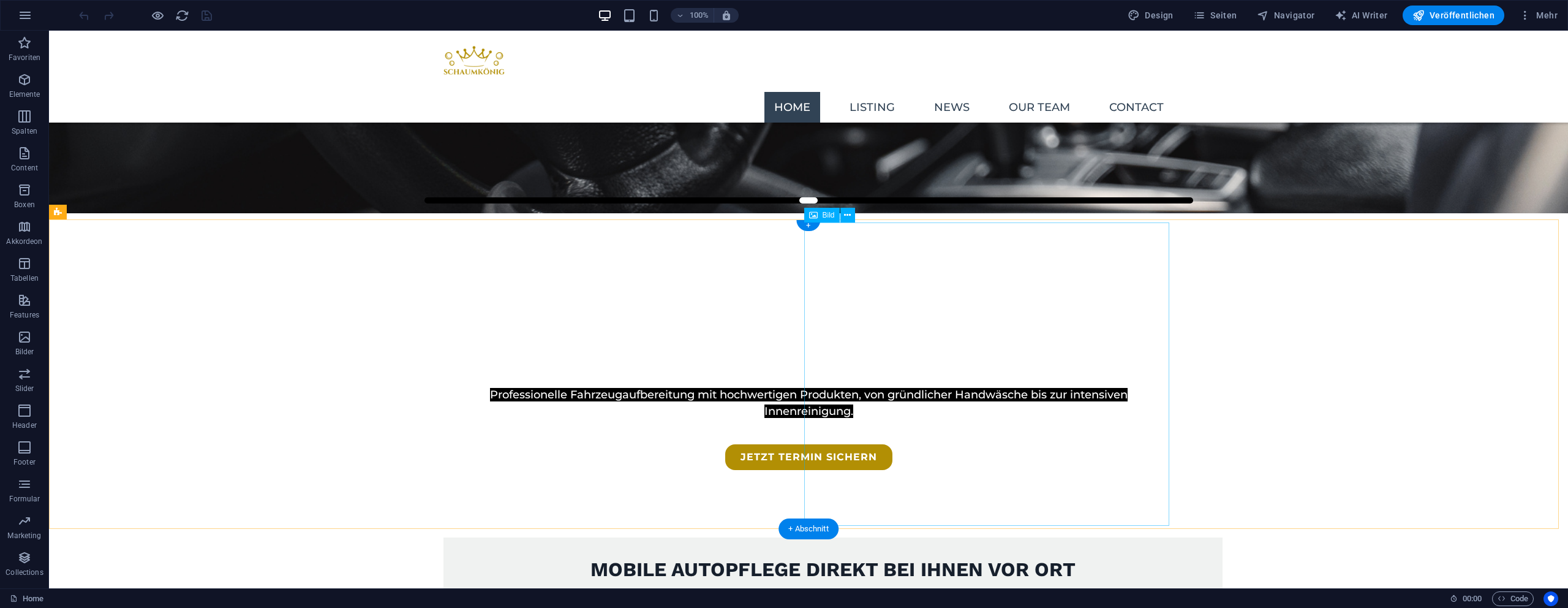
select select "px"
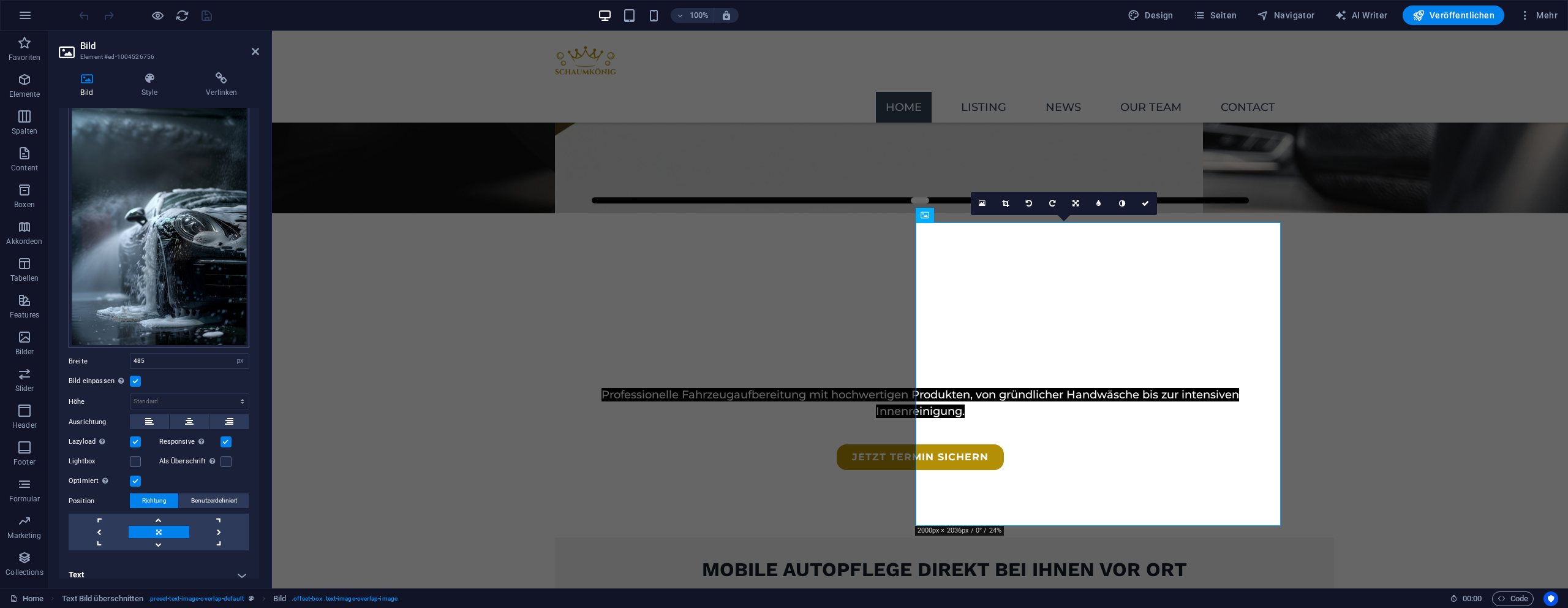
scroll to position [67, 0]
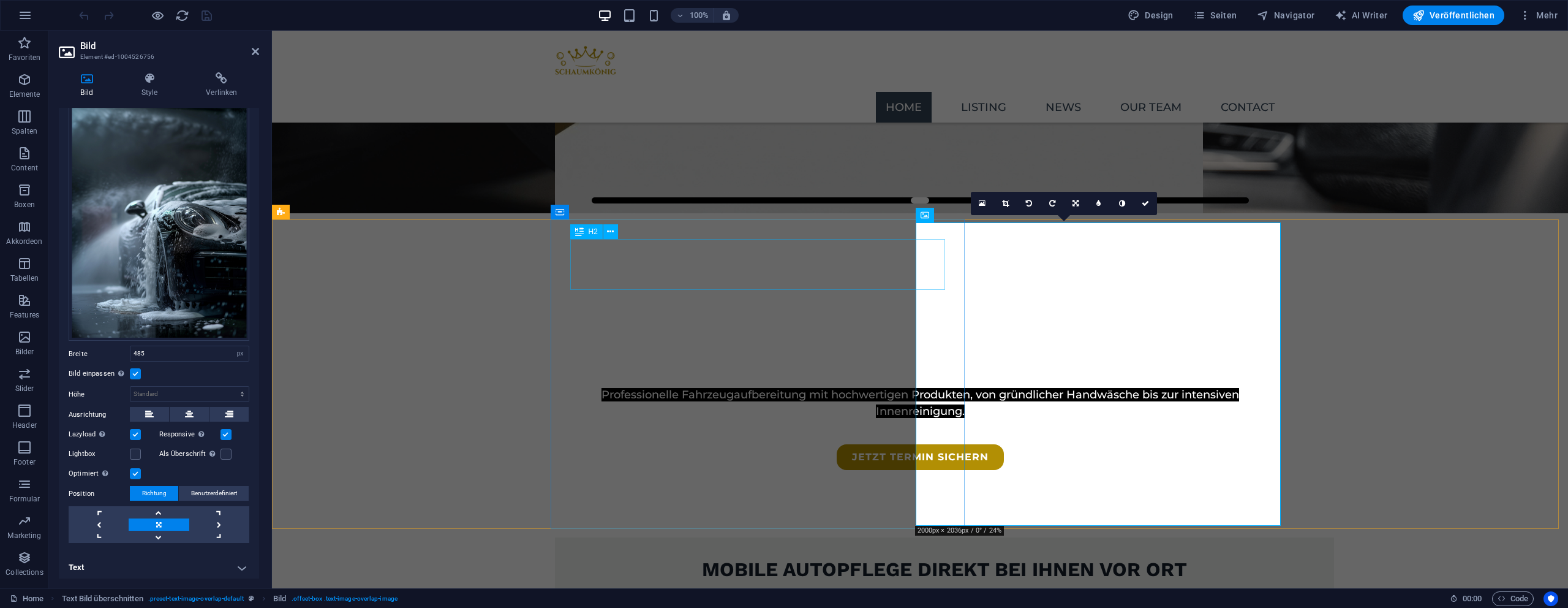
click at [632, 557] on div "Mobile Autopflege direkt bei Ihnen vor Ort" at bounding box center [944, 570] width 740 height 26
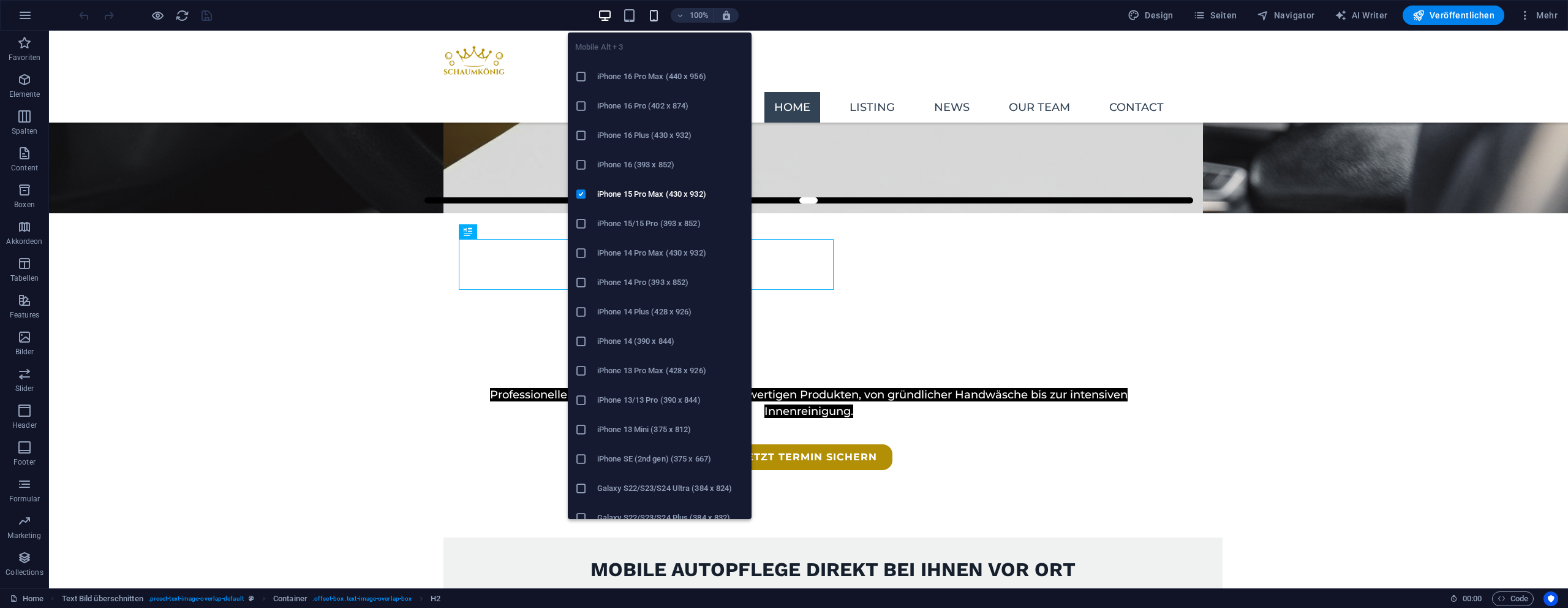
click at [661, 14] on icon "button" at bounding box center [654, 15] width 14 height 14
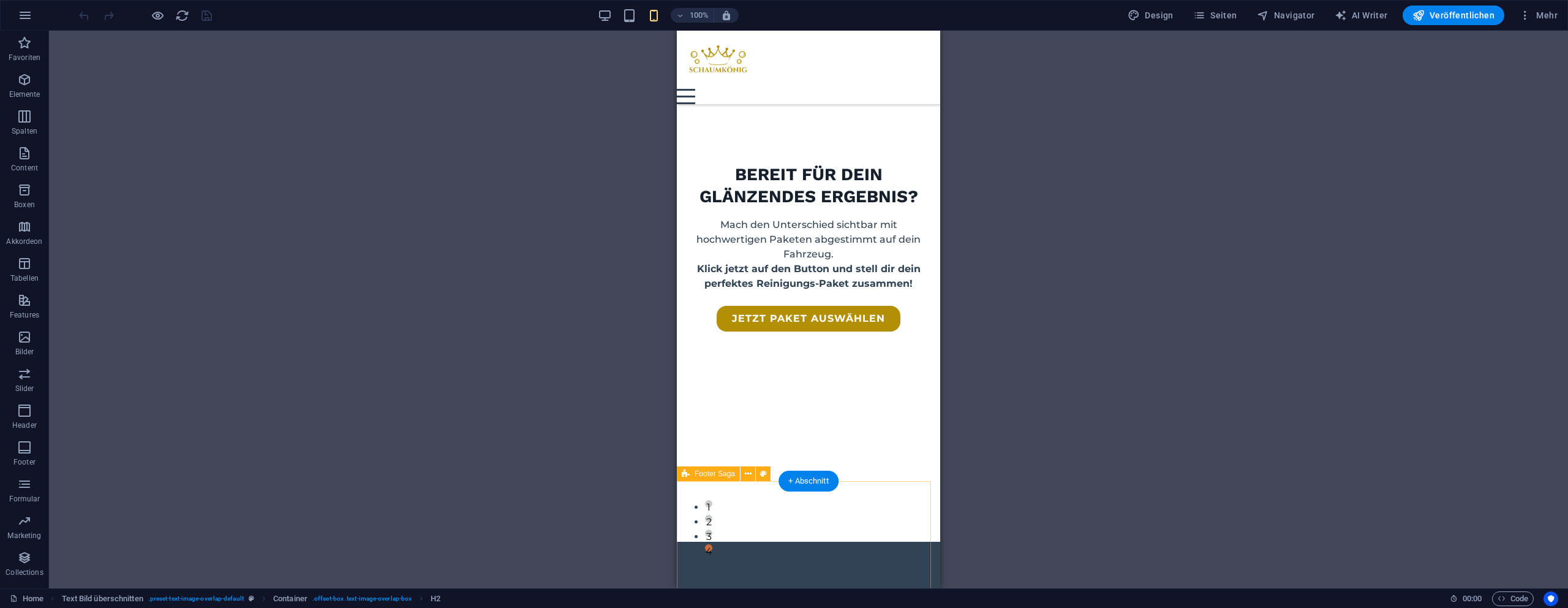
scroll to position [1696, 0]
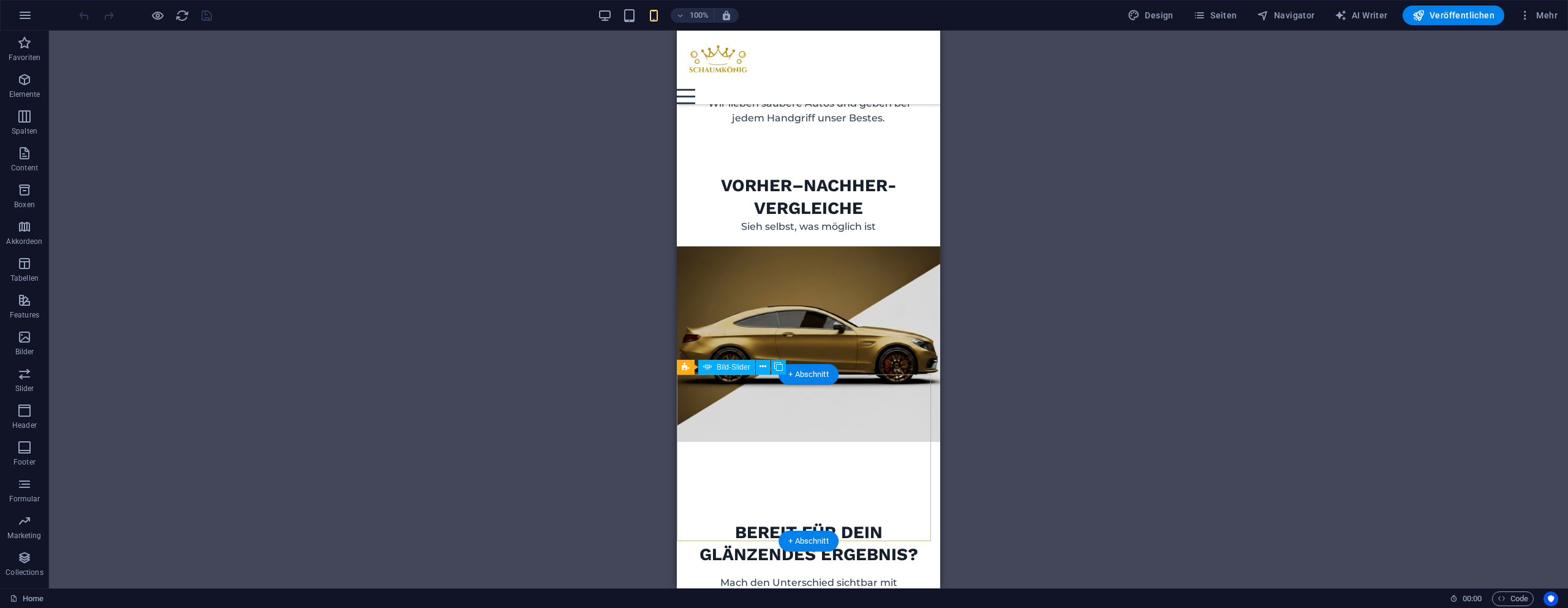
select select "ms"
select select "s"
select select "progressive"
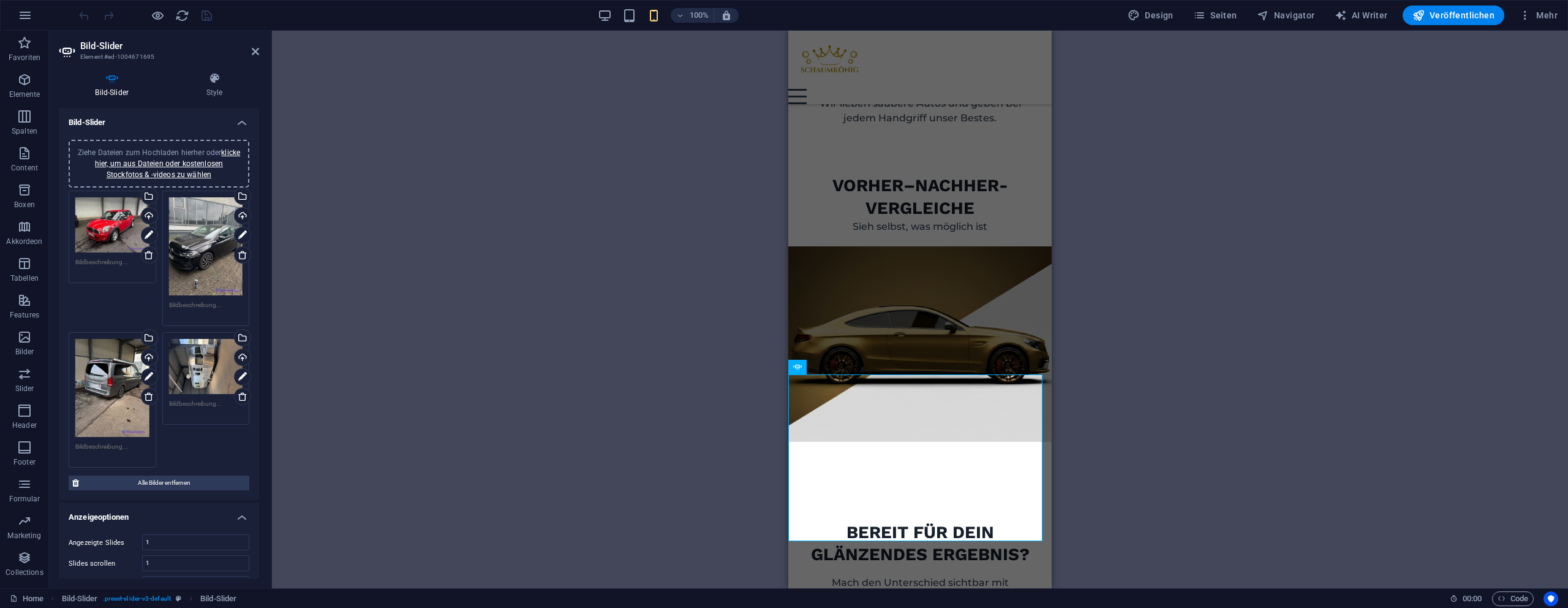
scroll to position [397, 0]
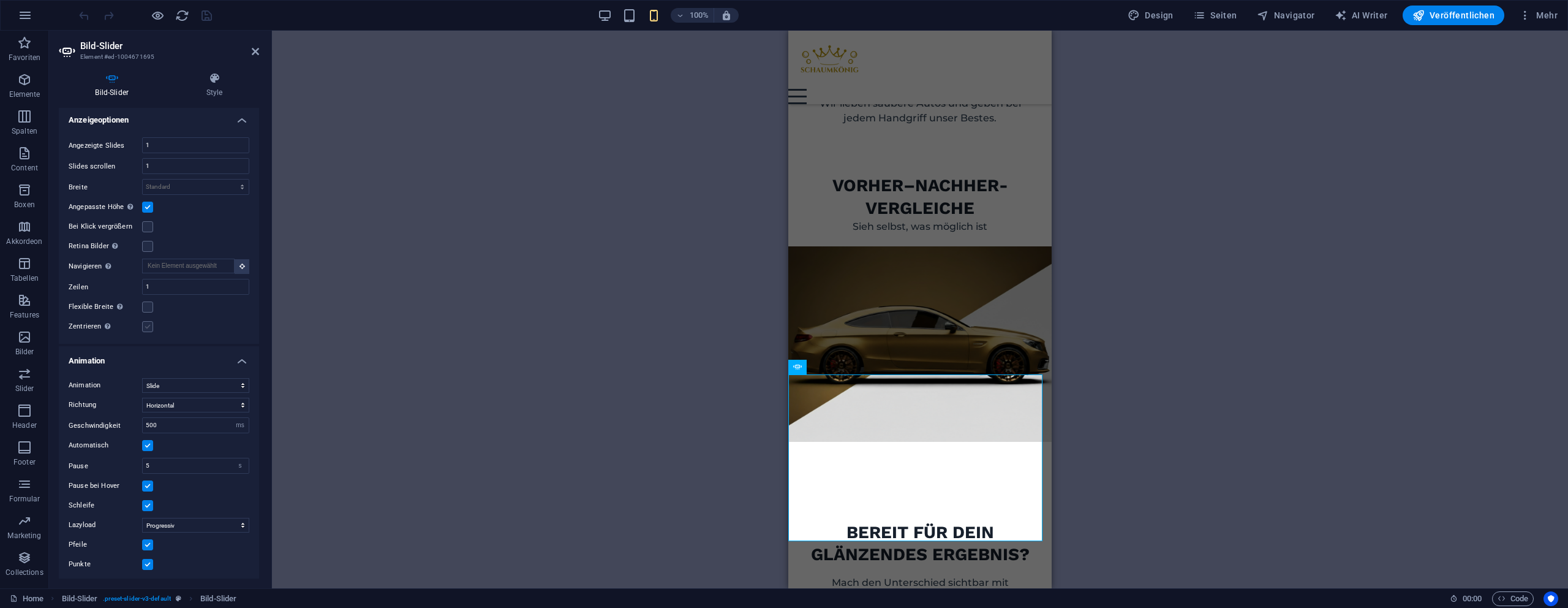
click at [145, 325] on label at bounding box center [147, 326] width 11 height 11
click at [0, 0] on input "Zentrieren Aktiviert zentrierte Ansicht, zeigt Teile der vorherigen/nächsten Sl…" at bounding box center [0, 0] width 0 height 0
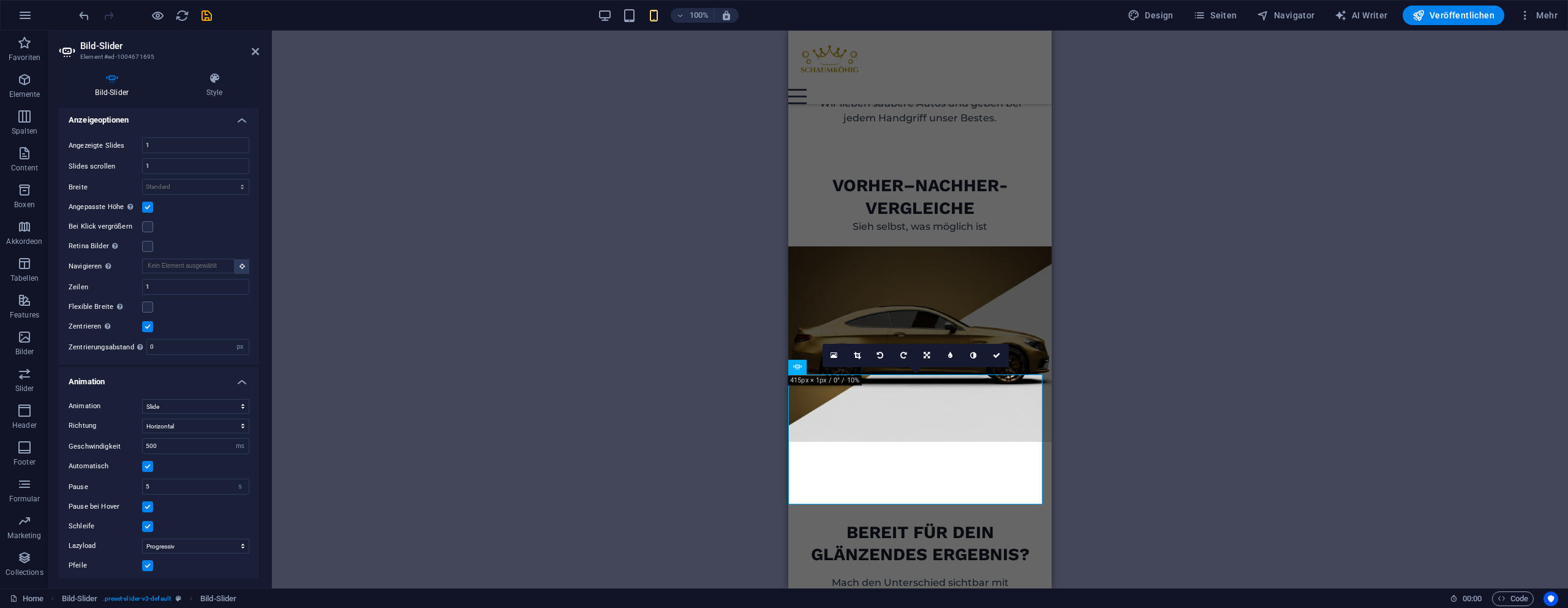
click at [145, 325] on label at bounding box center [147, 326] width 11 height 11
click at [0, 0] on input "Zentrieren Aktiviert zentrierte Ansicht, zeigt Teile der vorherigen/nächsten Sl…" at bounding box center [0, 0] width 0 height 0
click at [145, 325] on label at bounding box center [147, 326] width 11 height 11
click at [0, 0] on input "Zentrieren Aktiviert zentrierte Ansicht, zeigt Teile der vorherigen/nächsten Sl…" at bounding box center [0, 0] width 0 height 0
click at [145, 325] on label at bounding box center [147, 326] width 11 height 11
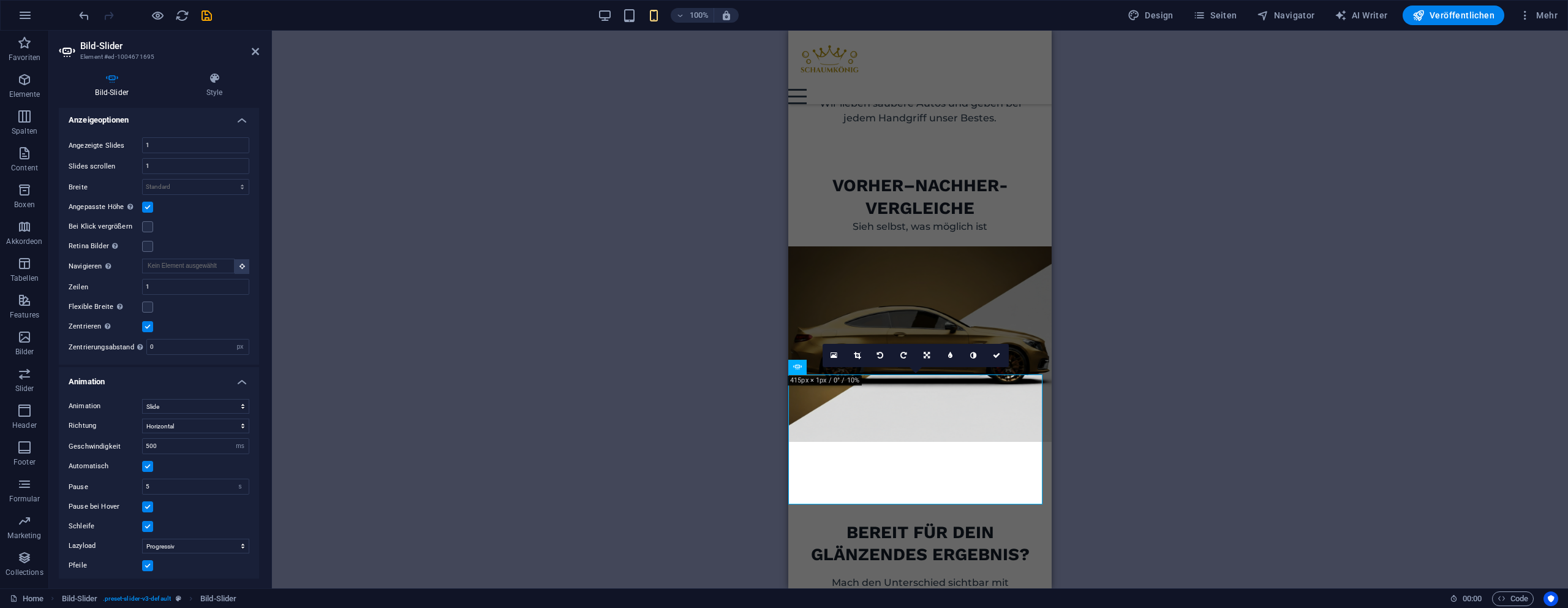
click at [0, 0] on input "Zentrieren Aktiviert zentrierte Ansicht, zeigt Teile der vorherigen/nächsten Sl…" at bounding box center [0, 0] width 0 height 0
click at [145, 325] on label at bounding box center [147, 326] width 11 height 11
click at [0, 0] on input "Zentrieren Aktiviert zentrierte Ansicht, zeigt Teile der vorherigen/nächsten Sl…" at bounding box center [0, 0] width 0 height 0
click at [145, 325] on label at bounding box center [147, 326] width 11 height 11
click at [0, 0] on input "Zentrieren Aktiviert zentrierte Ansicht, zeigt Teile der vorherigen/nächsten Sl…" at bounding box center [0, 0] width 0 height 0
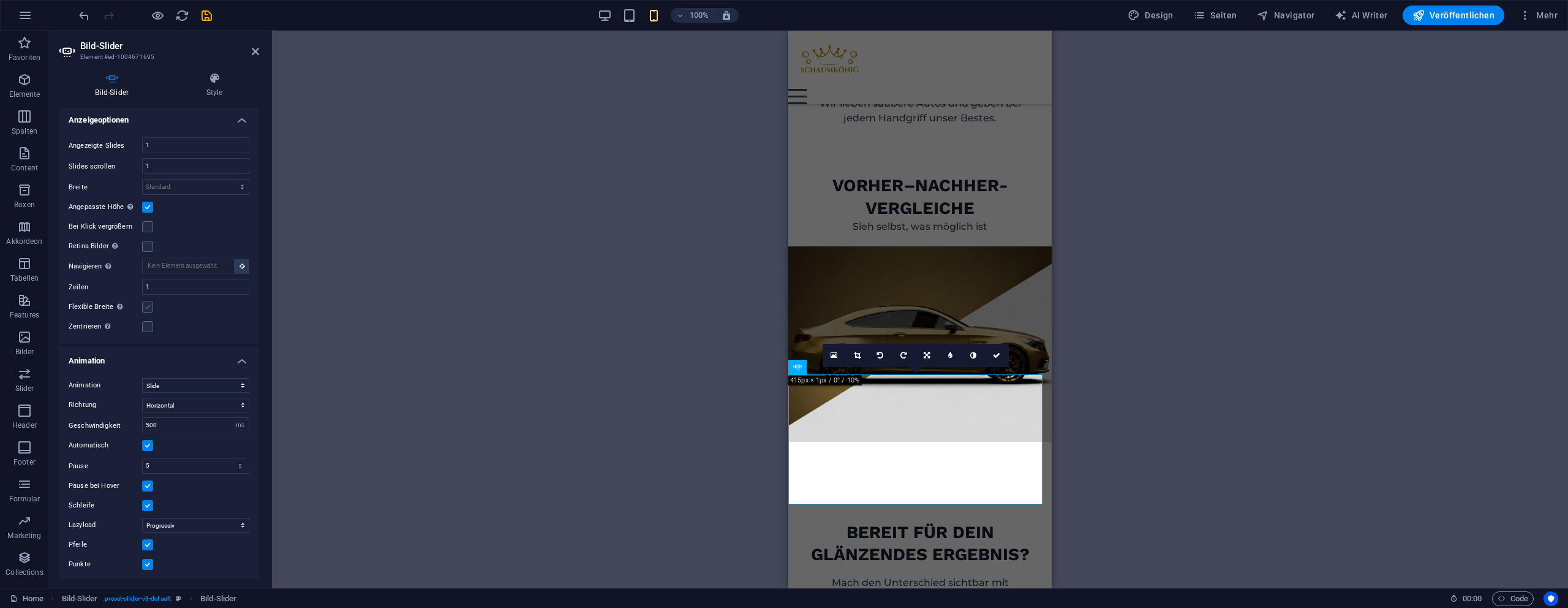
click at [149, 305] on label at bounding box center [147, 307] width 11 height 11
click at [0, 0] on input "Flexible Breite Passt automatisch die Breite des angezeigten Slides an." at bounding box center [0, 0] width 0 height 0
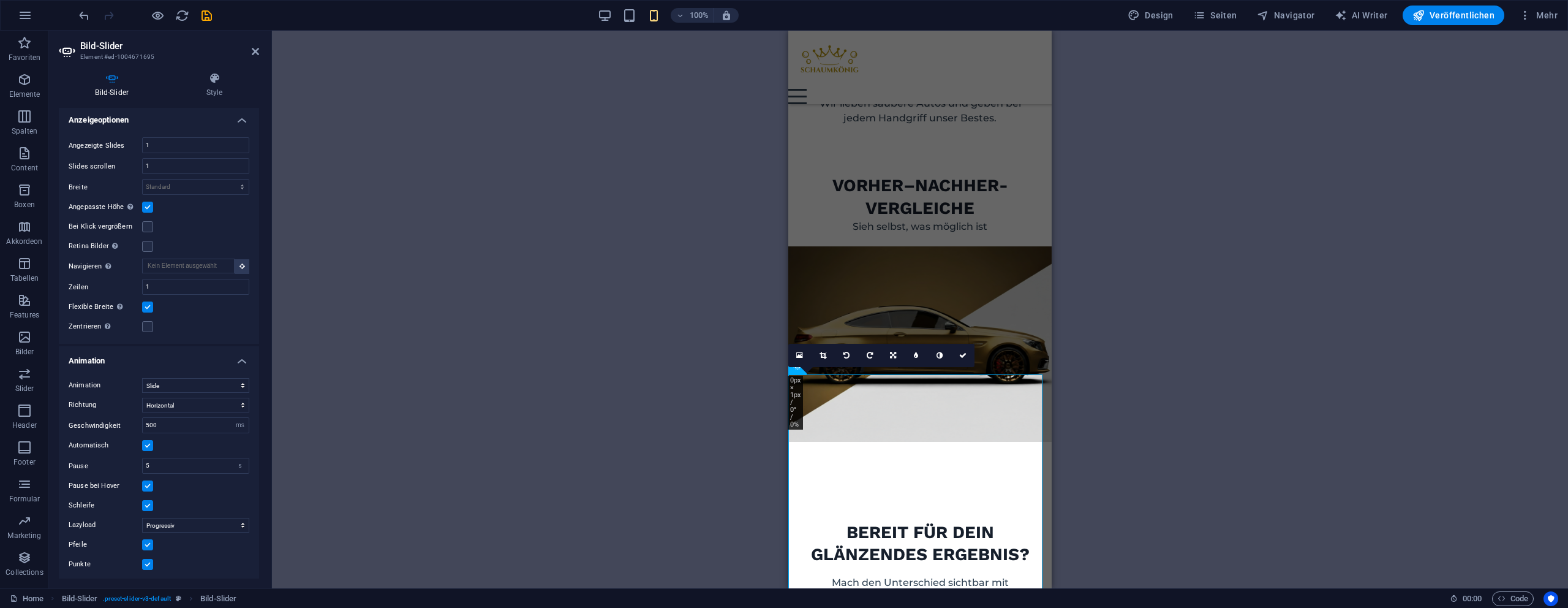
click at [149, 305] on label at bounding box center [147, 307] width 11 height 11
click at [0, 0] on input "Flexible Breite Passt automatisch die Breite des angezeigten Slides an." at bounding box center [0, 0] width 0 height 0
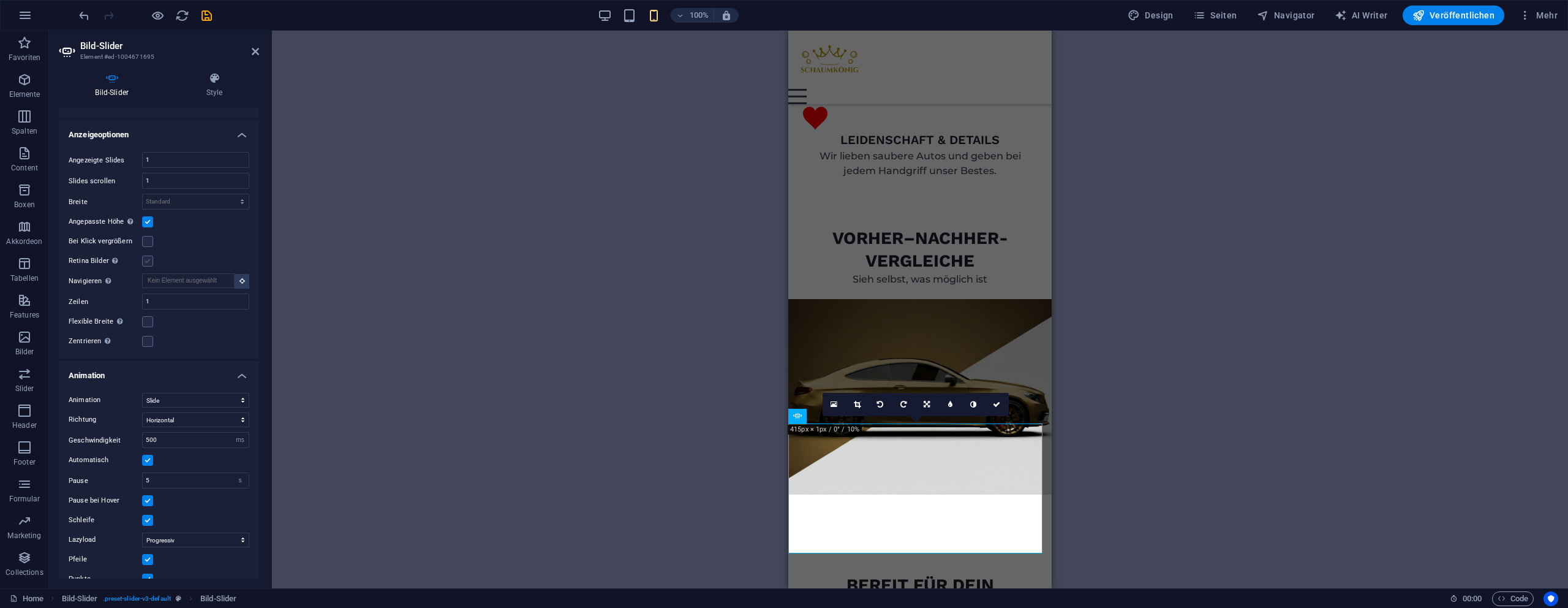
scroll to position [1638, 0]
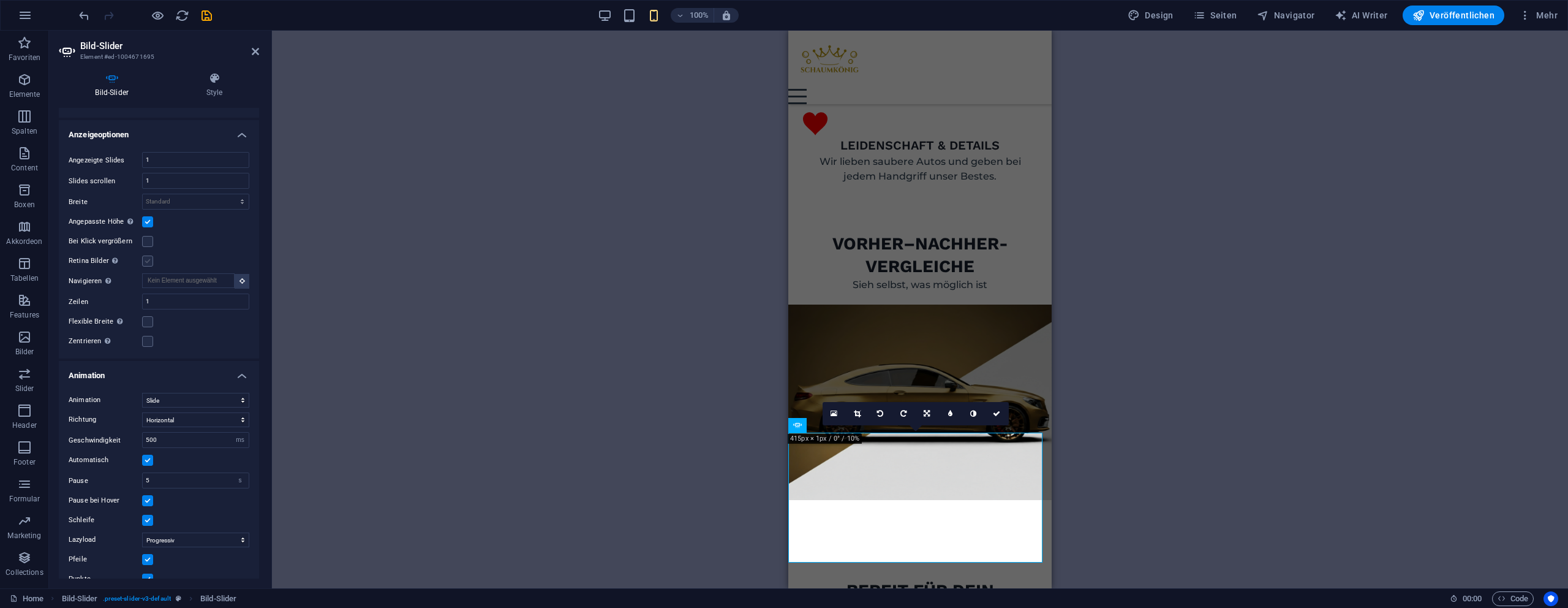
click at [145, 260] on label at bounding box center [147, 261] width 11 height 11
click at [0, 0] on input "Retina Bilder Automatisch Retina-Bilder und kleinere Bilder auf Smartphones lad…" at bounding box center [0, 0] width 0 height 0
click at [145, 260] on label at bounding box center [147, 261] width 11 height 11
click at [0, 0] on input "Retina Bilder Automatisch Retina-Bilder und kleinere Bilder auf Smartphones lad…" at bounding box center [0, 0] width 0 height 0
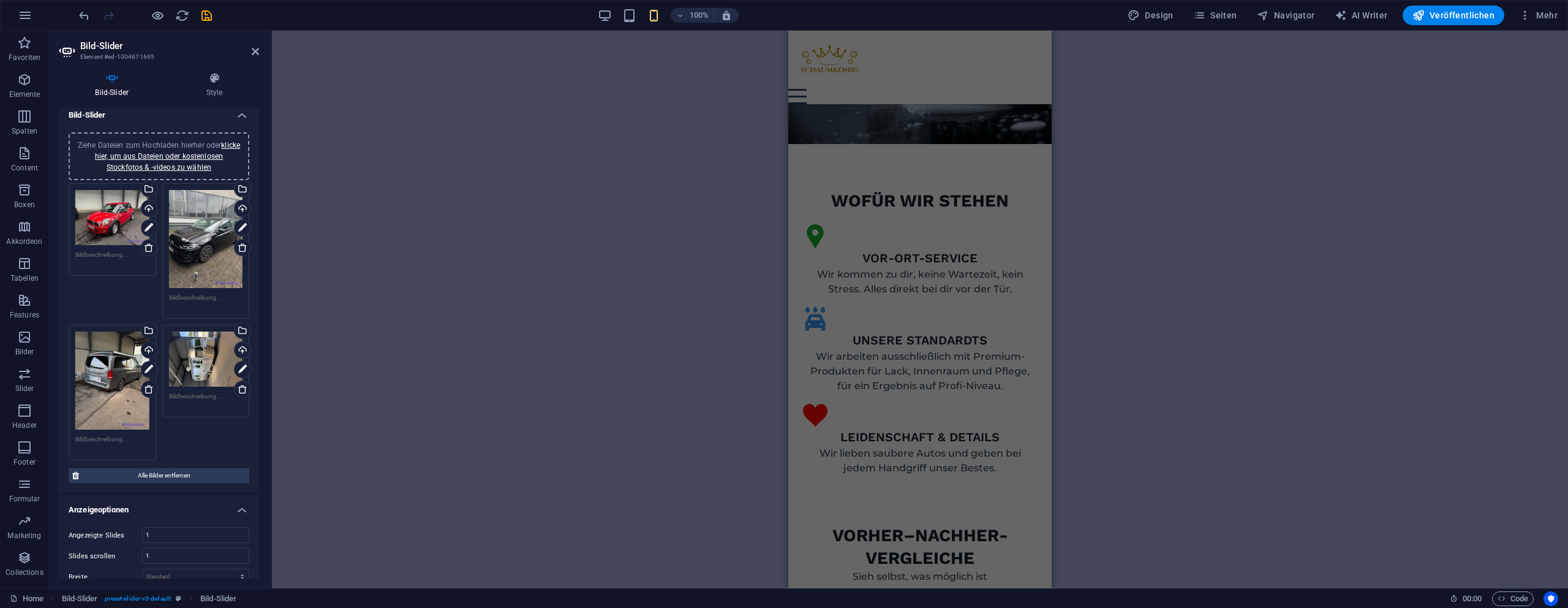
scroll to position [1343, 0]
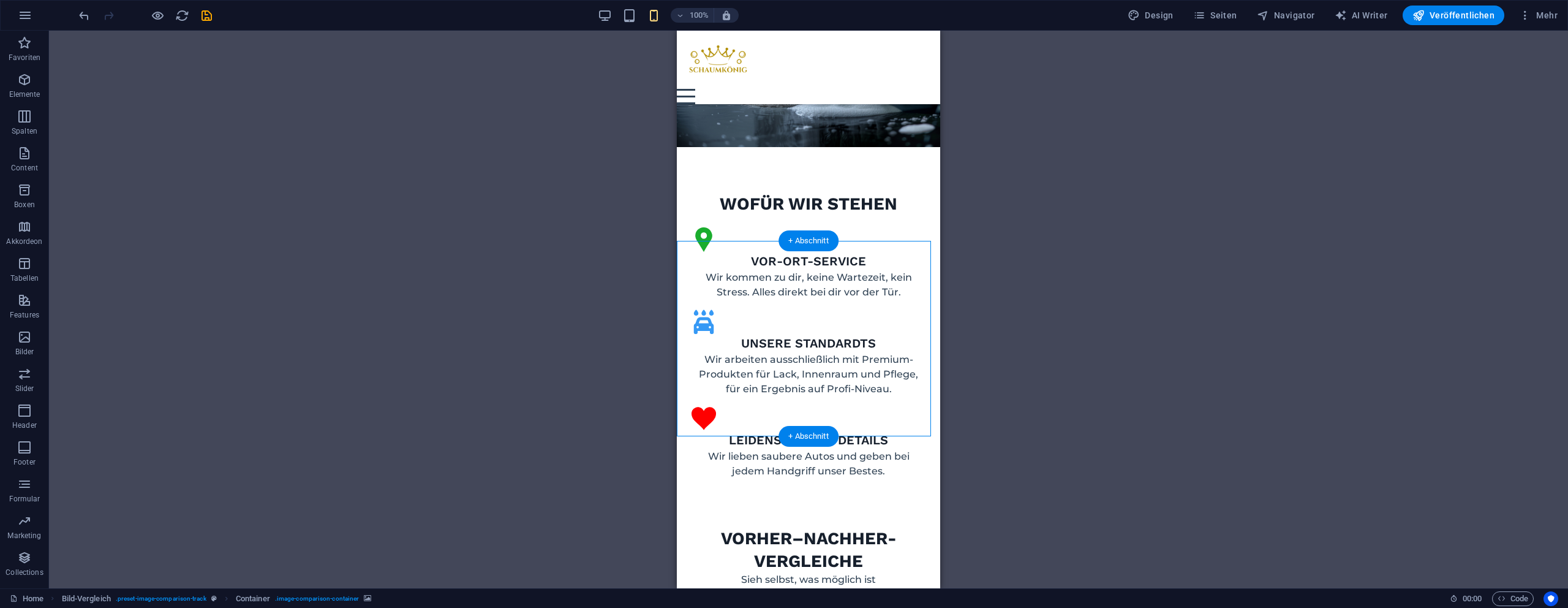
select select "vh"
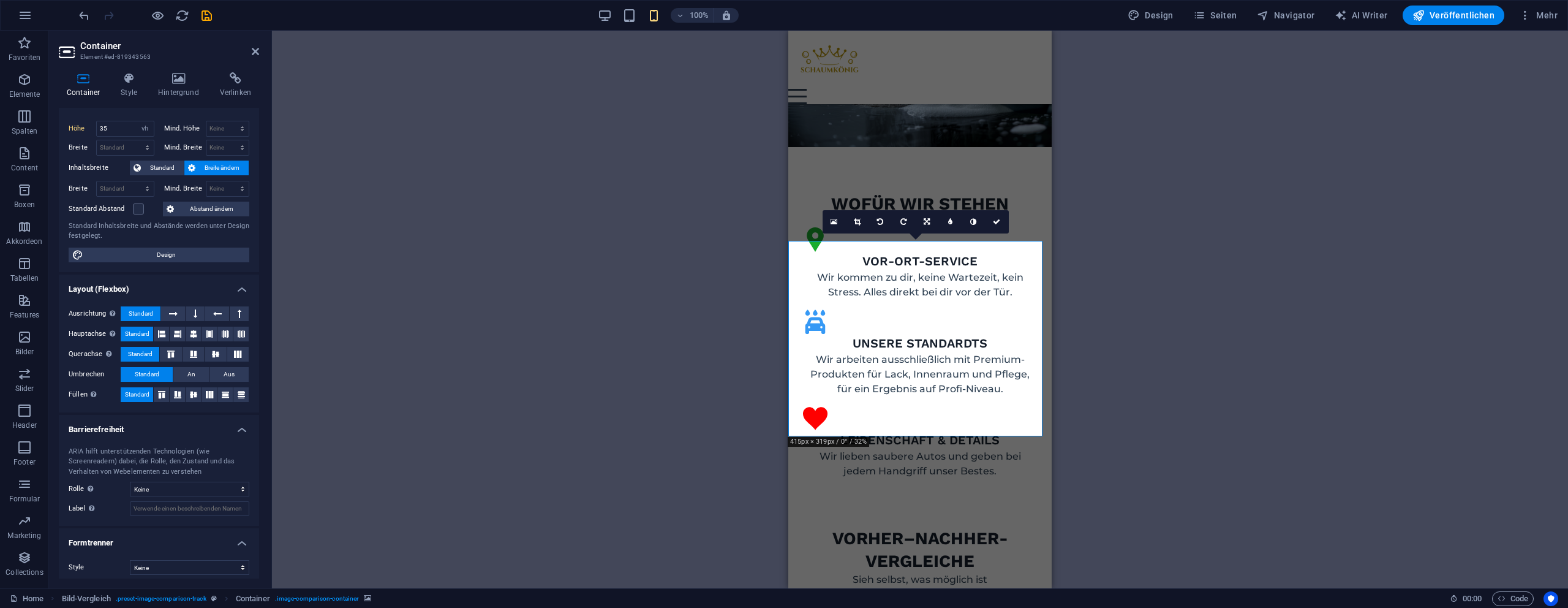
scroll to position [0, 0]
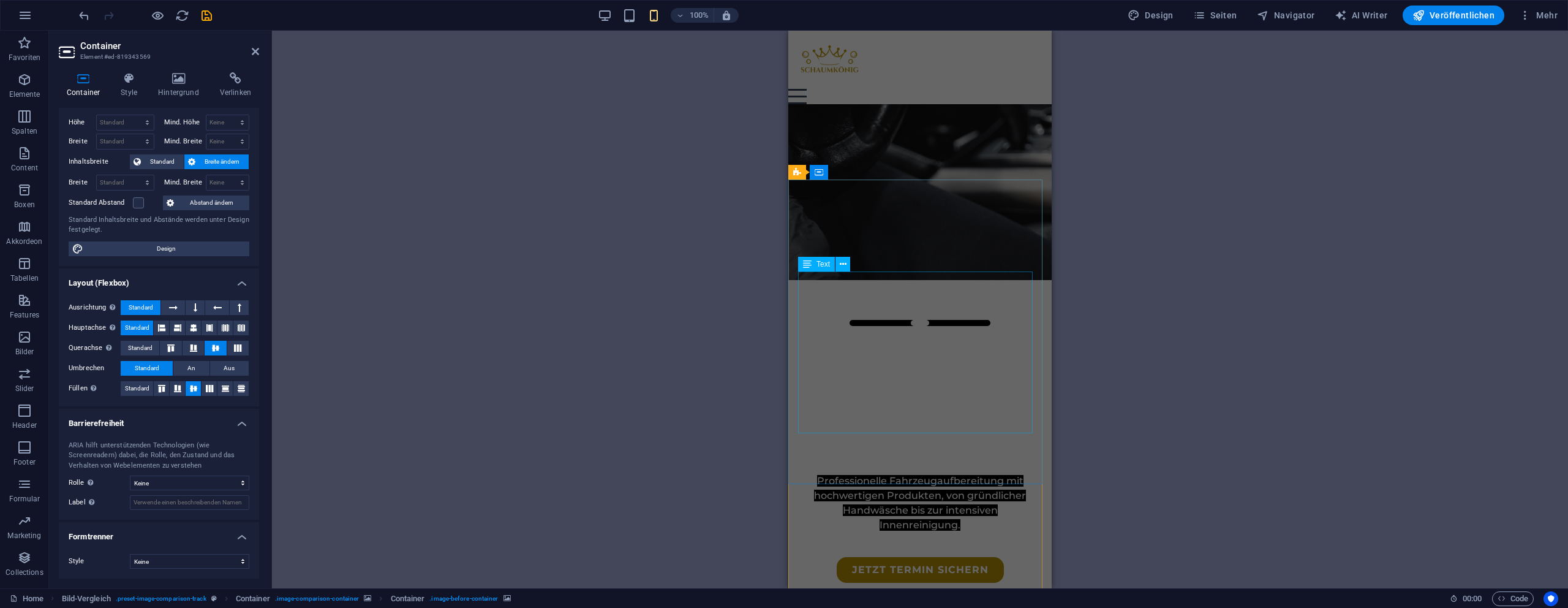
scroll to position [23, 0]
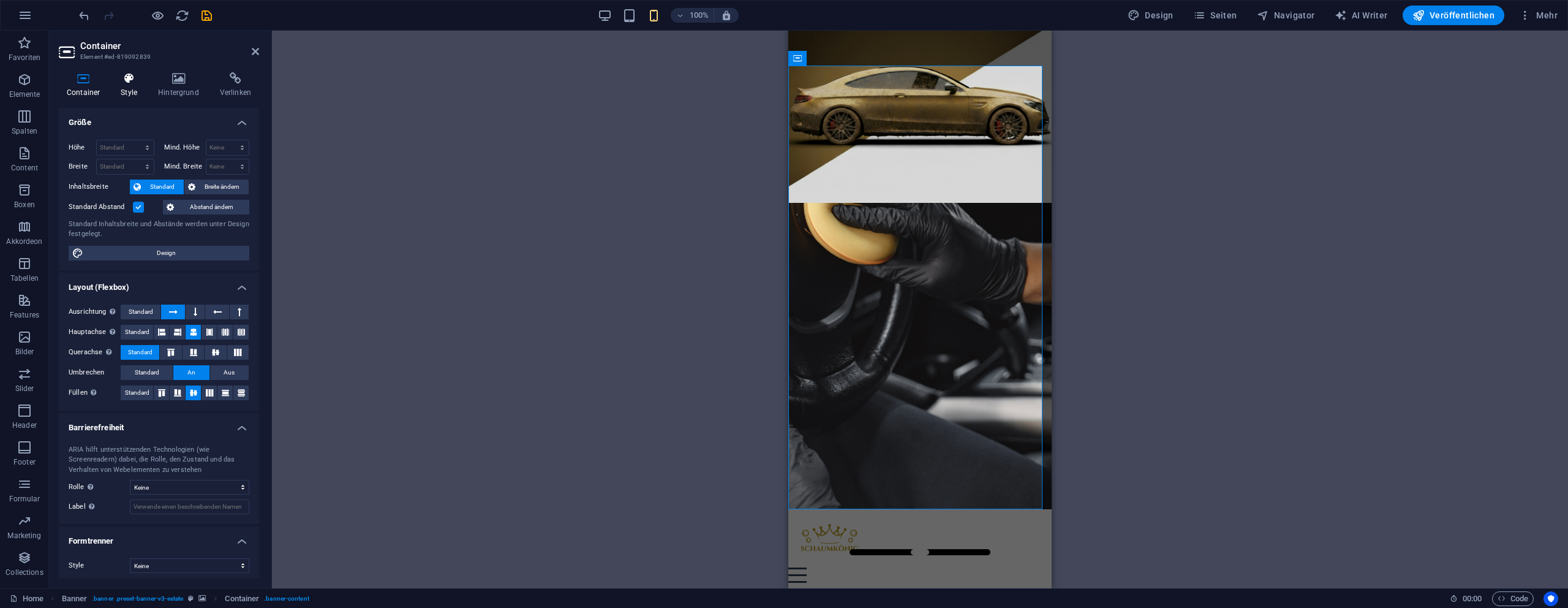
click at [133, 86] on h4 "Style" at bounding box center [132, 86] width 38 height 26
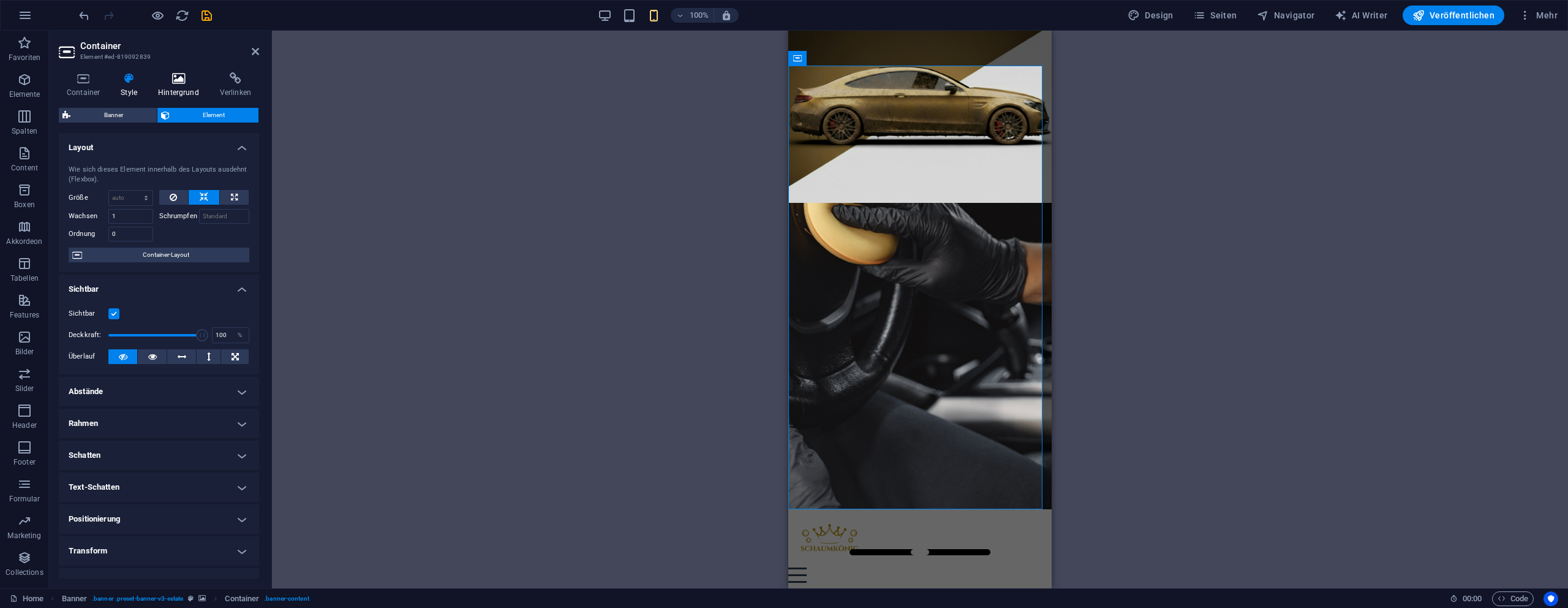
click at [169, 88] on h4 "Hintergrund" at bounding box center [180, 86] width 62 height 26
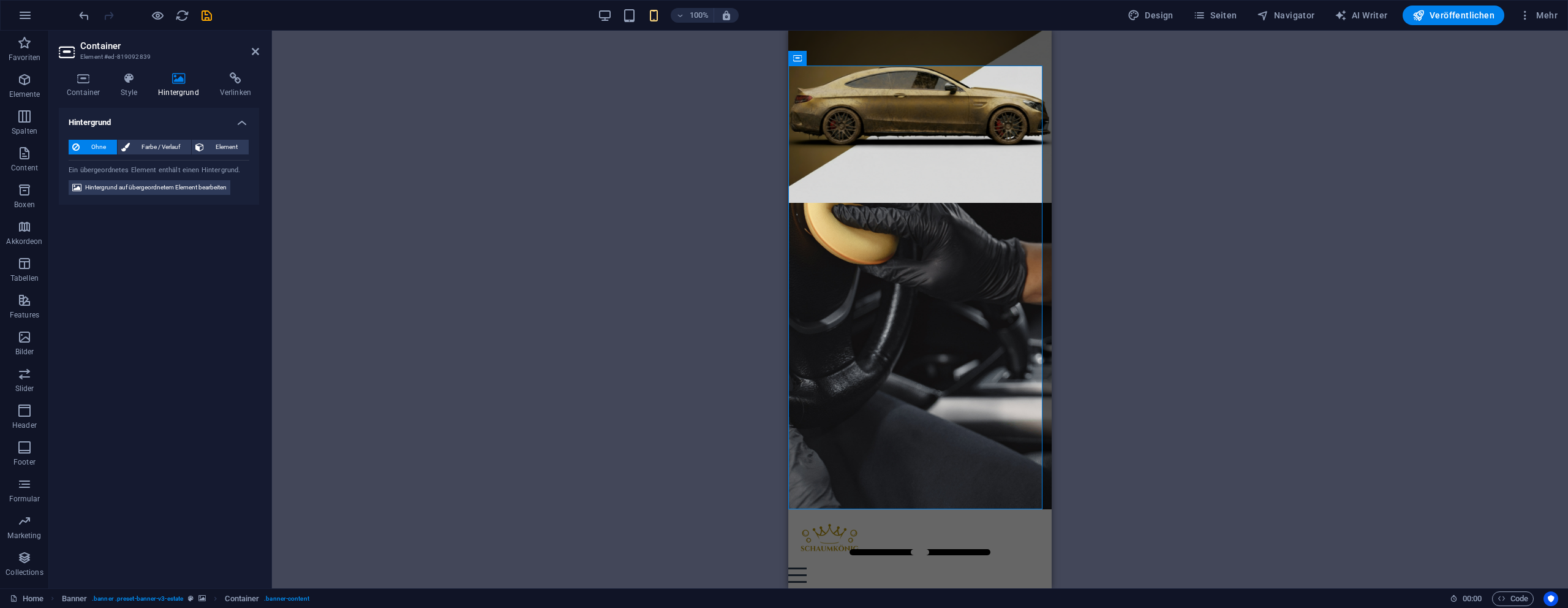
drag, startPoint x: 103, startPoint y: 86, endPoint x: 699, endPoint y: 126, distance: 597.3
click at [107, 86] on h4 "Container" at bounding box center [86, 86] width 54 height 26
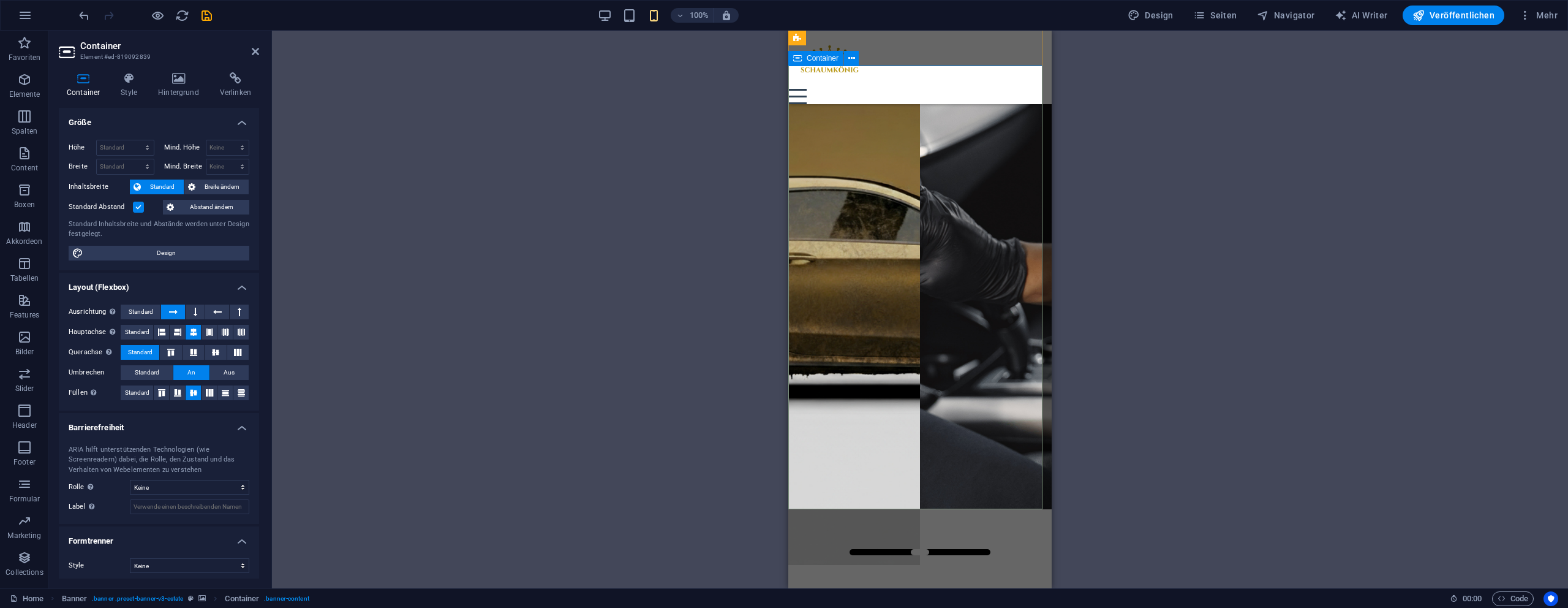
scroll to position [358, 0]
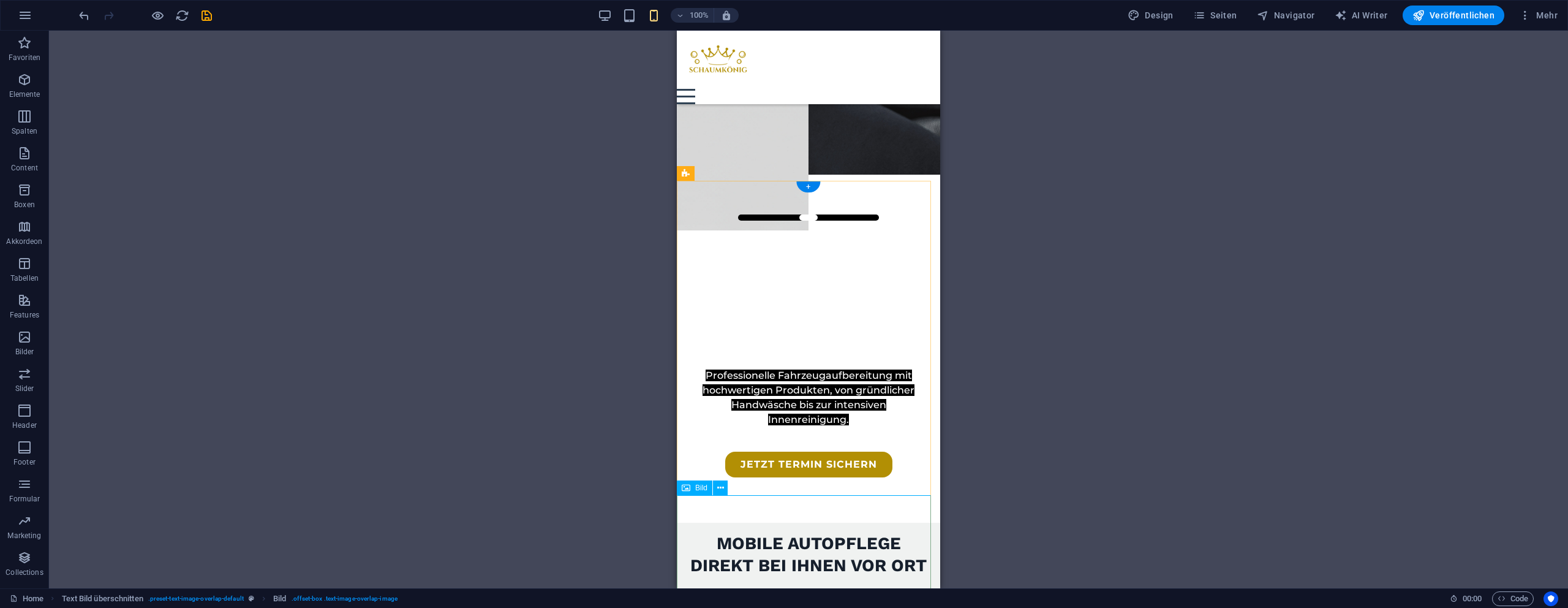
select select "px"
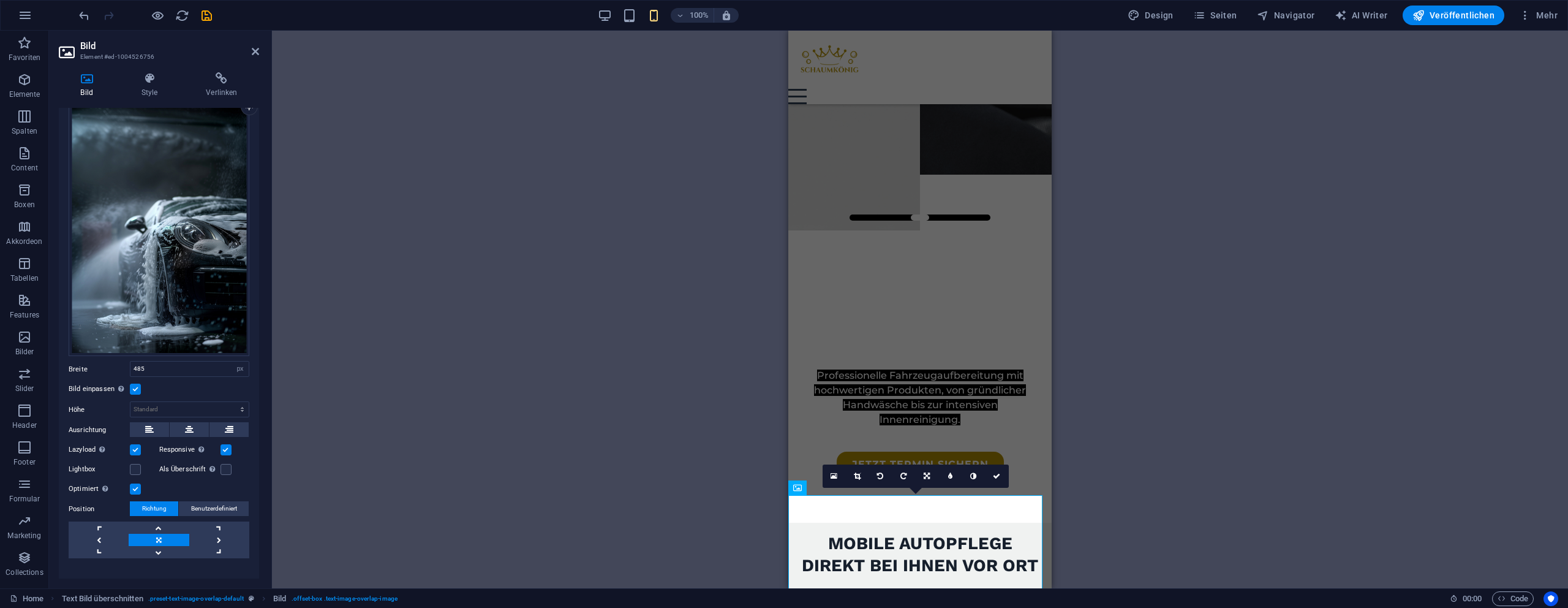
scroll to position [67, 0]
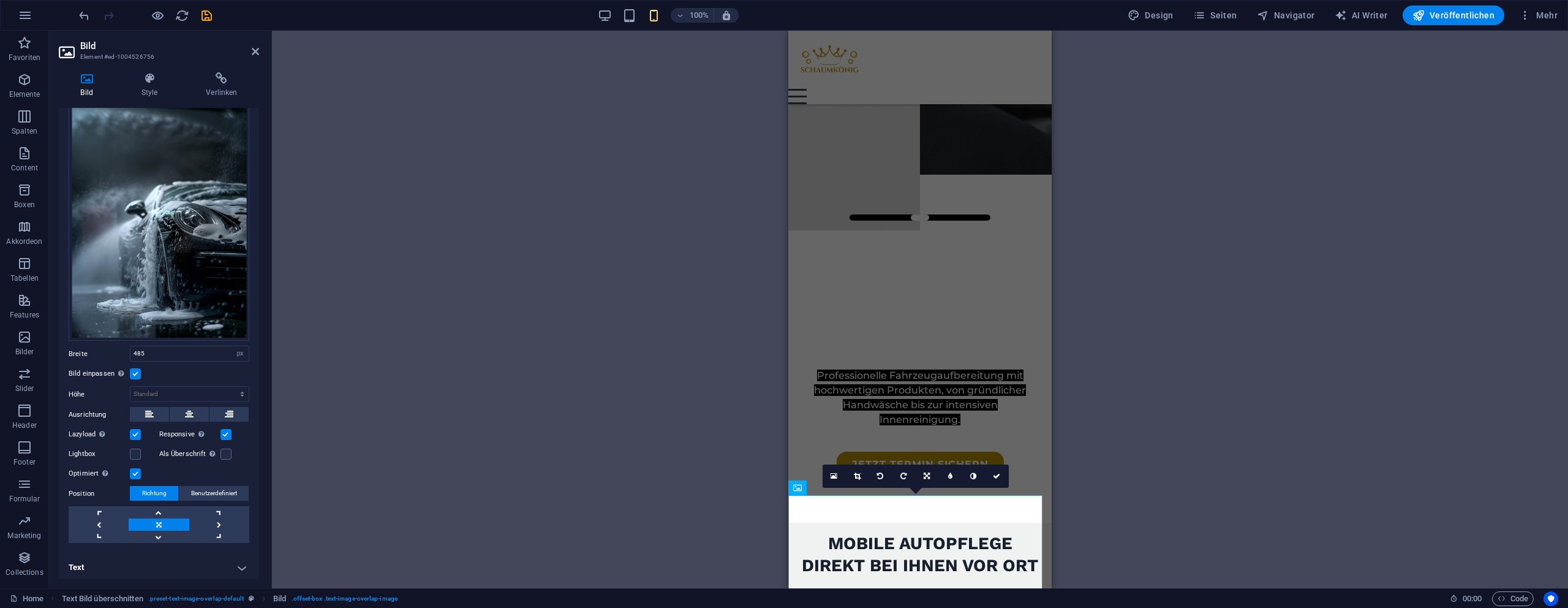
click at [137, 429] on label at bounding box center [135, 434] width 11 height 11
click at [0, 0] on input "Lazyload Bilder auf Seite nachträglich laden. Verbessert Ladezeit (Pagespeed)." at bounding box center [0, 0] width 0 height 0
click at [455, 366] on div "Ziehe hier rein, um den vorhandenen Inhalt zu ersetzen. Drücke "Strg", wenn du …" at bounding box center [919, 309] width 1296 height 557
click at [207, 20] on icon "save" at bounding box center [207, 15] width 14 height 14
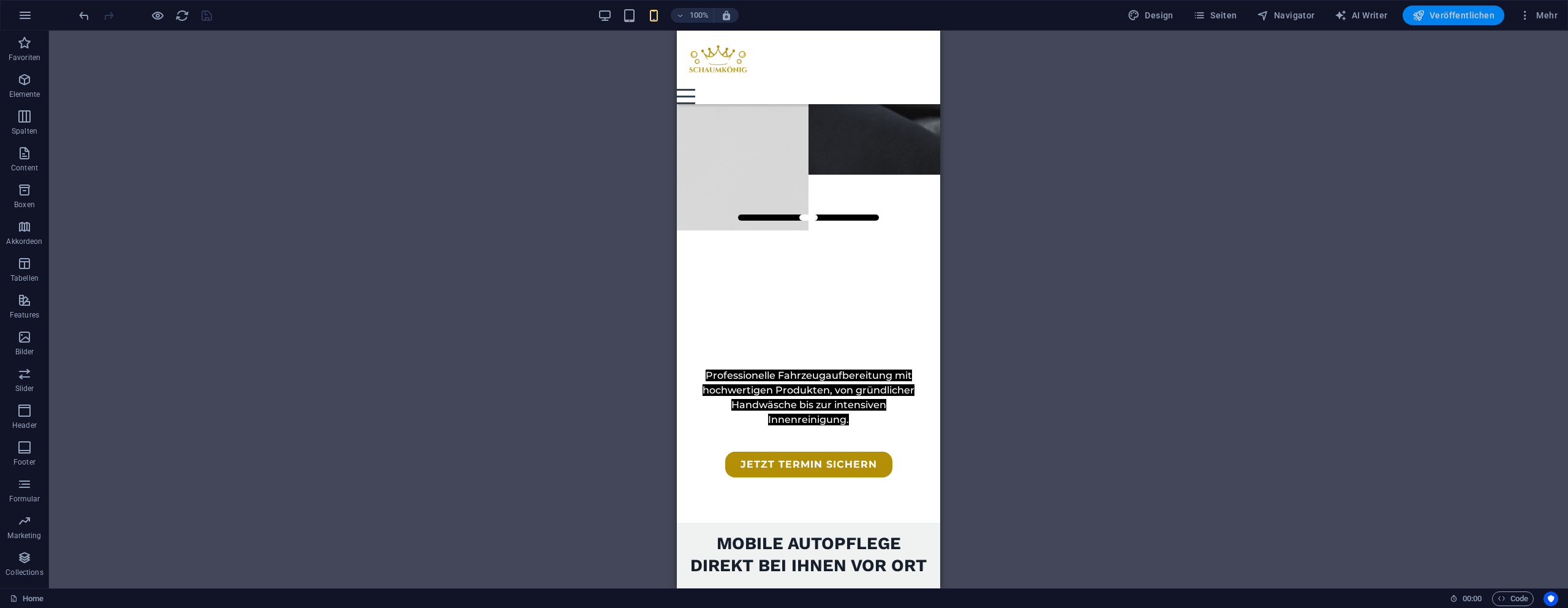
click at [1461, 14] on span "Veröffentlichen" at bounding box center [1454, 15] width 82 height 12
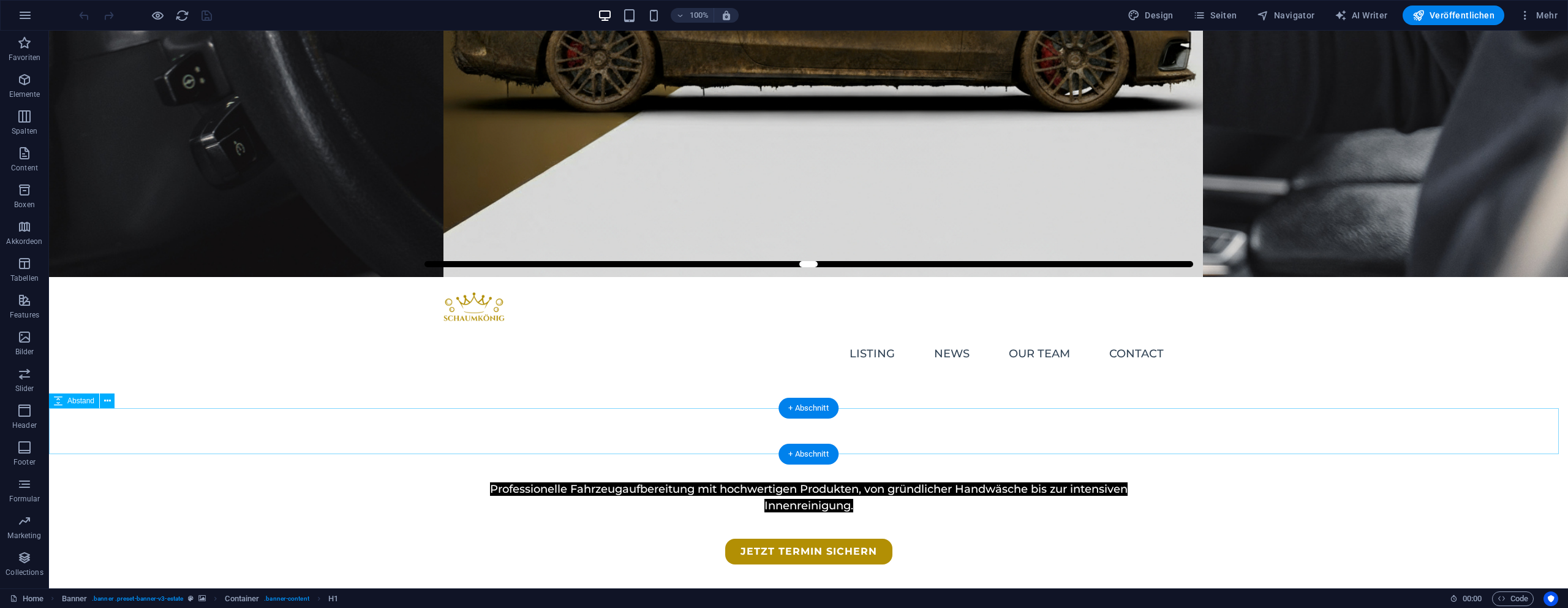
scroll to position [499, 0]
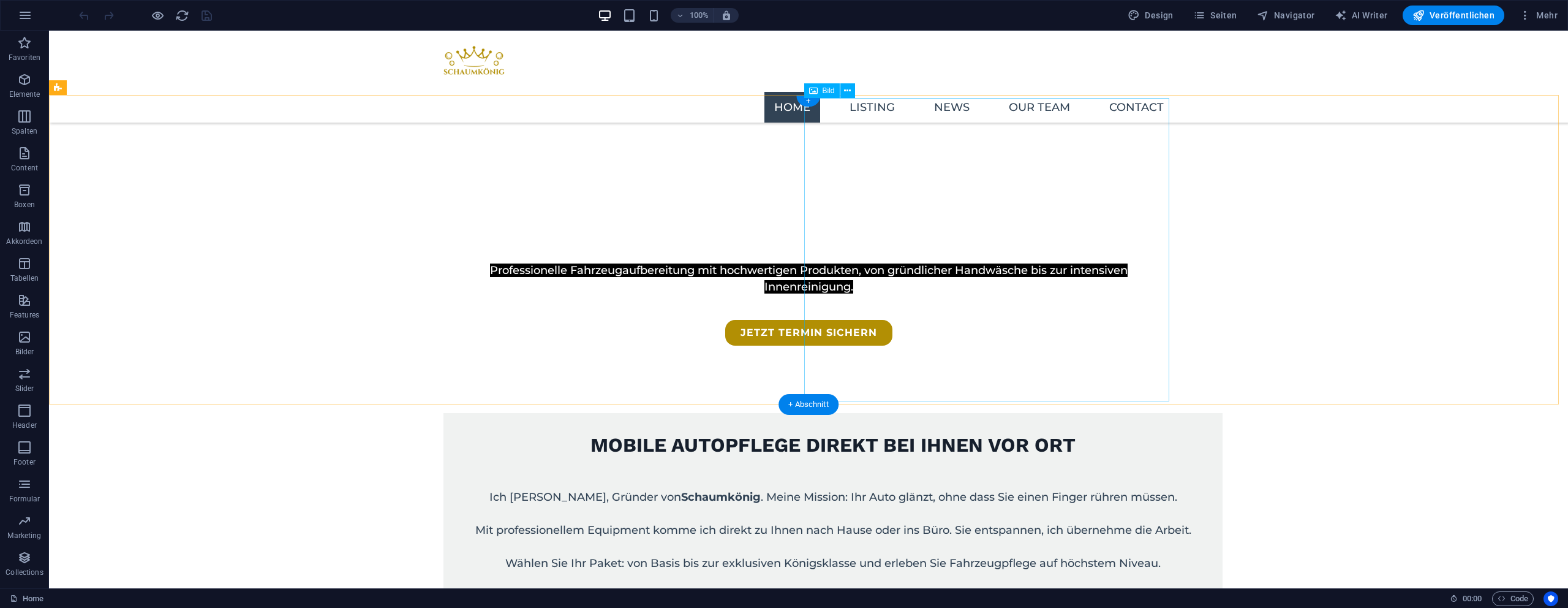
select select "px"
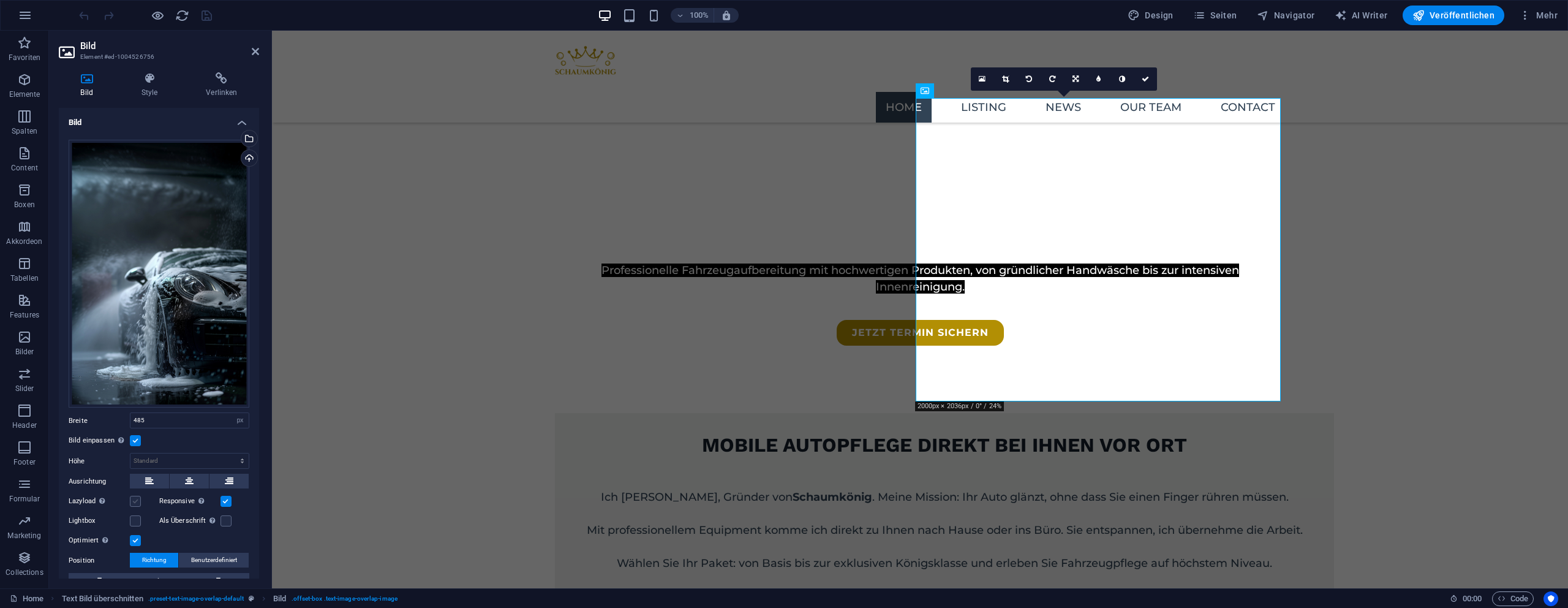
click at [138, 496] on label at bounding box center [135, 501] width 11 height 11
click at [0, 0] on input "Lazyload Bilder auf Seite nachträglich laden. Verbessert Ladezeit (Pagespeed)." at bounding box center [0, 0] width 0 height 0
click at [204, 17] on icon "save" at bounding box center [207, 15] width 14 height 14
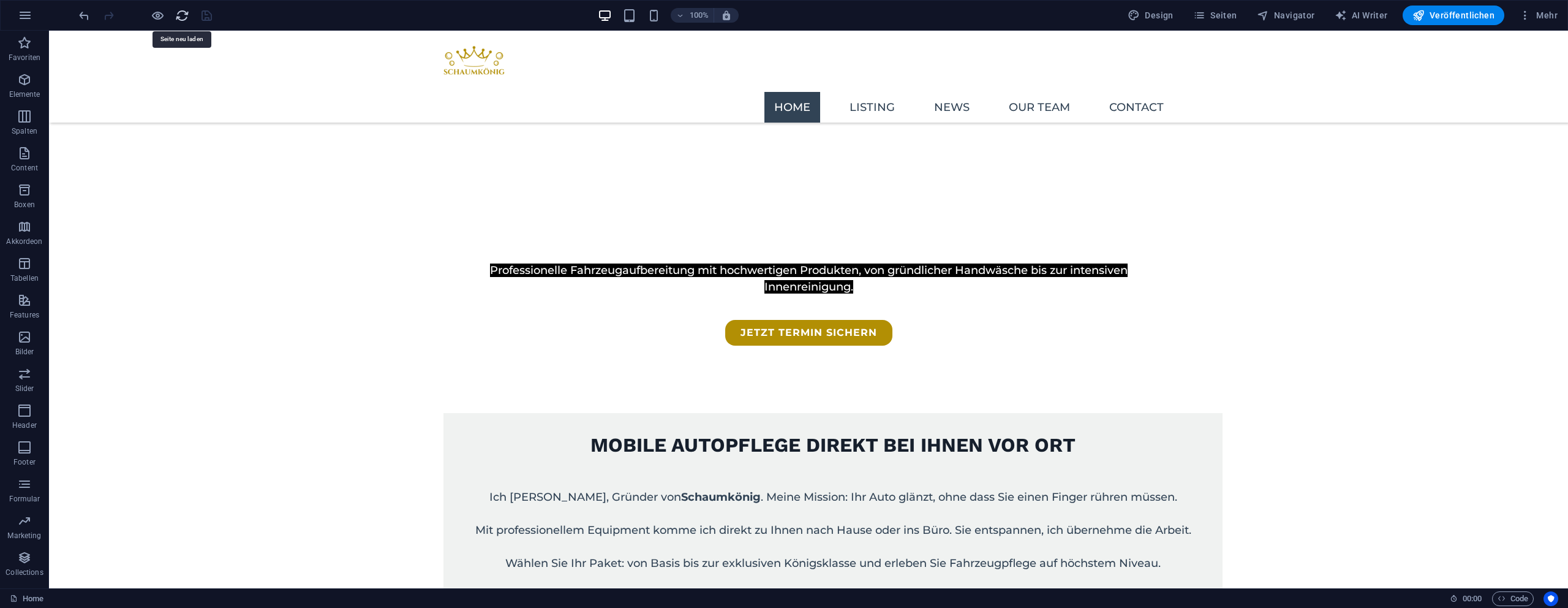
click at [176, 17] on icon "reload" at bounding box center [182, 15] width 14 height 14
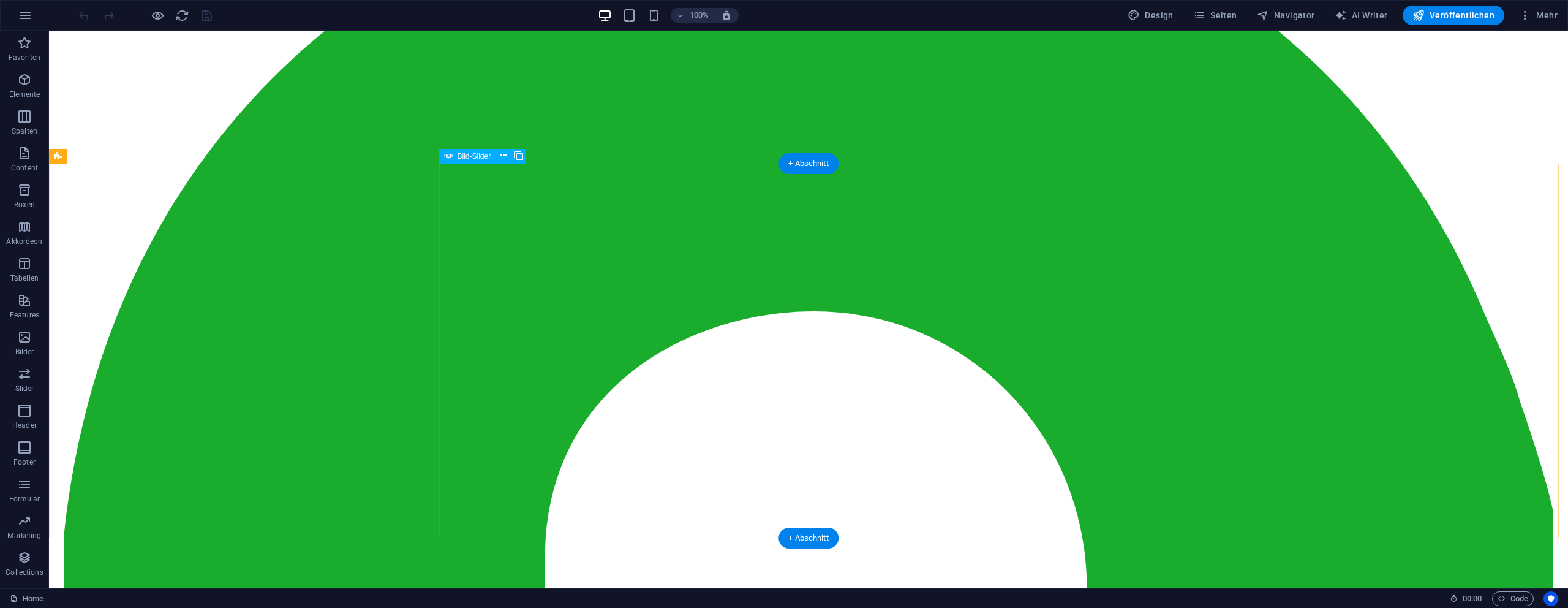
scroll to position [1662, 0]
select select "ms"
select select "s"
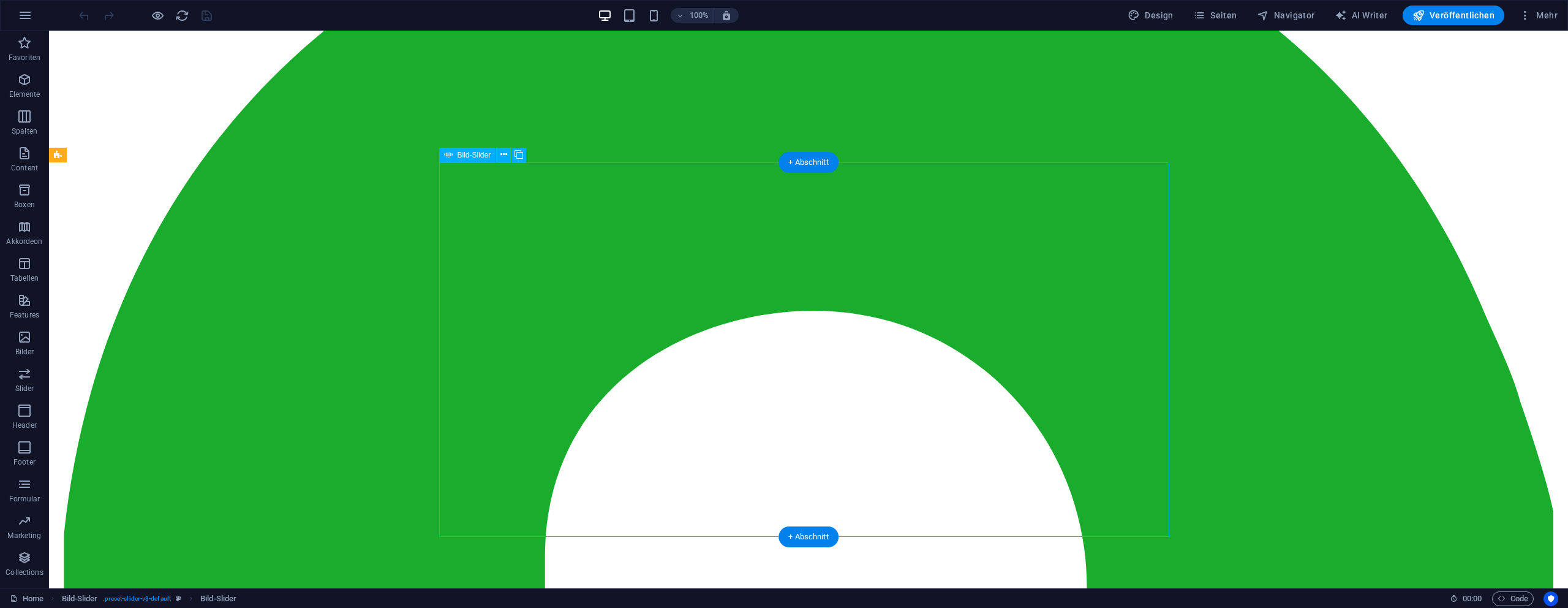
select select "progressive"
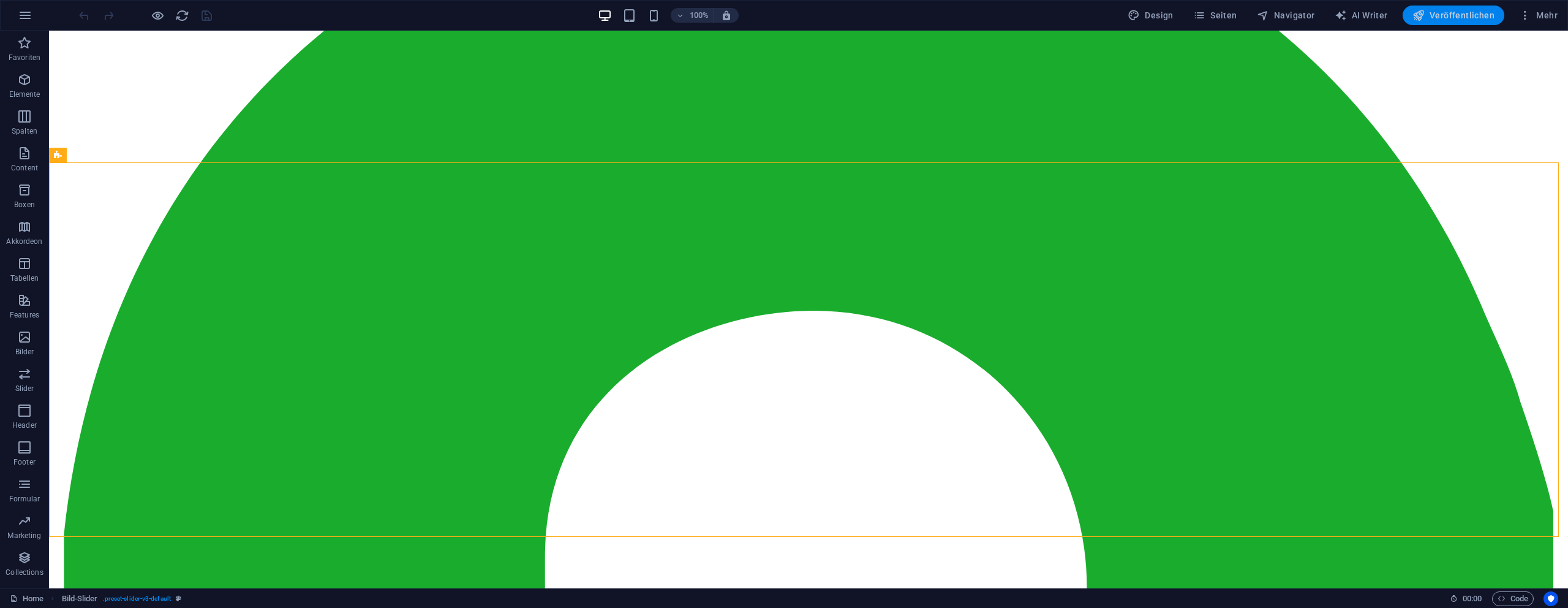
click at [1467, 14] on span "Veröffentlichen" at bounding box center [1454, 15] width 82 height 12
